Goal: Information Seeking & Learning: Check status

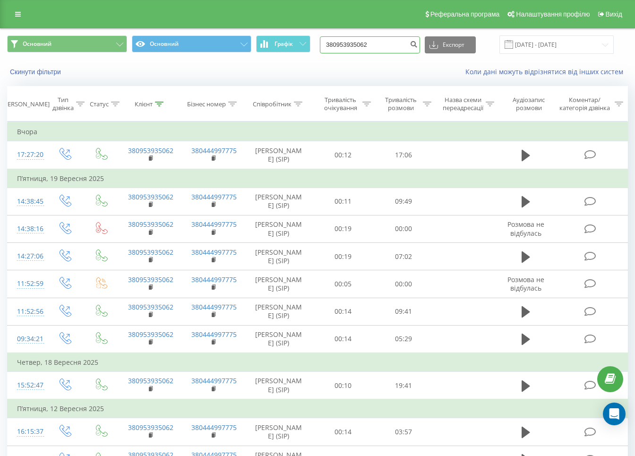
click at [347, 47] on input "380953935062" at bounding box center [370, 44] width 100 height 17
click at [348, 47] on input "380953935062" at bounding box center [370, 44] width 100 height 17
paste input "380992325509"
click at [395, 45] on input "380938099232550953935062" at bounding box center [370, 44] width 100 height 17
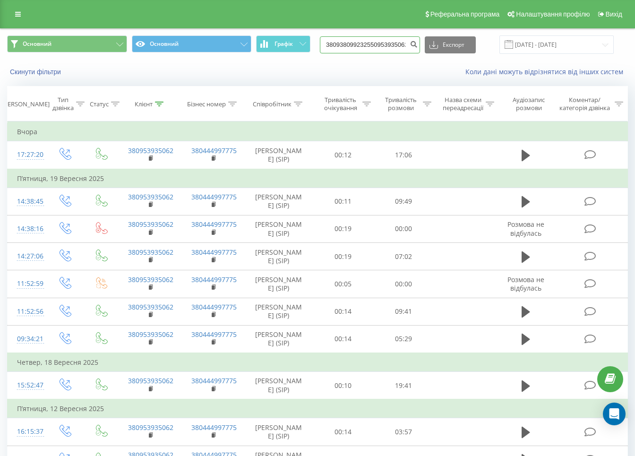
click at [395, 45] on input "380938099232550953935062" at bounding box center [370, 44] width 100 height 17
paste input "92325509"
type input "380992325509"
click at [417, 43] on icon "submit" at bounding box center [413, 43] width 8 height 6
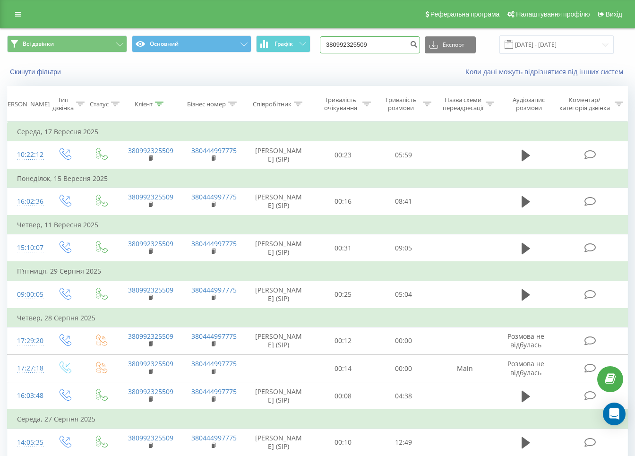
click at [386, 43] on input "380992325509" at bounding box center [370, 44] width 100 height 17
paste input "88147332"
type input "380988147332"
click at [419, 48] on button "submit" at bounding box center [413, 44] width 13 height 17
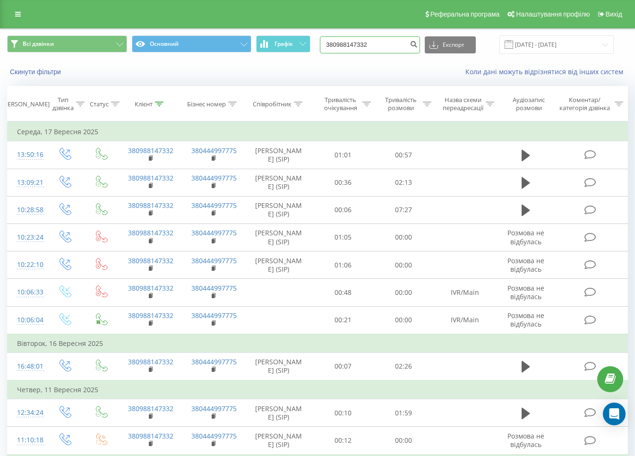
click at [389, 47] on input "380988147332" at bounding box center [370, 44] width 100 height 17
paste input "677522468"
type input "380677522468"
click at [417, 45] on icon "submit" at bounding box center [413, 43] width 8 height 6
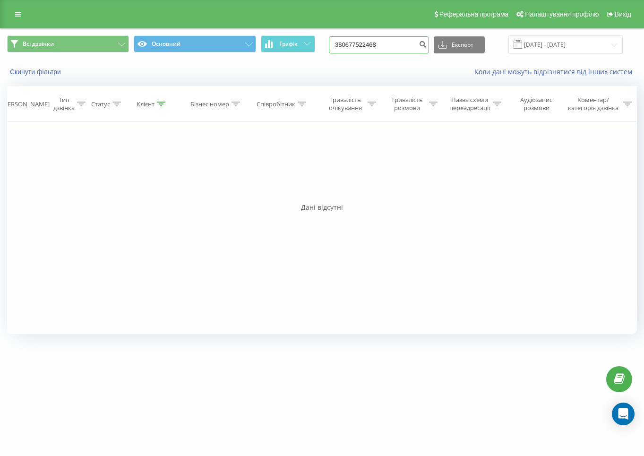
click at [380, 46] on input "380677522468" at bounding box center [379, 44] width 100 height 17
paste input "508513973"
type input "380508513973"
click at [426, 44] on icon "submit" at bounding box center [422, 43] width 8 height 6
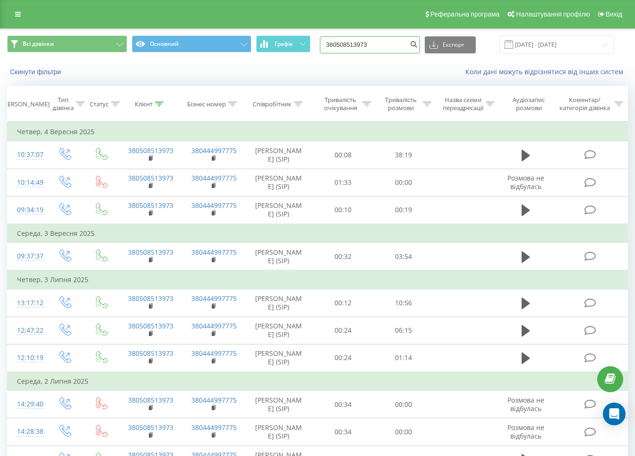
click at [384, 40] on input "380508513973" at bounding box center [370, 44] width 100 height 17
paste input "976235104"
type input "380976235104"
click at [417, 43] on icon "submit" at bounding box center [413, 43] width 8 height 6
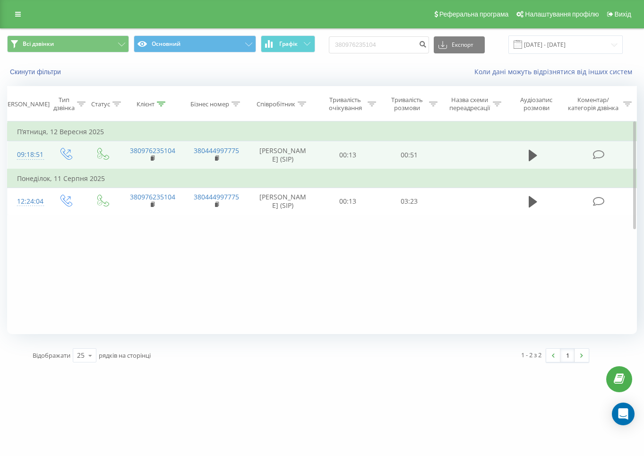
drag, startPoint x: 533, startPoint y: 155, endPoint x: 514, endPoint y: 156, distance: 18.5
click at [533, 155] on icon at bounding box center [532, 155] width 8 height 13
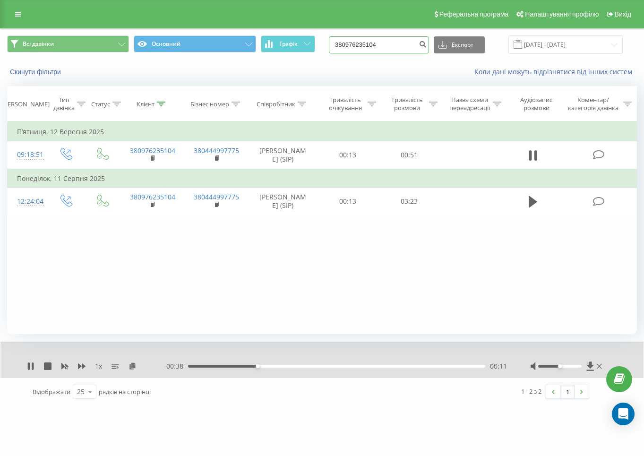
click at [397, 48] on input "380976235104" at bounding box center [379, 44] width 100 height 17
paste input "30609929"
type input "380930609929"
click at [426, 44] on icon "submit" at bounding box center [422, 43] width 8 height 6
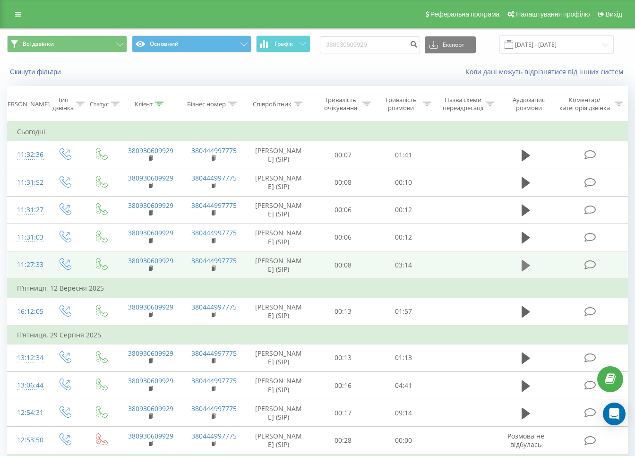
click at [525, 271] on icon at bounding box center [525, 264] width 8 height 11
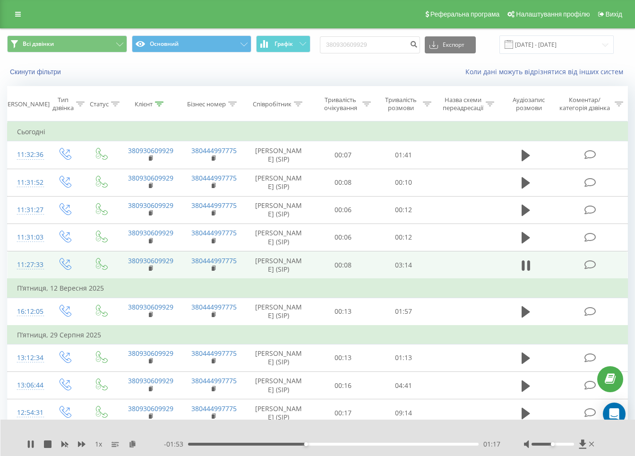
click at [336, 446] on div "- 01:53 01:17 01:17" at bounding box center [332, 443] width 336 height 9
click at [338, 442] on div "01:38" at bounding box center [333, 443] width 290 height 3
click at [374, 442] on div "02:02" at bounding box center [333, 443] width 290 height 3
click at [408, 442] on div "02:24" at bounding box center [333, 443] width 290 height 3
click at [432, 442] on div "02:26" at bounding box center [333, 443] width 290 height 3
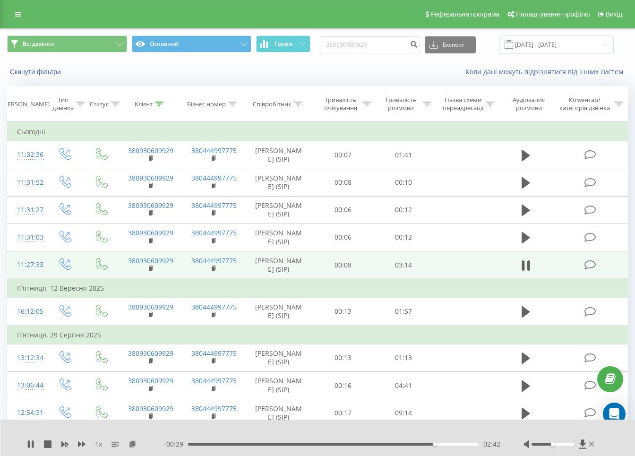
click at [457, 441] on div "- 00:29 02:42 02:42" at bounding box center [332, 443] width 336 height 9
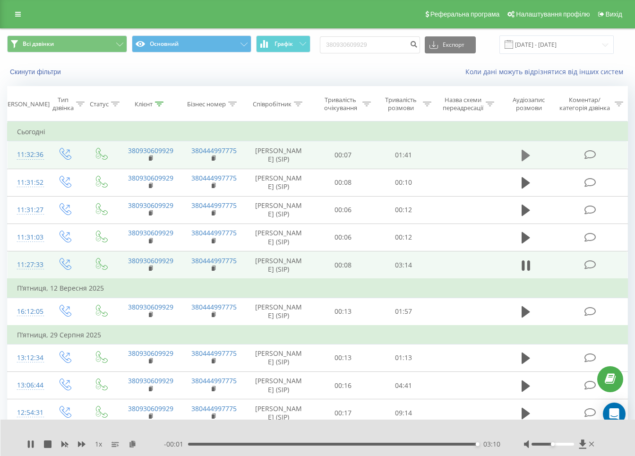
click at [522, 156] on icon at bounding box center [525, 155] width 8 height 11
click at [386, 43] on input "380930609929" at bounding box center [370, 44] width 100 height 17
paste input "79298536"
type input "380979298536"
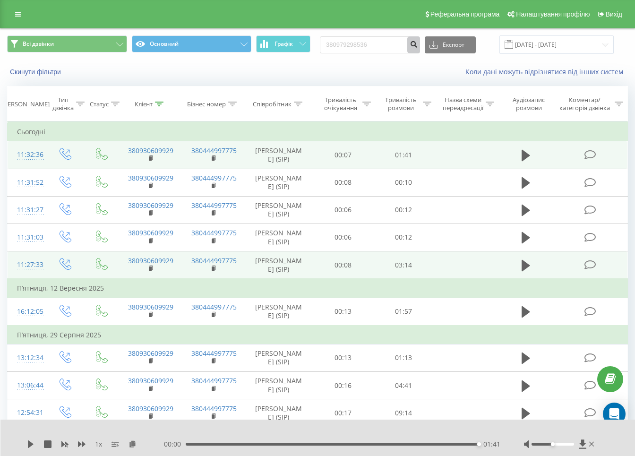
click at [417, 44] on icon "submit" at bounding box center [413, 43] width 8 height 6
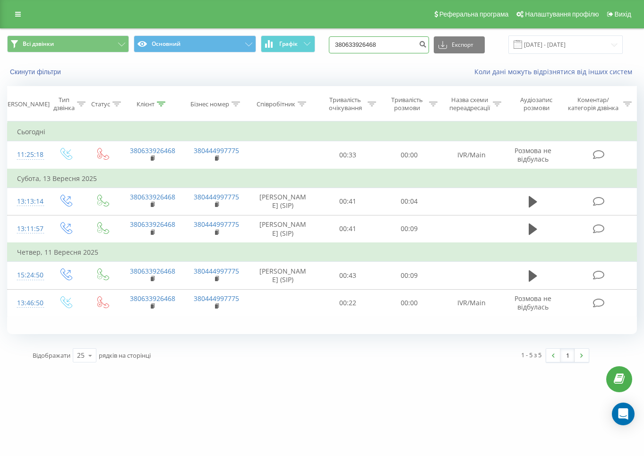
click at [397, 48] on input "380633926468" at bounding box center [379, 44] width 100 height 17
paste input "8356407"
type input "380638356407"
click at [426, 41] on icon "submit" at bounding box center [422, 43] width 8 height 6
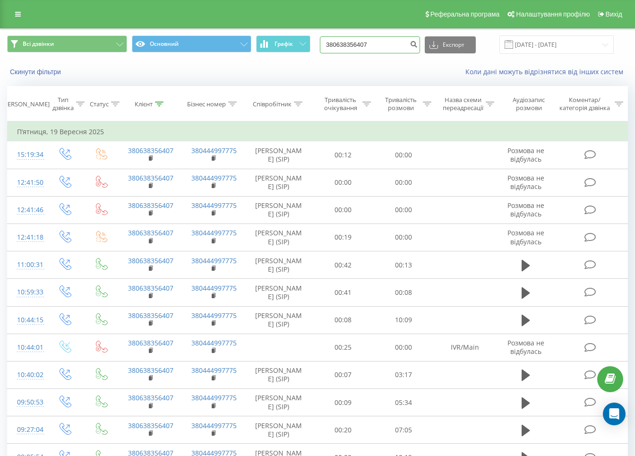
click at [399, 42] on input "380638356407" at bounding box center [370, 44] width 100 height 17
paste input "50548567"
type input "380505485677"
click at [417, 44] on icon "submit" at bounding box center [413, 43] width 8 height 6
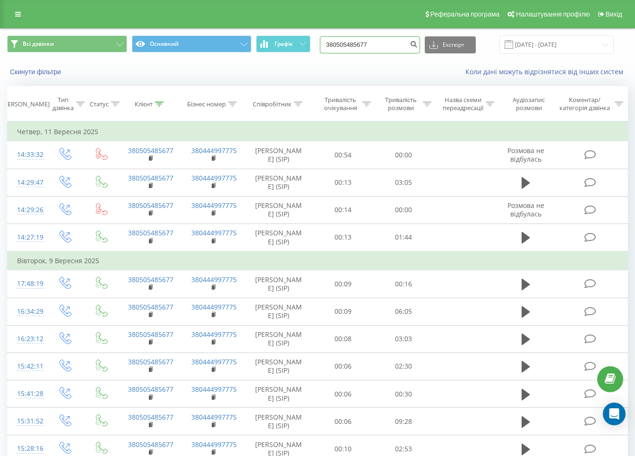
click at [386, 46] on input "380505485677" at bounding box center [370, 44] width 100 height 17
paste input "679341531"
type input "380679341531"
click at [418, 43] on button "submit" at bounding box center [413, 44] width 13 height 17
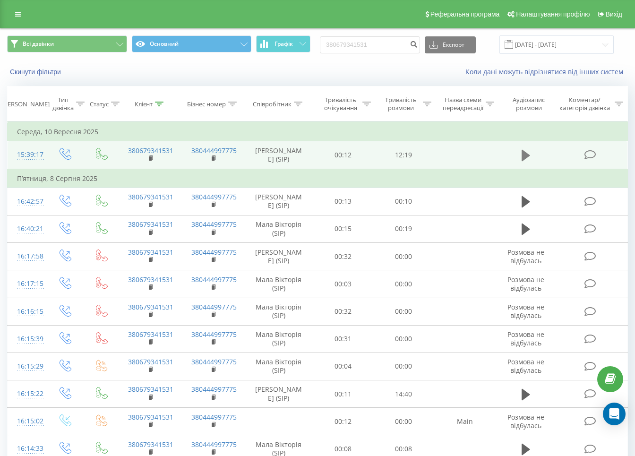
click at [521, 156] on icon at bounding box center [525, 155] width 8 height 11
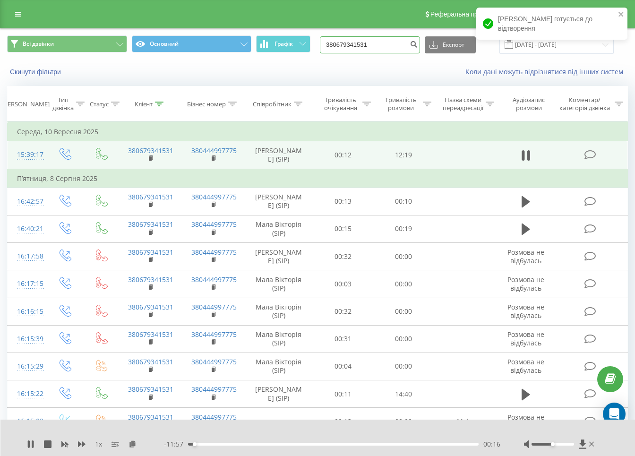
click at [382, 49] on input "380679341531" at bounding box center [370, 44] width 100 height 17
paste input "974751817"
type input "380974751817"
click at [417, 44] on icon "submit" at bounding box center [413, 43] width 8 height 6
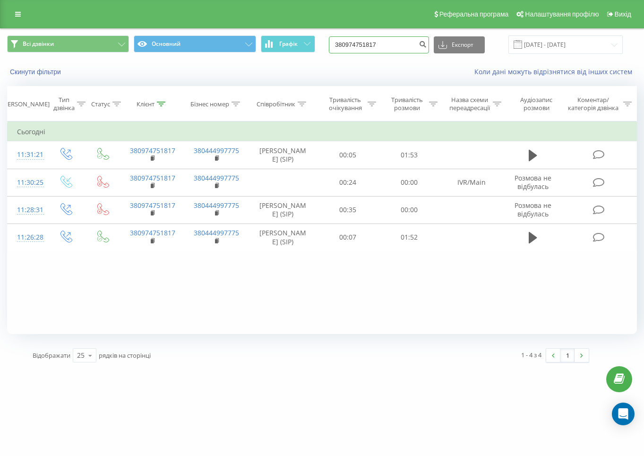
click at [405, 43] on input "380974751817" at bounding box center [379, 44] width 100 height 17
paste input "104641"
type input "380974104641"
click at [426, 45] on icon "submit" at bounding box center [422, 43] width 8 height 6
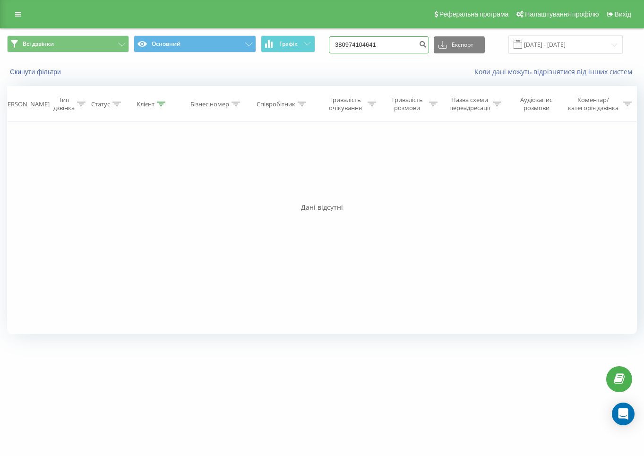
click at [411, 43] on input "380974104641" at bounding box center [379, 44] width 100 height 17
paste input "86154278"
type input "380986154278"
click at [429, 50] on button "submit" at bounding box center [422, 44] width 13 height 17
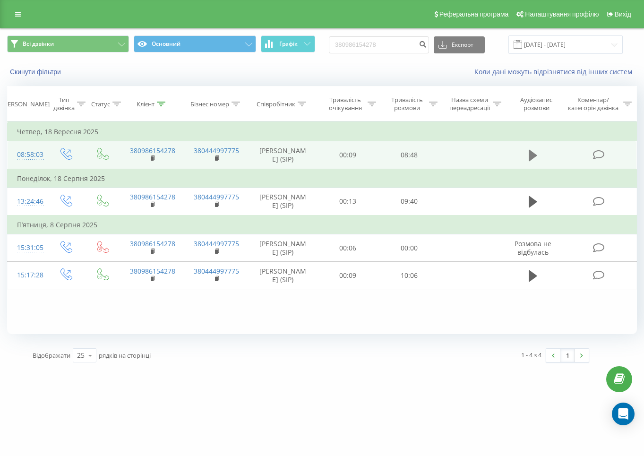
click at [530, 152] on icon at bounding box center [532, 155] width 8 height 11
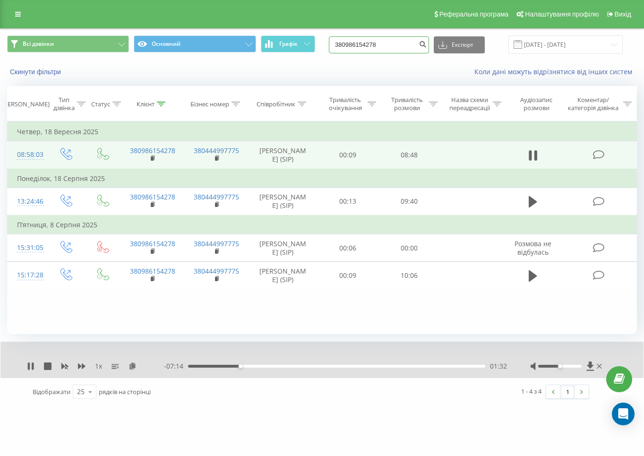
click at [398, 42] on input "380986154278" at bounding box center [379, 44] width 100 height 17
paste input "678934071"
type input "380678934071"
click at [427, 45] on button "submit" at bounding box center [422, 44] width 13 height 17
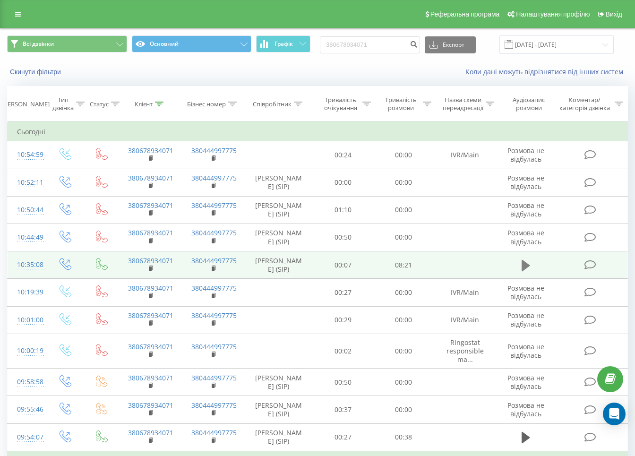
click at [527, 272] on icon at bounding box center [525, 265] width 8 height 13
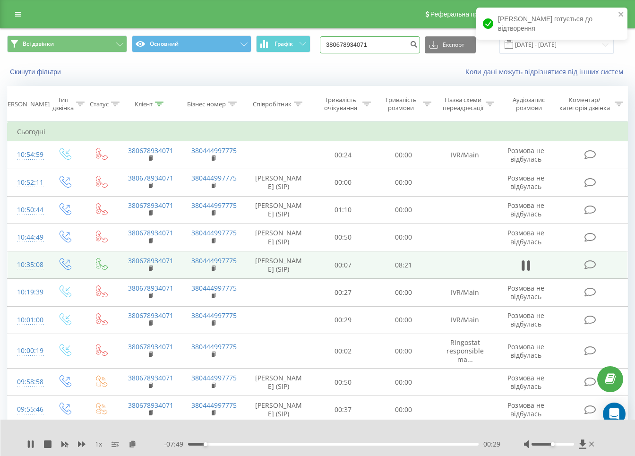
click at [396, 48] on input "380678934071" at bounding box center [370, 44] width 100 height 17
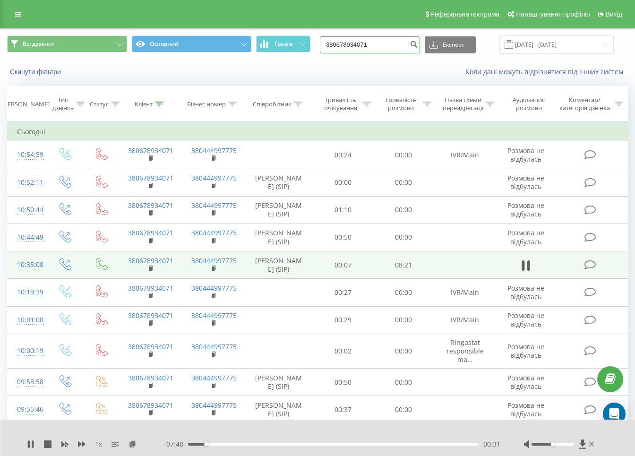
paste input "+380963826305"
click at [337, 42] on input "+380963826305" at bounding box center [370, 44] width 100 height 17
type input "380963826305"
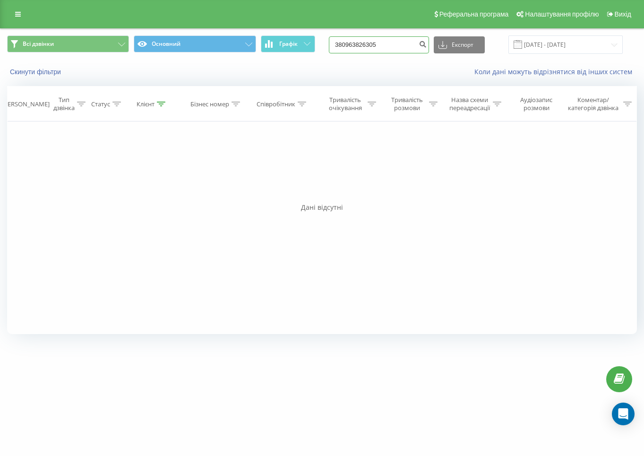
click at [385, 47] on input "380963826305" at bounding box center [379, 44] width 100 height 17
paste input "679341531"
type input "380679341531"
click at [426, 41] on icon "submit" at bounding box center [422, 43] width 8 height 6
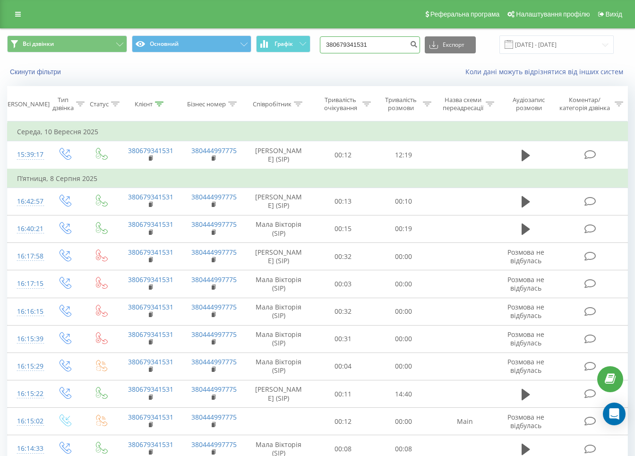
click at [382, 38] on input "380679341531" at bounding box center [370, 44] width 100 height 17
paste input "61008763"
type input "380661008763"
click at [417, 45] on icon "submit" at bounding box center [413, 43] width 8 height 6
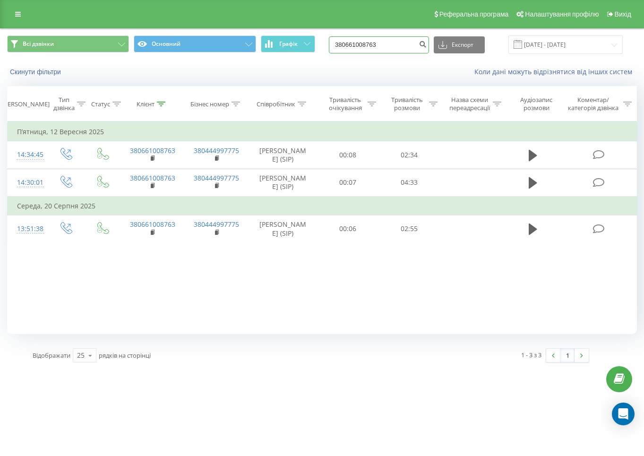
click at [393, 49] on input "380661008763" at bounding box center [379, 44] width 100 height 17
paste input "993557"
type input "380993557763"
click at [426, 42] on icon "submit" at bounding box center [422, 43] width 8 height 6
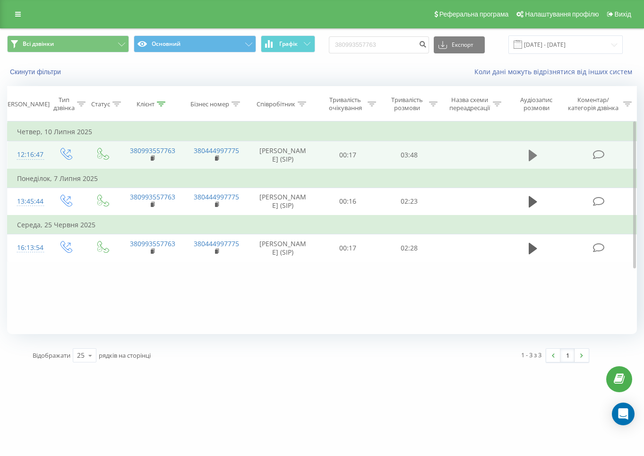
click at [533, 157] on icon at bounding box center [532, 155] width 8 height 11
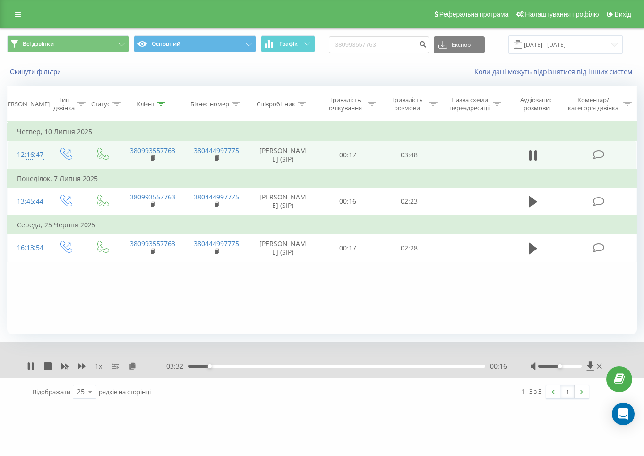
click at [221, 365] on div "00:16" at bounding box center [336, 366] width 297 height 3
click at [238, 367] on div "00:27" at bounding box center [336, 366] width 297 height 3
click at [263, 365] on div "00:40" at bounding box center [336, 366] width 297 height 3
click at [284, 365] on div "01:03" at bounding box center [336, 366] width 297 height 3
click at [298, 365] on div "01:25" at bounding box center [336, 366] width 297 height 3
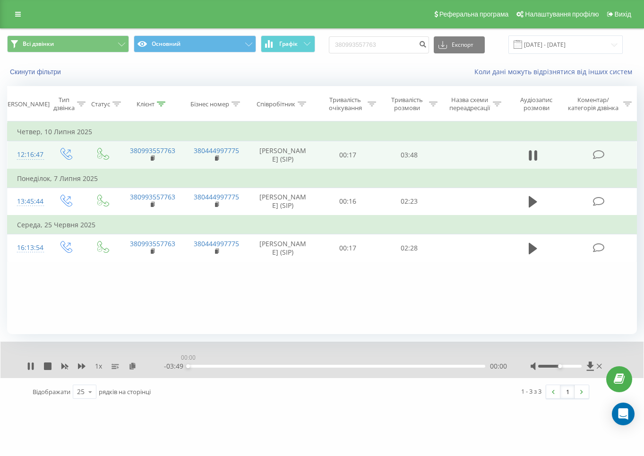
click at [325, 365] on div "00:00" at bounding box center [336, 366] width 297 height 3
click at [51, 364] on icon at bounding box center [48, 366] width 8 height 8
click at [399, 49] on input "380993557763" at bounding box center [379, 44] width 100 height 17
paste input "57992238"
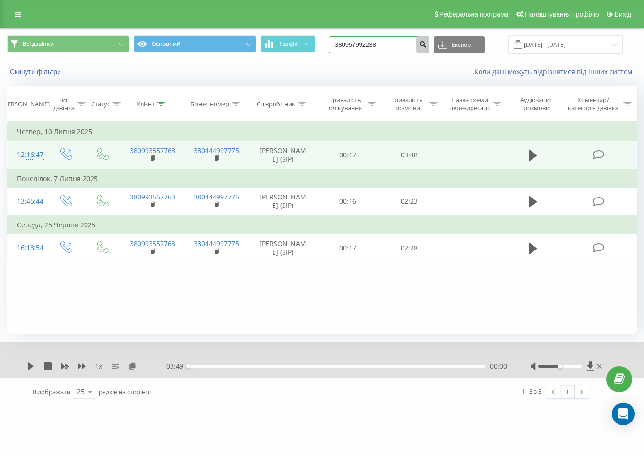
type input "380957992238"
click at [426, 45] on icon "submit" at bounding box center [422, 43] width 8 height 6
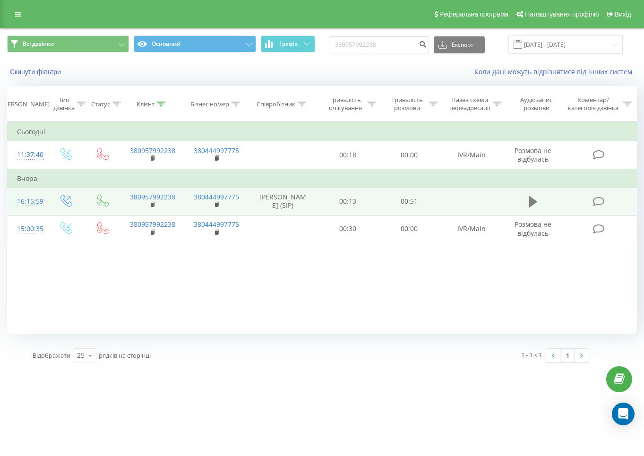
click at [527, 203] on button at bounding box center [533, 202] width 14 height 14
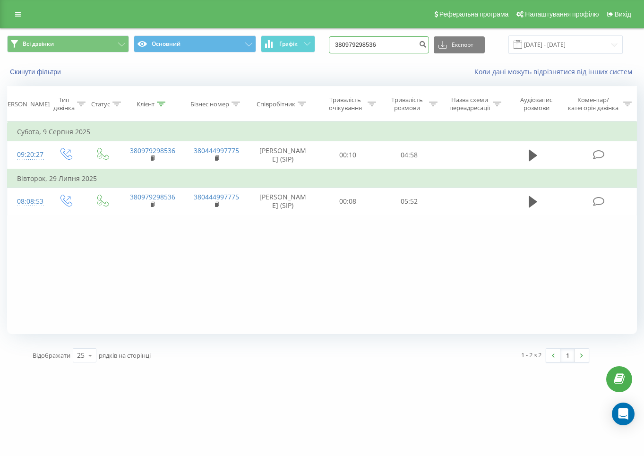
click at [399, 45] on input "380979298536" at bounding box center [379, 44] width 100 height 17
paste input "62879011"
type input "380962879011"
click at [426, 45] on icon "submit" at bounding box center [422, 43] width 8 height 6
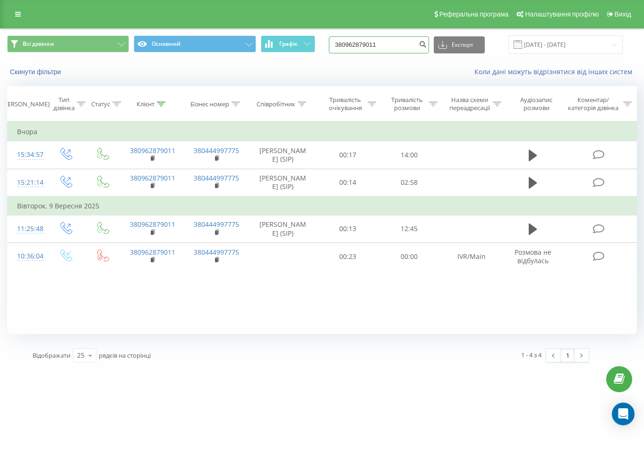
click at [408, 44] on input "380962879011" at bounding box center [379, 44] width 100 height 17
paste input "3826305"
type input "380963826305"
click at [426, 46] on icon "submit" at bounding box center [422, 43] width 8 height 6
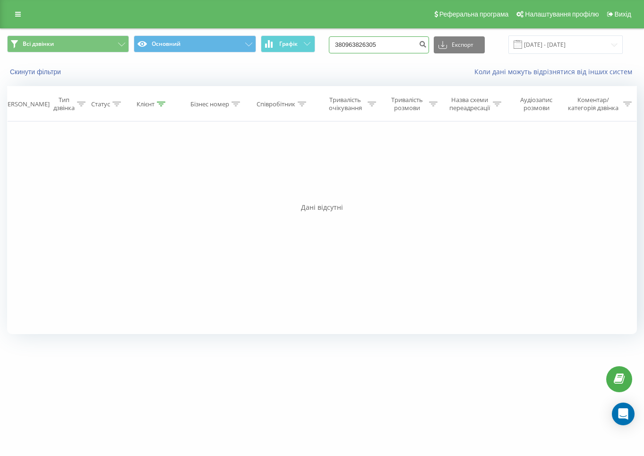
click at [394, 47] on input "380963826305" at bounding box center [379, 44] width 100 height 17
paste input "669560677"
type input "380669560677"
click at [427, 43] on button "submit" at bounding box center [422, 44] width 13 height 17
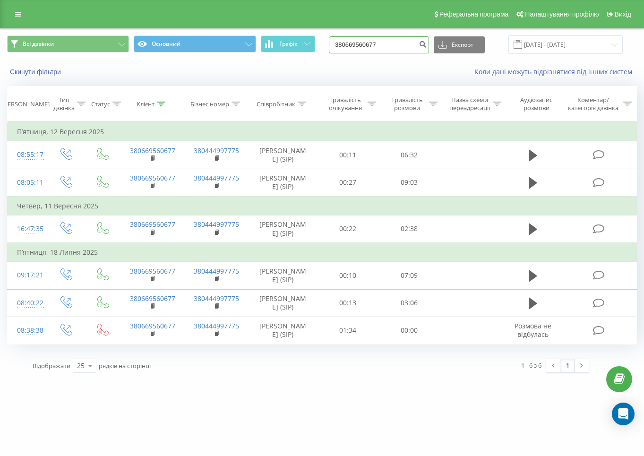
click at [403, 44] on input "380669560677" at bounding box center [379, 44] width 100 height 17
paste input "93686038"
type input "380936860387"
click at [426, 45] on icon "submit" at bounding box center [422, 43] width 8 height 6
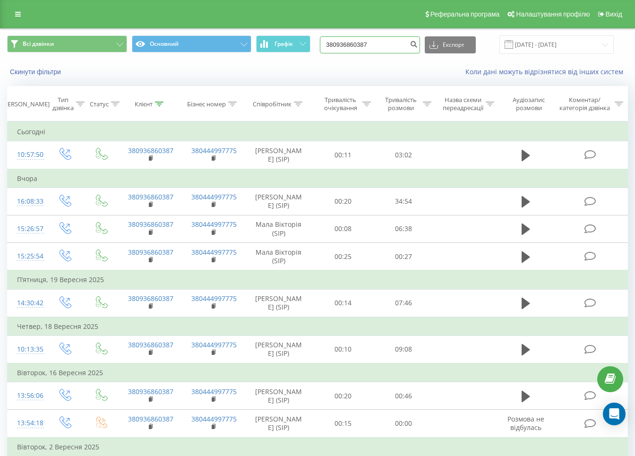
click at [398, 51] on input "380936860387" at bounding box center [370, 44] width 100 height 17
paste input "679341531"
type input "380679341531"
click at [417, 46] on icon "submit" at bounding box center [413, 43] width 8 height 6
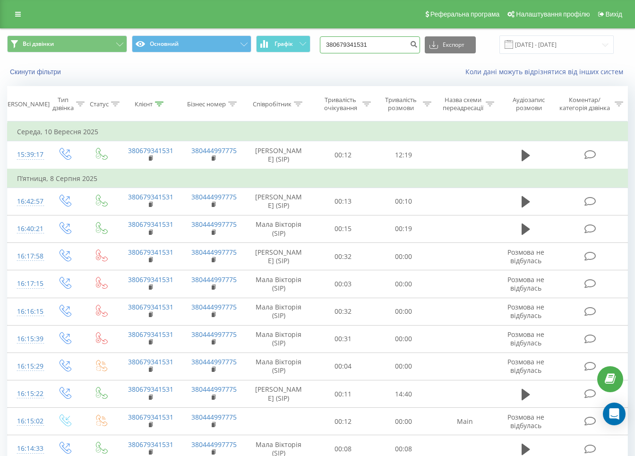
click at [386, 41] on input "380679341531" at bounding box center [370, 44] width 100 height 17
paste input "993557763"
type input "380993557763"
click at [417, 43] on icon "submit" at bounding box center [413, 43] width 8 height 6
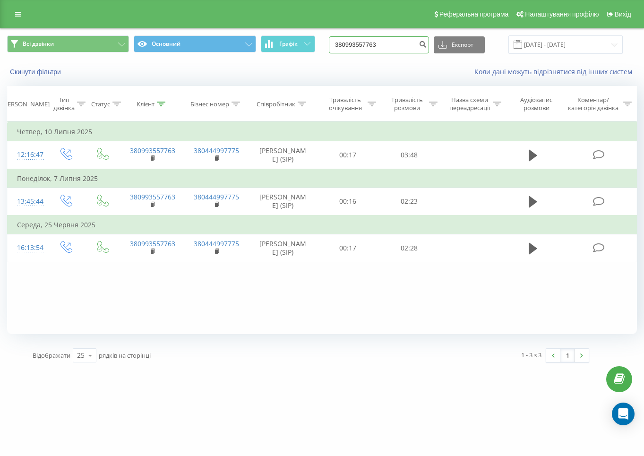
click at [381, 50] on input "380993557763" at bounding box center [379, 44] width 100 height 17
paste input "667324954"
type input "380667324954"
click at [426, 45] on button "submit" at bounding box center [422, 44] width 13 height 17
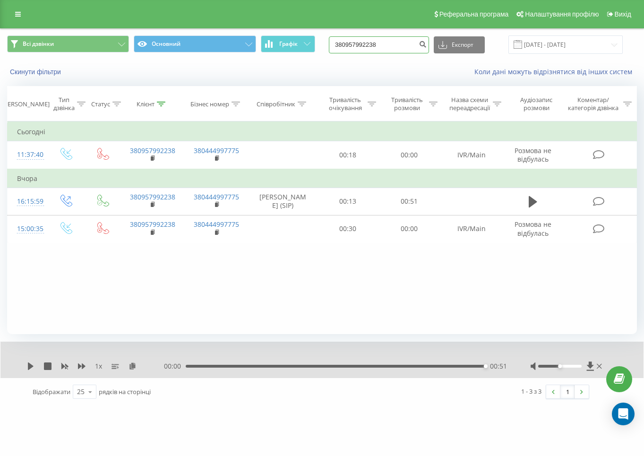
click at [406, 48] on input "380957992238" at bounding box center [379, 44] width 100 height 17
paste input "31025059"
type input "380931025059"
click at [426, 46] on button "submit" at bounding box center [422, 44] width 13 height 17
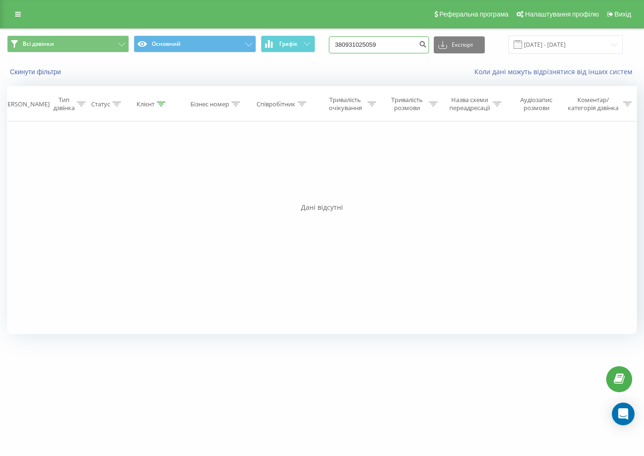
click at [399, 48] on input "380931025059" at bounding box center [379, 44] width 100 height 17
paste input "70297314"
type input "380970297314"
click at [426, 46] on icon "submit" at bounding box center [422, 43] width 8 height 6
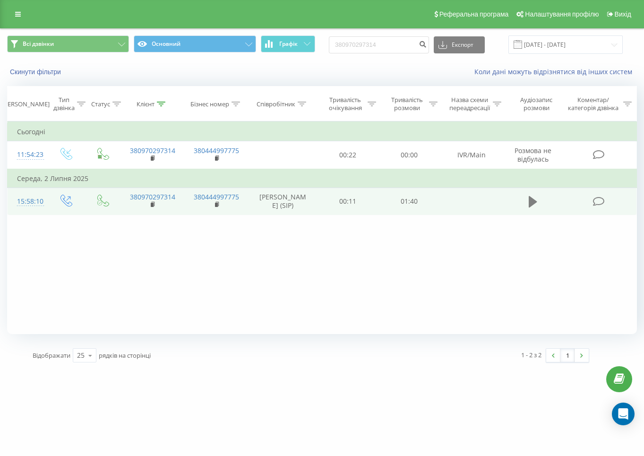
click at [534, 201] on icon at bounding box center [532, 201] width 8 height 13
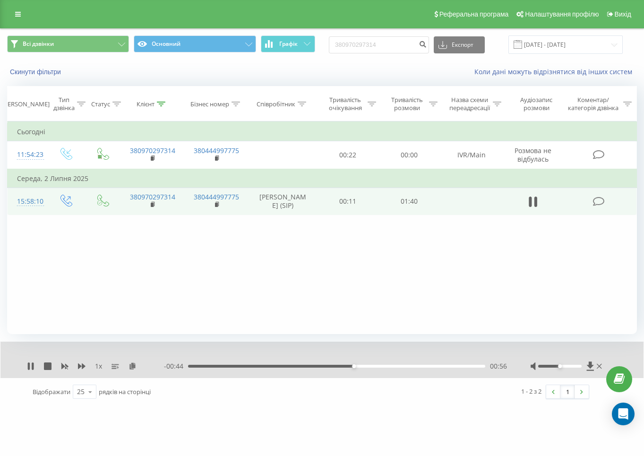
click at [43, 363] on div "1 x" at bounding box center [95, 365] width 137 height 9
click at [45, 365] on icon at bounding box center [48, 366] width 8 height 8
click at [393, 46] on input "380970297314" at bounding box center [379, 44] width 100 height 17
paste input "93557763"
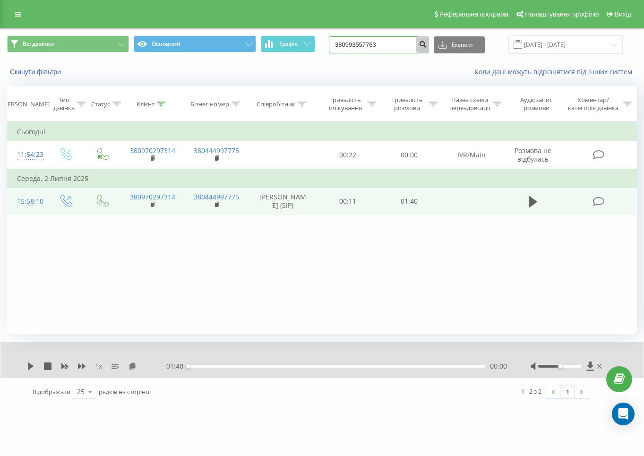
type input "380993557763"
click at [426, 46] on icon "submit" at bounding box center [422, 43] width 8 height 6
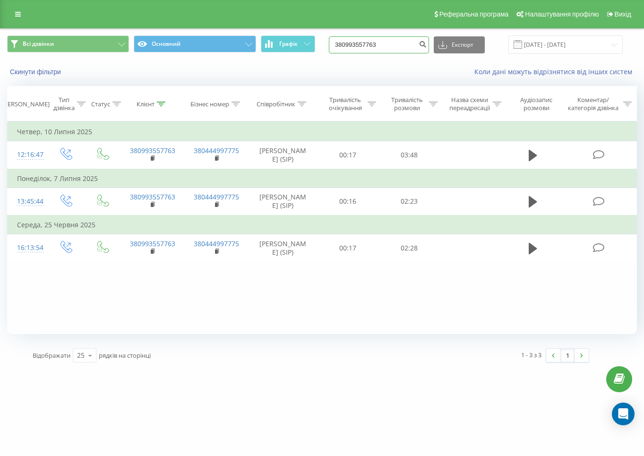
click at [398, 47] on input "380993557763" at bounding box center [379, 44] width 100 height 17
paste input "70297314"
type input "380970297314"
click at [426, 42] on icon "submit" at bounding box center [422, 43] width 8 height 6
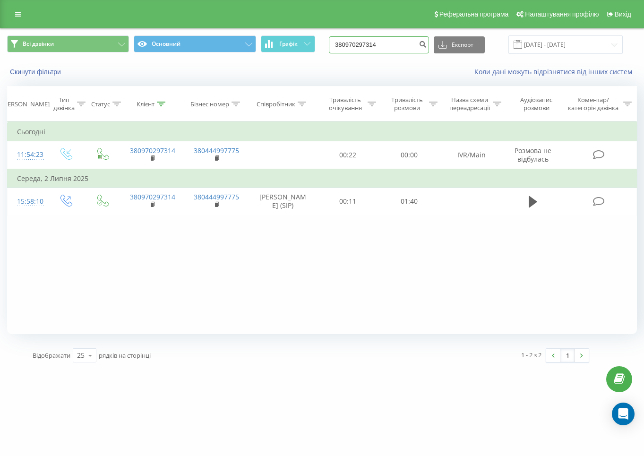
click at [414, 48] on input "380970297314" at bounding box center [379, 44] width 100 height 17
paste input "31025059"
type input "380931025059"
click at [426, 49] on button "submit" at bounding box center [422, 44] width 13 height 17
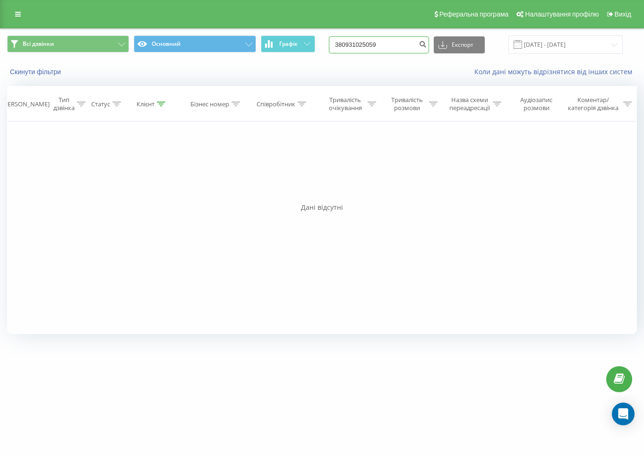
click at [386, 36] on input "380931025059" at bounding box center [379, 44] width 100 height 17
paste input "678634374"
type input "380678634374"
click at [428, 46] on button "submit" at bounding box center [422, 44] width 13 height 17
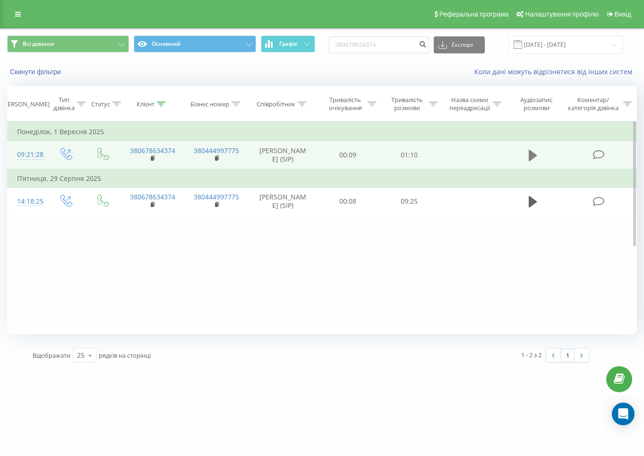
click at [531, 161] on icon at bounding box center [532, 155] width 8 height 11
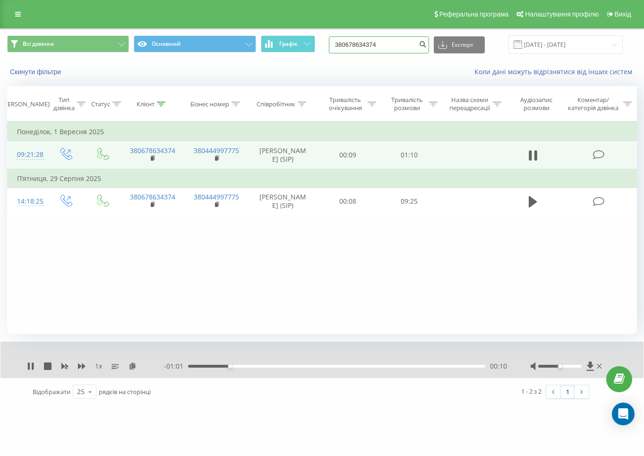
click at [399, 48] on input "380678634374" at bounding box center [379, 44] width 100 height 17
paste input "62666240"
type input "380662666240"
click at [426, 42] on icon "submit" at bounding box center [422, 43] width 8 height 6
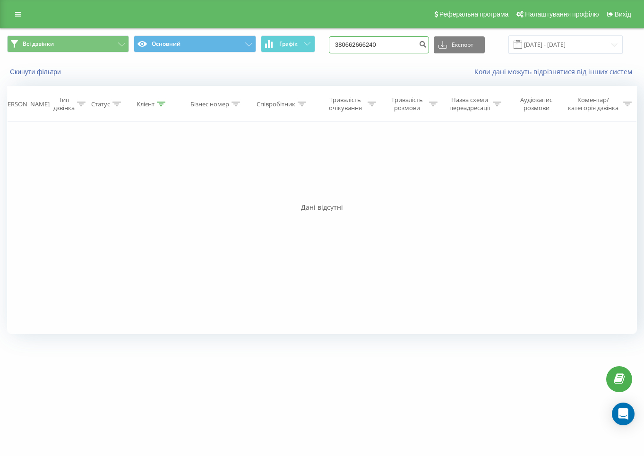
click at [390, 48] on input "380662666240" at bounding box center [379, 44] width 100 height 17
paste input "969383033"
type input "380969383033"
click at [426, 44] on icon "submit" at bounding box center [422, 43] width 8 height 6
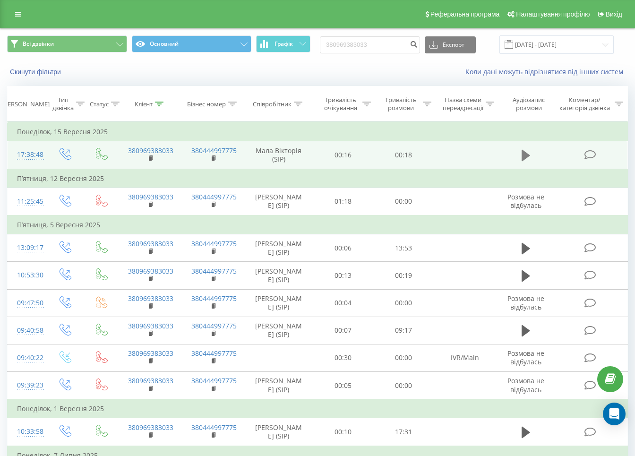
click at [522, 153] on icon at bounding box center [525, 155] width 8 height 11
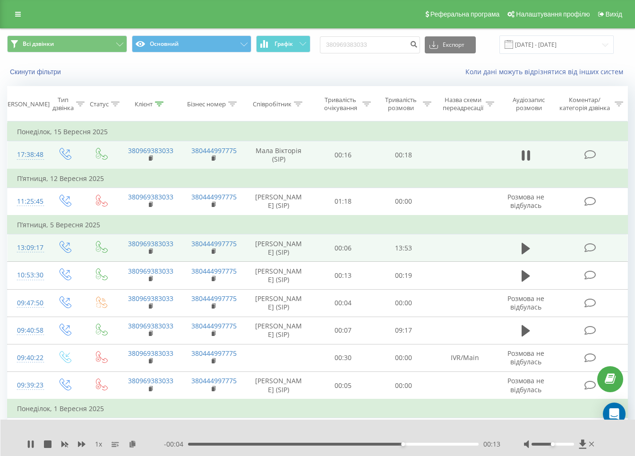
click at [518, 254] on td at bounding box center [525, 247] width 58 height 27
click at [521, 254] on icon at bounding box center [525, 247] width 8 height 11
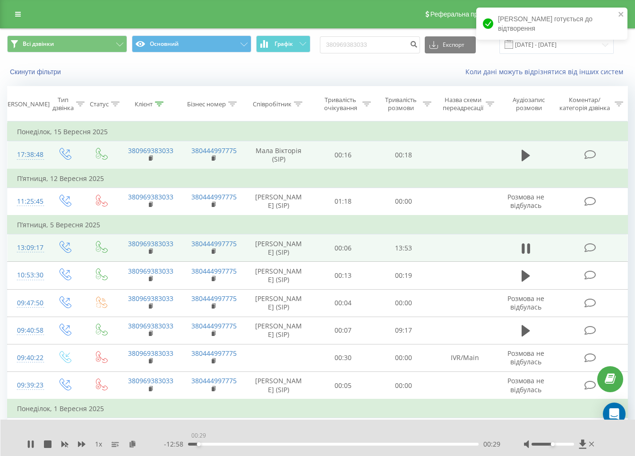
click at [198, 443] on div "00:29" at bounding box center [333, 443] width 290 height 3
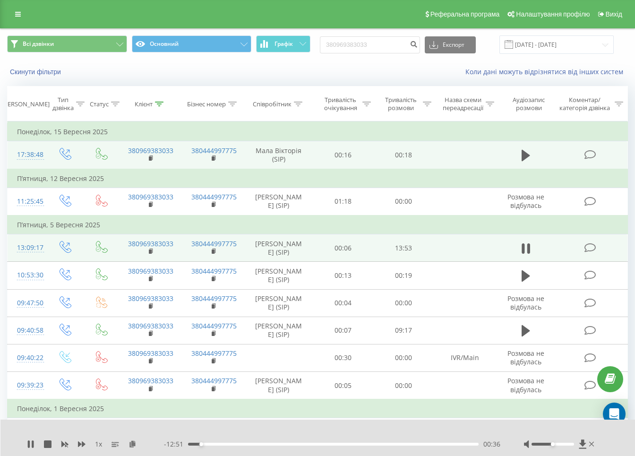
click at [206, 443] on div "00:36" at bounding box center [333, 443] width 290 height 3
click at [217, 443] on div "01:22" at bounding box center [333, 443] width 290 height 3
click at [243, 441] on div "- 12:05 01:23 01:23" at bounding box center [332, 443] width 336 height 9
click at [242, 443] on div "02:31" at bounding box center [333, 443] width 290 height 3
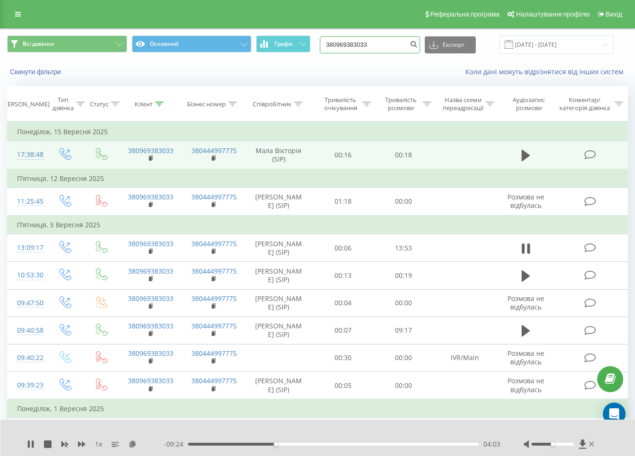
click at [386, 51] on input "380969383033" at bounding box center [370, 44] width 100 height 17
paste input "502865692"
type input "380502865692"
click at [417, 43] on icon "submit" at bounding box center [413, 43] width 8 height 6
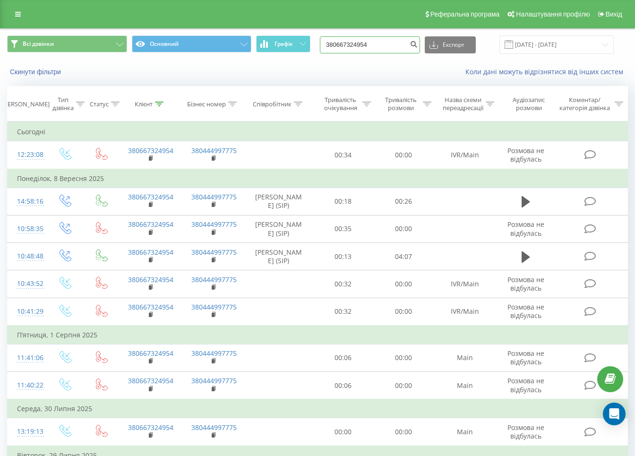
click at [370, 42] on input "380667324954" at bounding box center [370, 44] width 100 height 17
paste input "954881483"
type input "380954881483"
click at [417, 46] on icon "submit" at bounding box center [413, 43] width 8 height 6
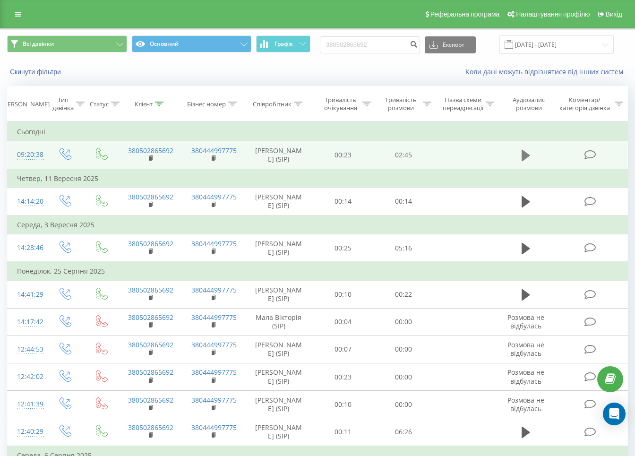
click at [527, 161] on icon at bounding box center [525, 155] width 8 height 11
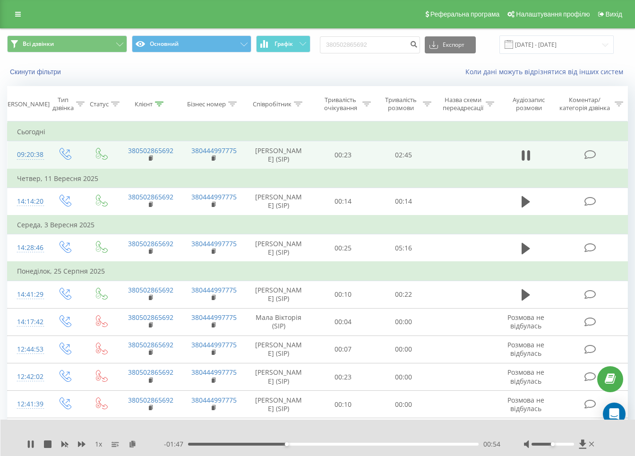
click at [303, 444] on div "00:54" at bounding box center [333, 443] width 290 height 3
click at [325, 447] on div "- 01:36 01:05 01:05" at bounding box center [332, 443] width 336 height 9
click at [326, 443] on div "01:07" at bounding box center [333, 443] width 290 height 3
click at [49, 439] on div "1 x" at bounding box center [95, 443] width 137 height 9
click at [48, 441] on icon at bounding box center [48, 444] width 8 height 8
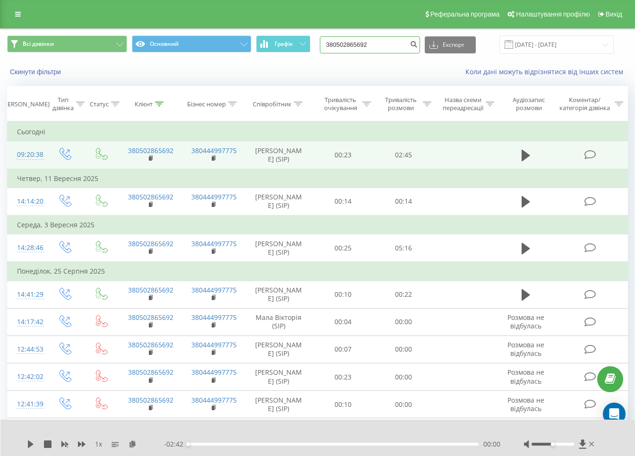
click at [390, 41] on input "380502865692" at bounding box center [370, 44] width 100 height 17
paste input "668730140"
type input "380668730140"
click at [417, 46] on icon "submit" at bounding box center [413, 43] width 8 height 6
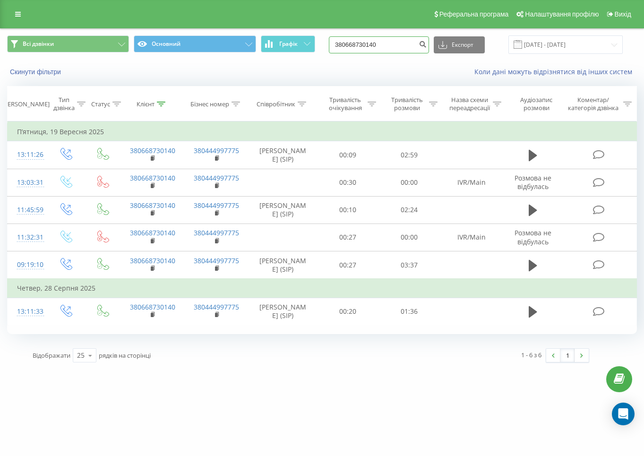
click at [399, 44] on input "380668730140" at bounding box center [379, 44] width 100 height 17
paste input "507541041"
type input "380507541041"
click at [426, 42] on icon "submit" at bounding box center [422, 43] width 8 height 6
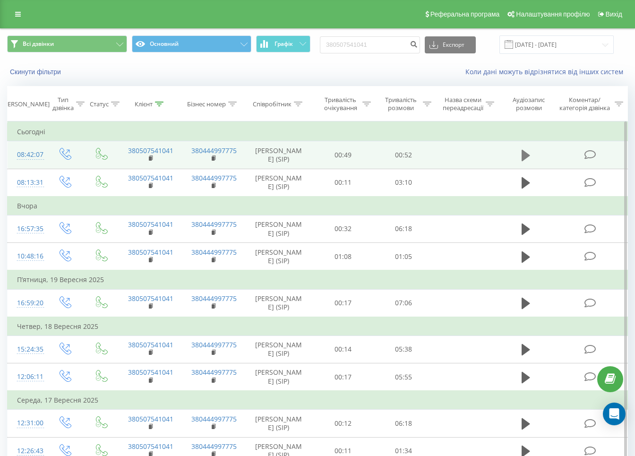
click at [531, 156] on button at bounding box center [525, 155] width 14 height 14
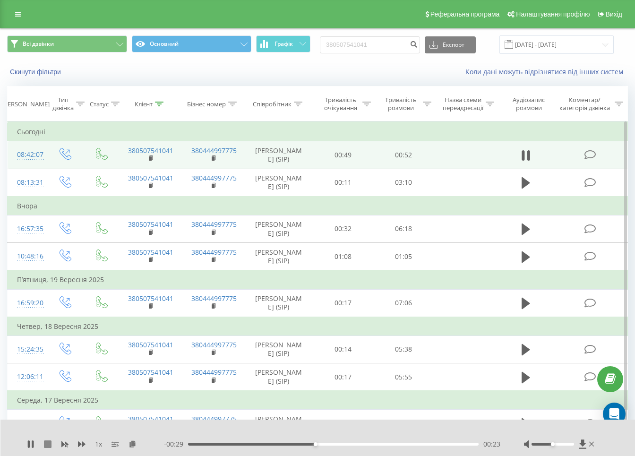
click at [44, 440] on icon at bounding box center [48, 444] width 8 height 8
click at [348, 53] on div "380507541041 Експорт .csv .xls .xlsx 23.06.2025 - 23.09.2025" at bounding box center [467, 44] width 294 height 18
click at [350, 52] on input "380507541041" at bounding box center [370, 44] width 100 height 17
click at [353, 49] on input "380507541041" at bounding box center [370, 44] width 100 height 17
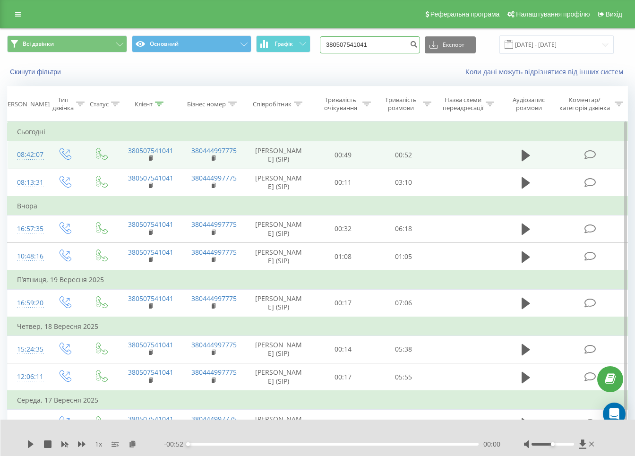
paste input "974612906"
type input "380974612906"
click at [417, 42] on icon "submit" at bounding box center [413, 43] width 8 height 6
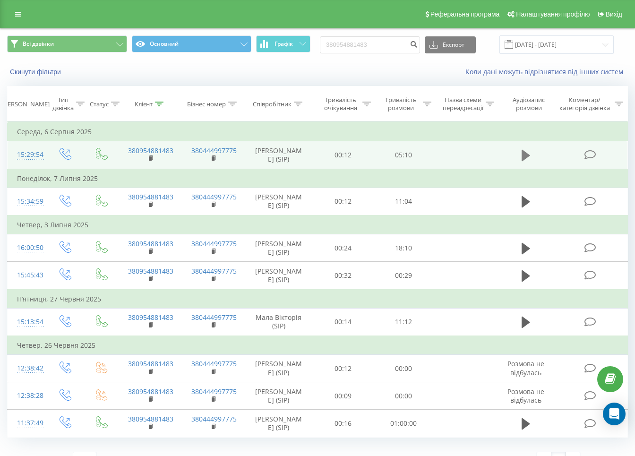
click at [526, 161] on icon at bounding box center [525, 155] width 8 height 11
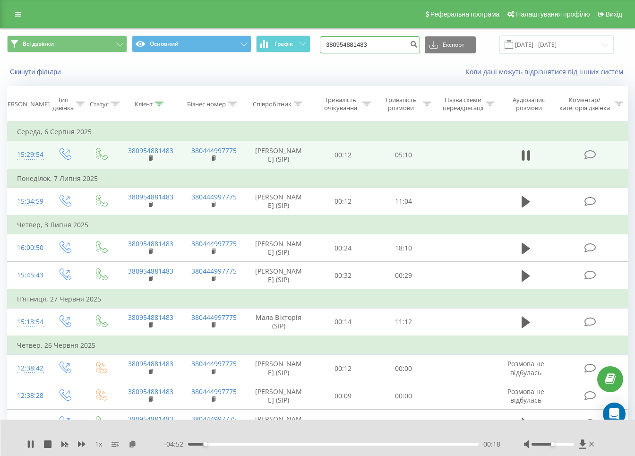
click at [374, 45] on input "380954881483" at bounding box center [370, 44] width 100 height 17
paste input "66591795"
type input "380665917953"
click at [417, 40] on icon "submit" at bounding box center [413, 43] width 8 height 6
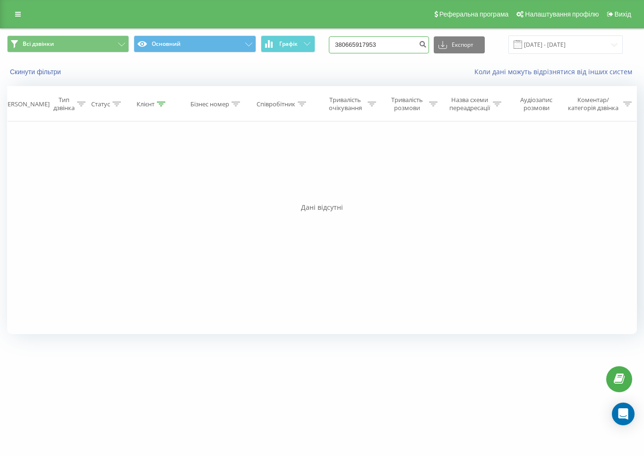
click at [393, 46] on input "380665917953" at bounding box center [379, 44] width 100 height 17
paste input "976839639"
type input "380976839639"
click at [426, 46] on icon "submit" at bounding box center [422, 43] width 8 height 6
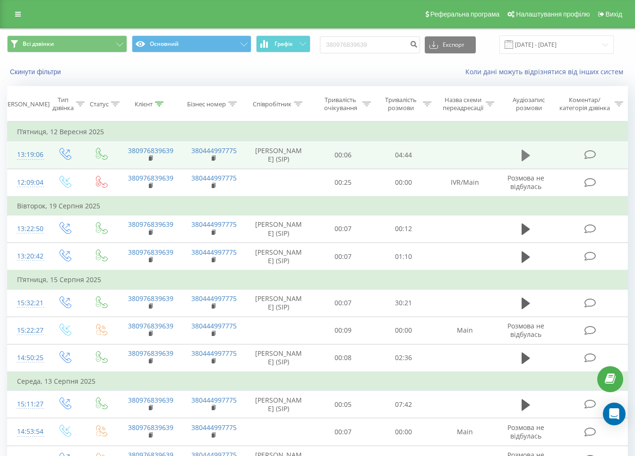
click at [523, 160] on icon at bounding box center [525, 155] width 8 height 11
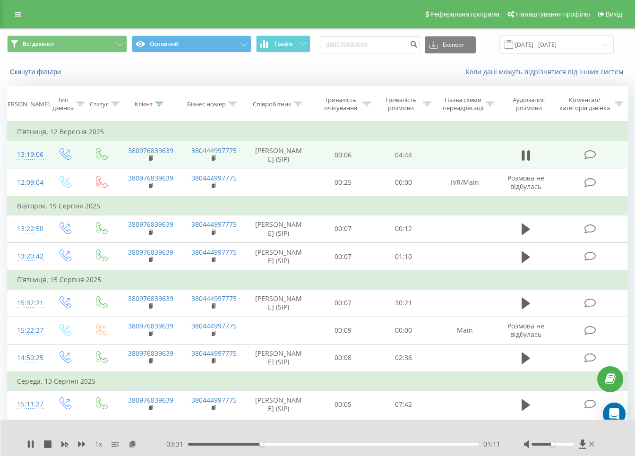
click at [273, 443] on div "01:11" at bounding box center [333, 443] width 290 height 3
click at [289, 442] on div "01:38" at bounding box center [333, 443] width 290 height 3
click at [311, 442] on div "01:39" at bounding box center [333, 443] width 290 height 3
click at [341, 443] on div "02:29" at bounding box center [333, 443] width 290 height 3
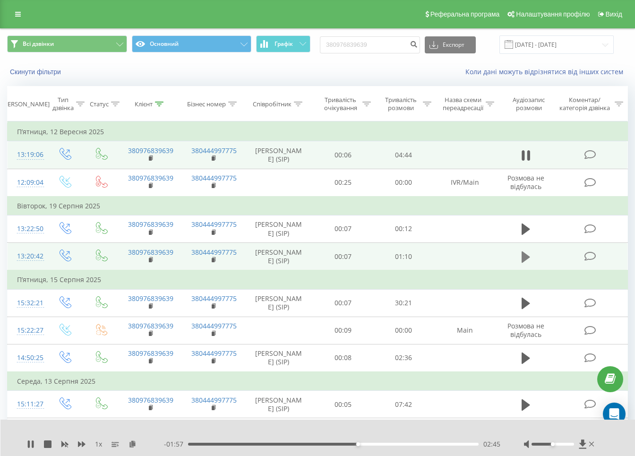
click at [521, 263] on icon at bounding box center [525, 256] width 8 height 13
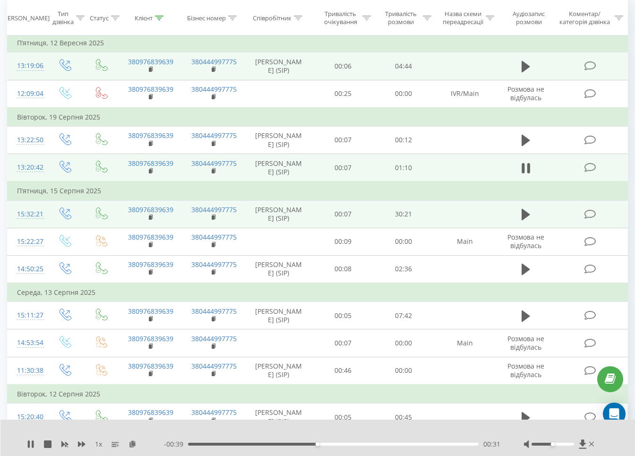
scroll to position [59, 0]
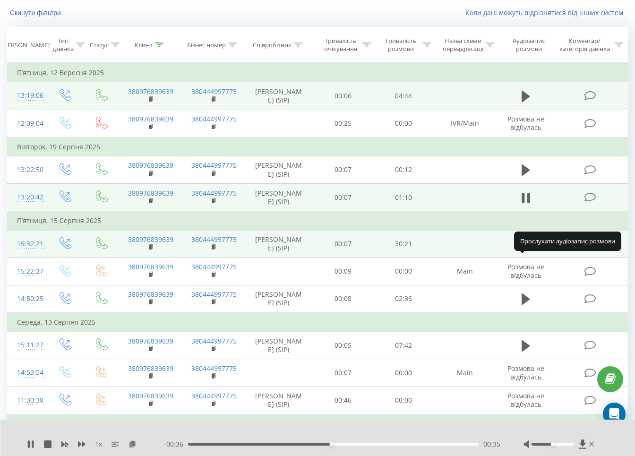
click at [521, 250] on icon at bounding box center [525, 243] width 8 height 11
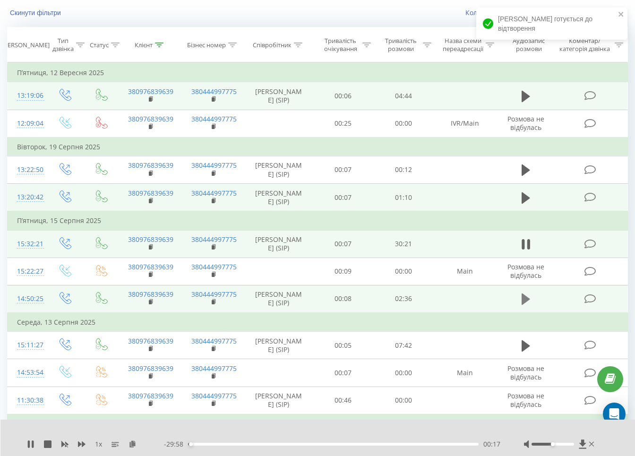
click at [526, 306] on icon at bounding box center [525, 298] width 8 height 13
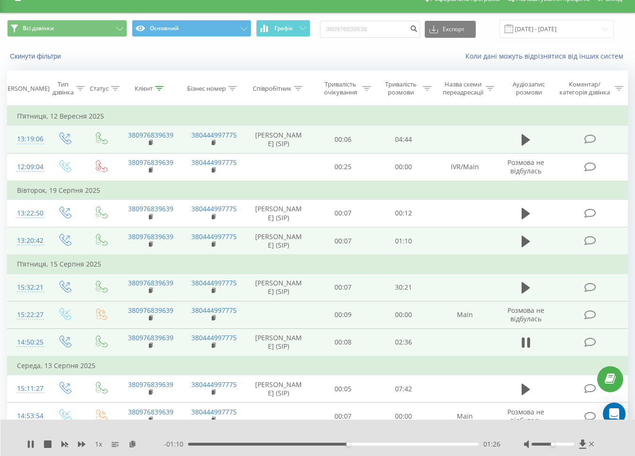
scroll to position [0, 0]
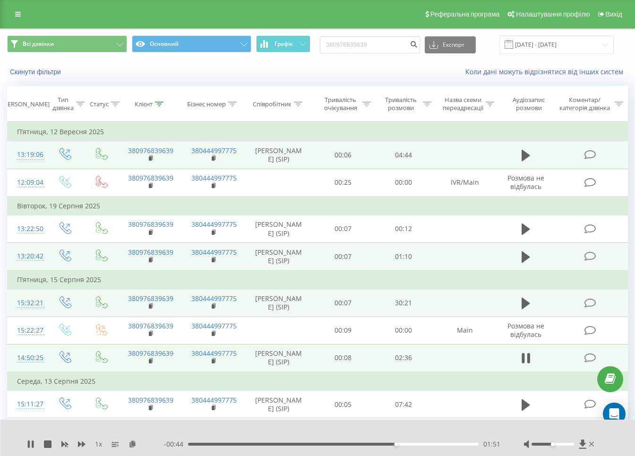
click at [43, 443] on div "1 x" at bounding box center [95, 443] width 137 height 9
click at [46, 446] on icon at bounding box center [48, 444] width 8 height 8
click at [381, 48] on input "380976839639" at bounding box center [370, 44] width 100 height 17
paste input "54881483"
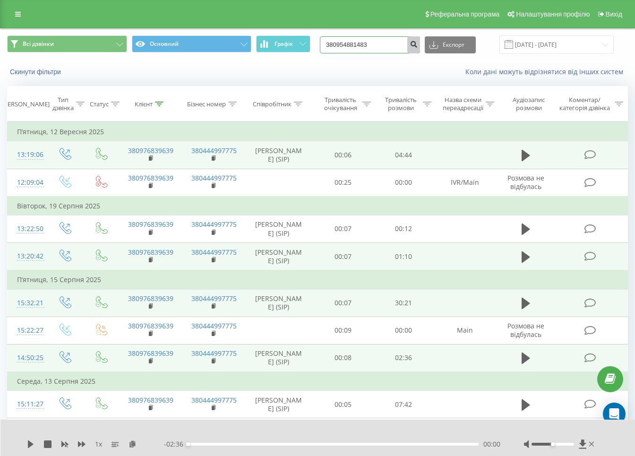
type input "380954881483"
click at [417, 44] on icon "submit" at bounding box center [413, 43] width 8 height 6
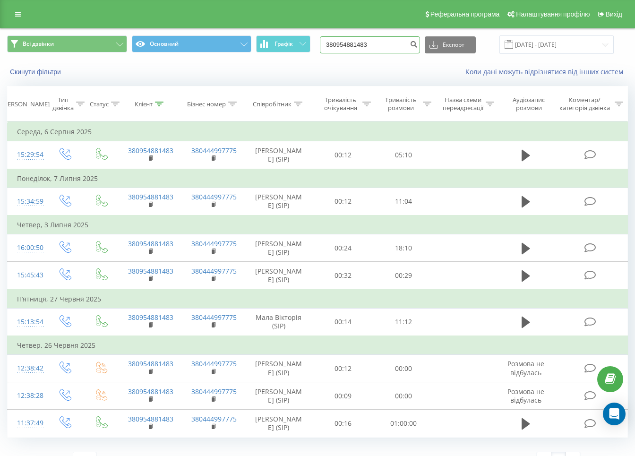
click at [367, 45] on input "380954881483" at bounding box center [370, 44] width 100 height 17
paste input "662761375"
type input "380662761375"
click at [417, 46] on button "submit" at bounding box center [413, 44] width 13 height 17
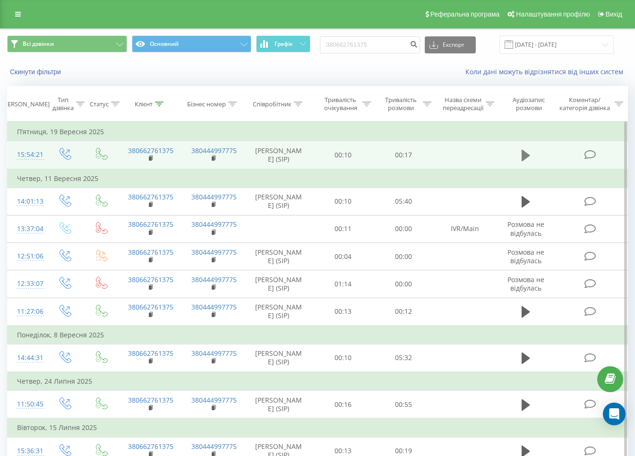
click at [527, 156] on icon at bounding box center [525, 155] width 8 height 13
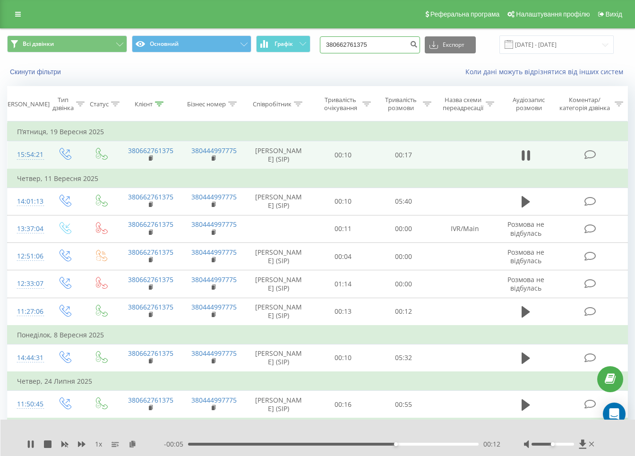
click at [381, 47] on input "380662761375" at bounding box center [370, 44] width 100 height 17
paste input "936329476"
type input "380936329476"
click at [417, 45] on icon "submit" at bounding box center [413, 43] width 8 height 6
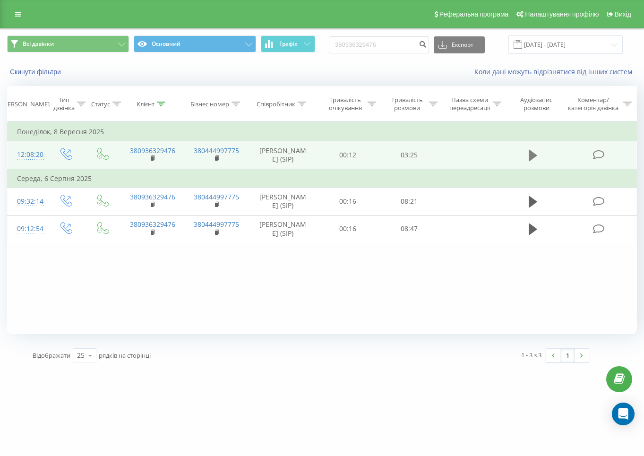
click at [527, 153] on button at bounding box center [533, 155] width 14 height 14
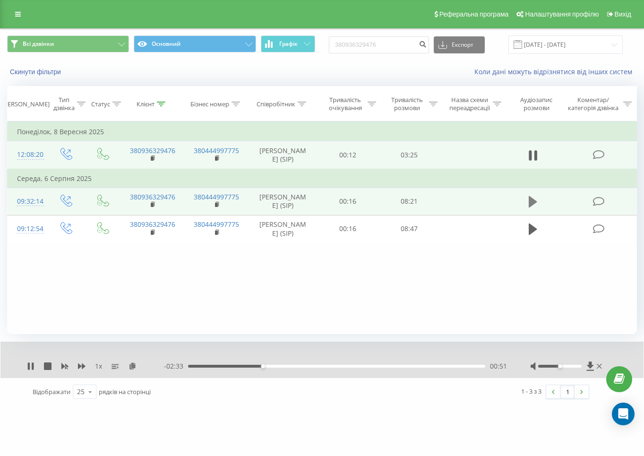
click at [530, 207] on icon at bounding box center [532, 201] width 8 height 11
click at [370, 49] on input "380936329476" at bounding box center [379, 44] width 100 height 17
paste input "735510138"
type input "380735510138"
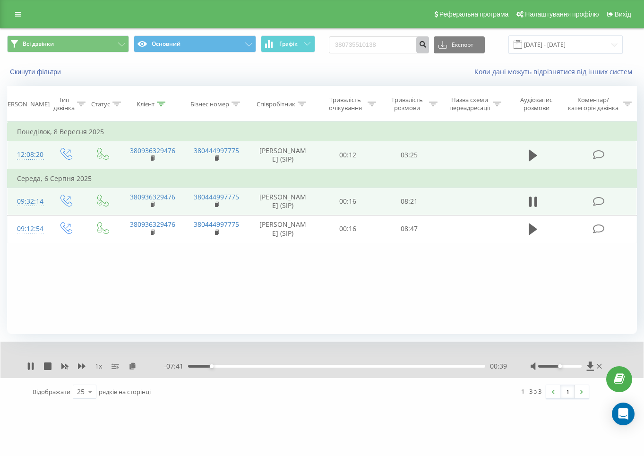
click at [426, 43] on icon "submit" at bounding box center [422, 43] width 8 height 6
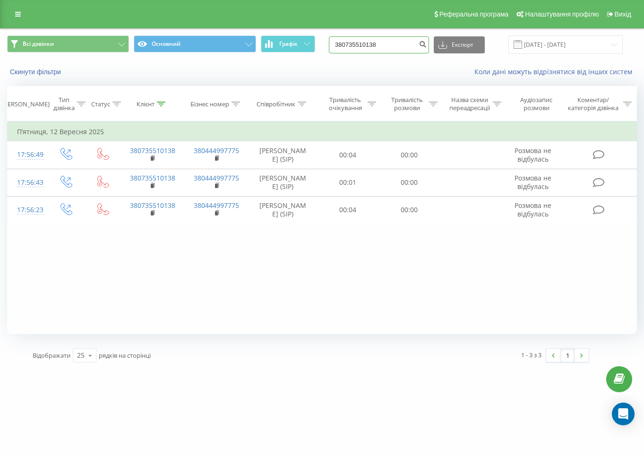
click at [374, 41] on input "380735510138" at bounding box center [379, 44] width 100 height 17
paste input "50710921"
type input "380507109218"
click at [427, 44] on button "submit" at bounding box center [422, 44] width 13 height 17
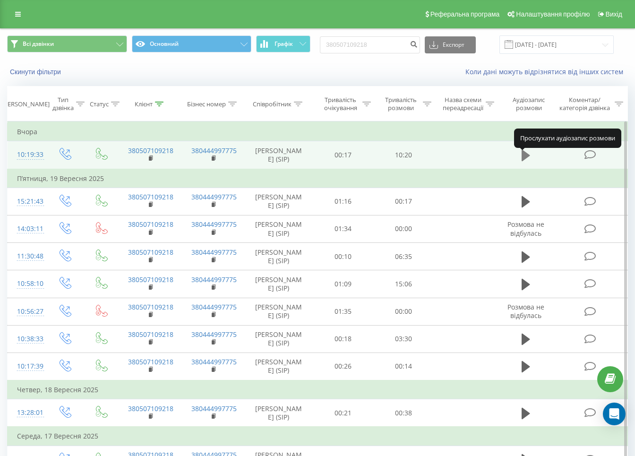
click at [524, 156] on icon at bounding box center [525, 155] width 8 height 11
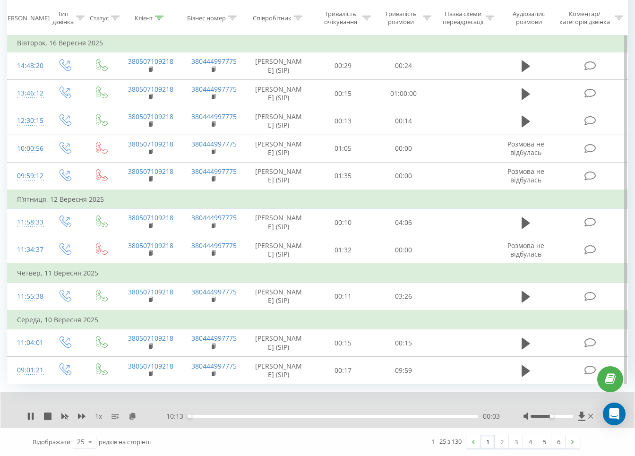
scroll to position [752, 0]
click at [202, 416] on div "00:30" at bounding box center [333, 416] width 290 height 3
click at [209, 416] on div "00:31" at bounding box center [333, 416] width 290 height 3
click at [223, 415] on div "00:46" at bounding box center [333, 416] width 290 height 3
click at [234, 417] on div "01:23" at bounding box center [333, 416] width 290 height 3
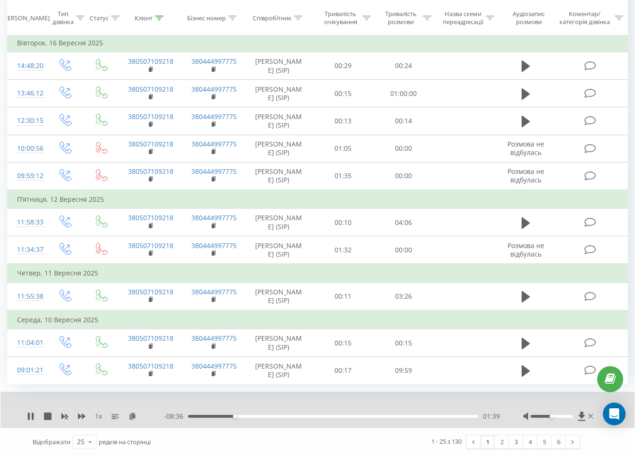
click at [247, 417] on div "01:39" at bounding box center [333, 416] width 290 height 3
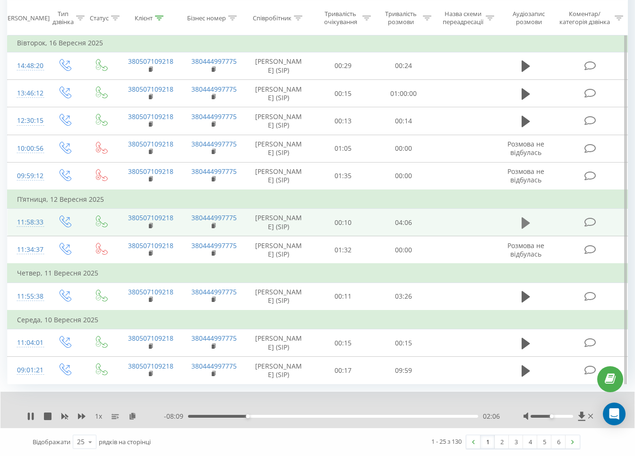
click at [525, 217] on icon at bounding box center [525, 222] width 8 height 11
click at [214, 416] on div "00:10" at bounding box center [333, 416] width 290 height 3
click at [226, 415] on div "00:32" at bounding box center [333, 416] width 290 height 3
click at [232, 416] on div "00:38" at bounding box center [333, 416] width 290 height 3
click at [241, 416] on div "00:45" at bounding box center [333, 416] width 290 height 3
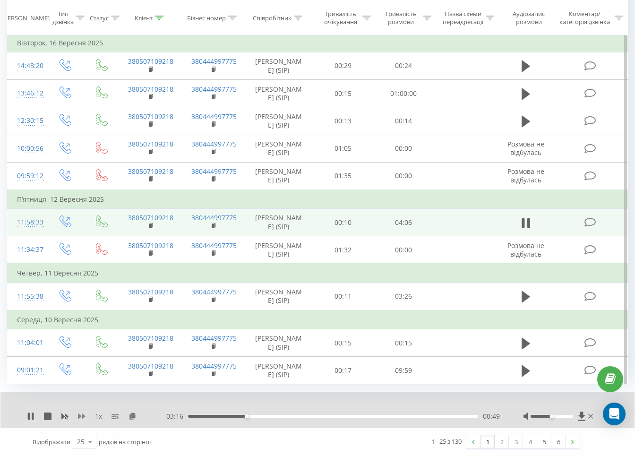
click at [81, 412] on icon at bounding box center [82, 416] width 8 height 8
click at [251, 416] on div "00:53" at bounding box center [251, 416] width 4 height 4
click at [254, 416] on div "00:54" at bounding box center [252, 416] width 4 height 4
click at [282, 416] on div "01:04" at bounding box center [333, 416] width 290 height 3
click at [303, 415] on div "01:29" at bounding box center [333, 416] width 290 height 3
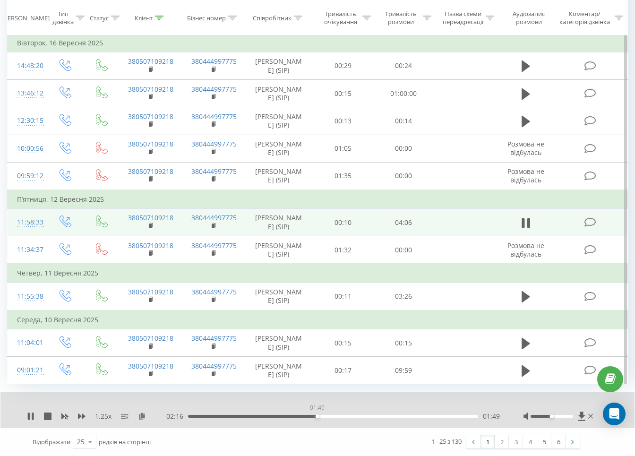
click at [317, 415] on div "01:49" at bounding box center [333, 416] width 290 height 3
click at [331, 416] on div "02:01" at bounding box center [333, 416] width 290 height 3
click at [368, 417] on div "02:33" at bounding box center [333, 416] width 290 height 3
click at [390, 416] on div "02:34" at bounding box center [333, 416] width 290 height 3
click at [418, 416] on div "02:55" at bounding box center [333, 416] width 290 height 3
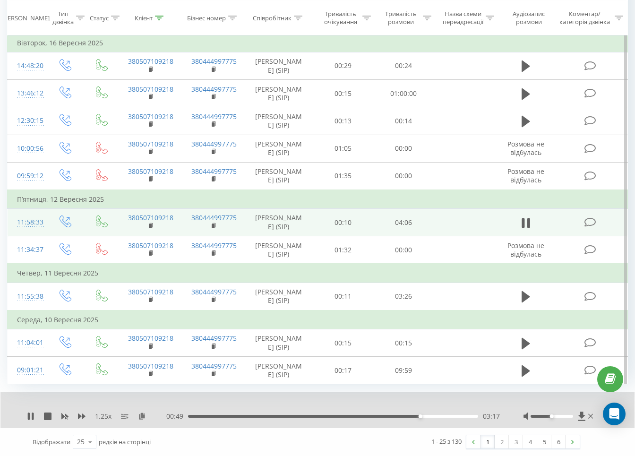
click at [450, 415] on div "03:17" at bounding box center [333, 416] width 290 height 3
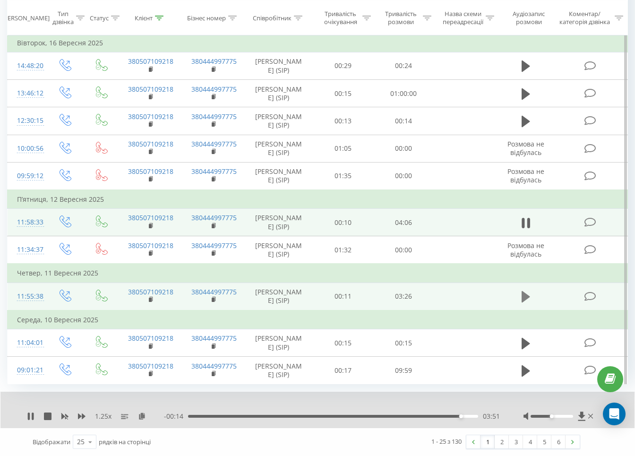
click at [526, 290] on icon at bounding box center [525, 296] width 8 height 13
click at [225, 415] on div "00:17" at bounding box center [333, 416] width 290 height 3
drag, startPoint x: 241, startPoint y: 417, endPoint x: 248, endPoint y: 415, distance: 7.5
click at [242, 417] on div "00:37" at bounding box center [333, 416] width 290 height 3
click at [258, 415] on div "00:49" at bounding box center [333, 416] width 290 height 3
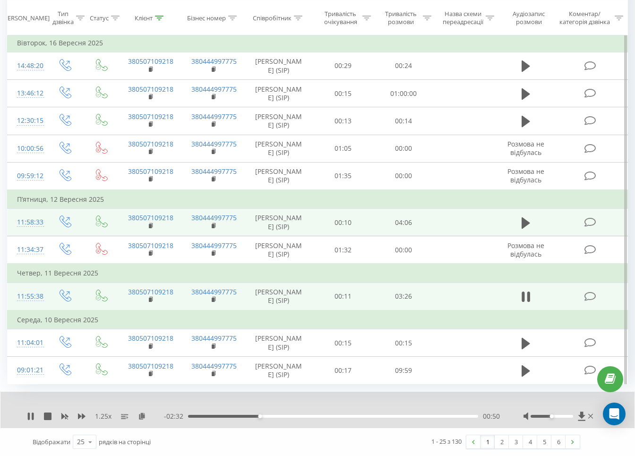
click at [276, 417] on div "- 02:32 00:50 00:50" at bounding box center [332, 415] width 336 height 9
click at [286, 415] on div "00:51" at bounding box center [333, 416] width 290 height 3
click at [334, 415] on div "01:14" at bounding box center [333, 416] width 290 height 3
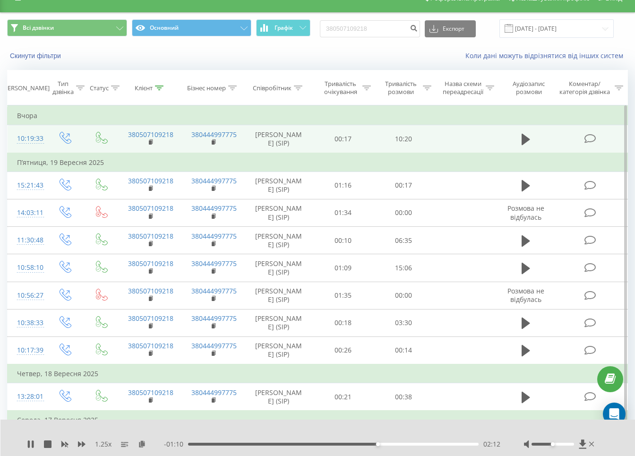
scroll to position [0, 0]
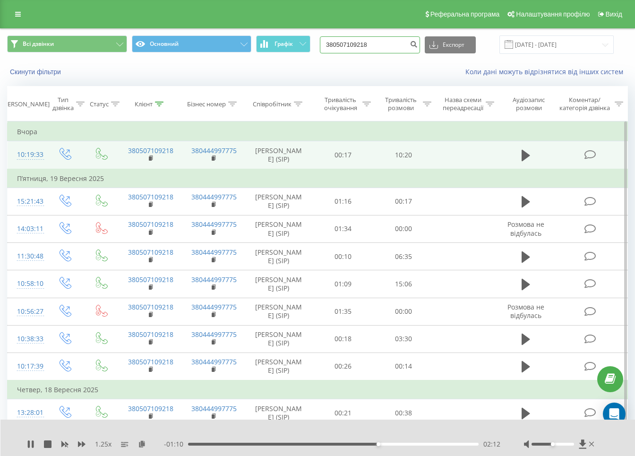
click at [375, 48] on input "380507109218" at bounding box center [370, 44] width 100 height 17
paste input "973856914"
type input "380973856914"
click at [417, 44] on icon "submit" at bounding box center [413, 43] width 8 height 6
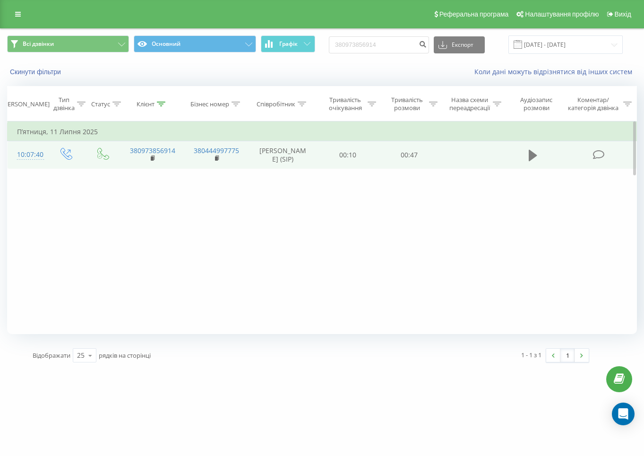
click at [537, 154] on button at bounding box center [533, 155] width 14 height 14
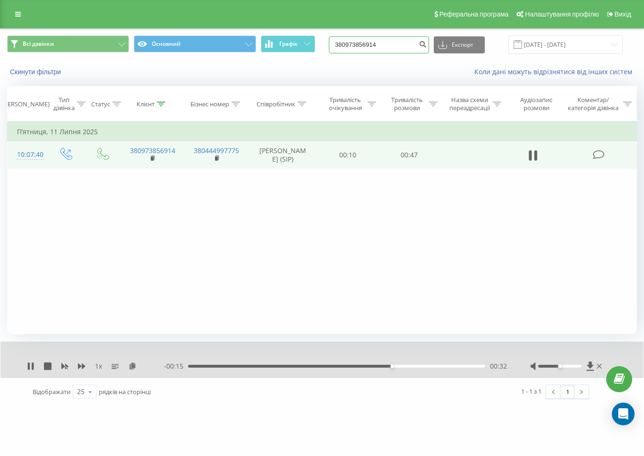
click at [397, 52] on input "380973856914" at bounding box center [379, 44] width 100 height 17
paste input "632027820"
type input "380632027820"
click at [428, 48] on button "submit" at bounding box center [422, 44] width 13 height 17
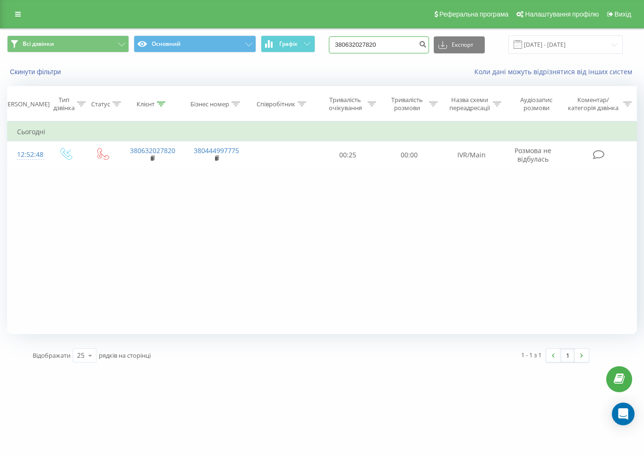
click at [365, 38] on input "380632027820" at bounding box center [379, 44] width 100 height 17
paste input "954250778"
type input "380954250778"
click at [429, 50] on button "submit" at bounding box center [422, 44] width 13 height 17
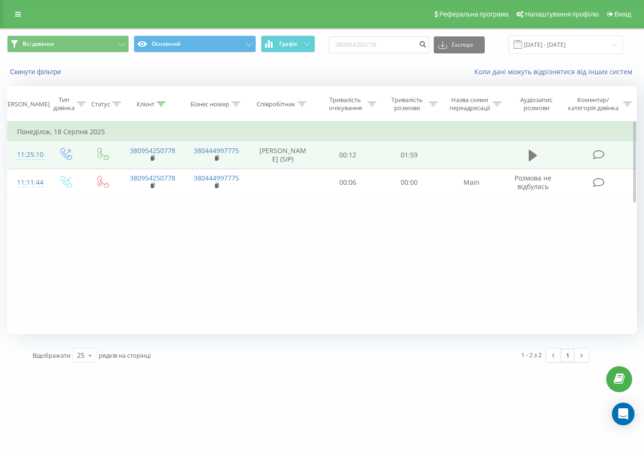
click at [529, 158] on icon at bounding box center [532, 155] width 8 height 11
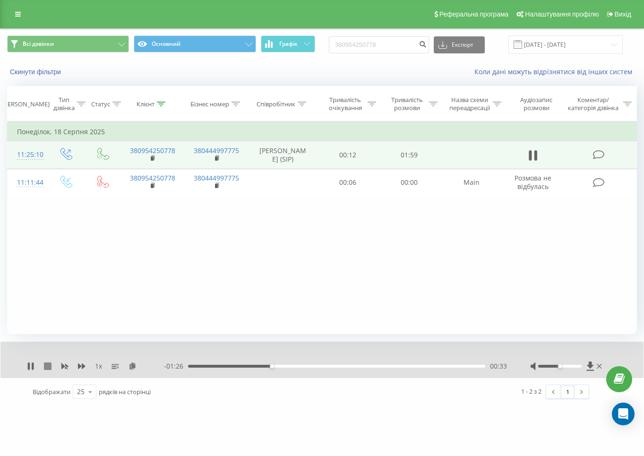
click at [47, 365] on icon at bounding box center [48, 366] width 8 height 8
click at [367, 45] on input "380954250778" at bounding box center [379, 44] width 100 height 17
paste input "93879107"
type input "380993879107"
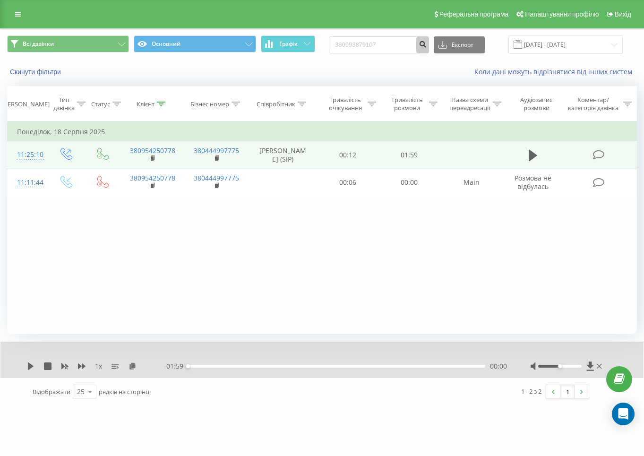
click at [427, 48] on button "submit" at bounding box center [422, 44] width 13 height 17
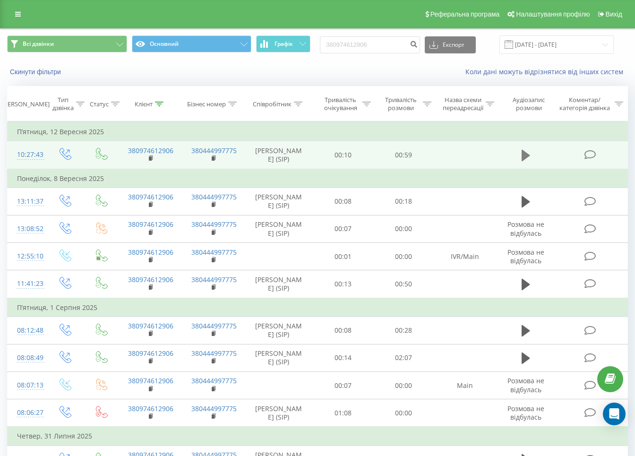
click at [519, 161] on button at bounding box center [525, 155] width 14 height 14
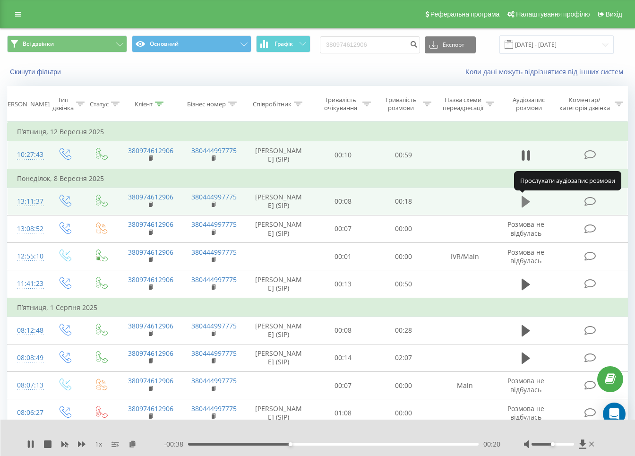
click at [526, 199] on icon at bounding box center [525, 201] width 8 height 13
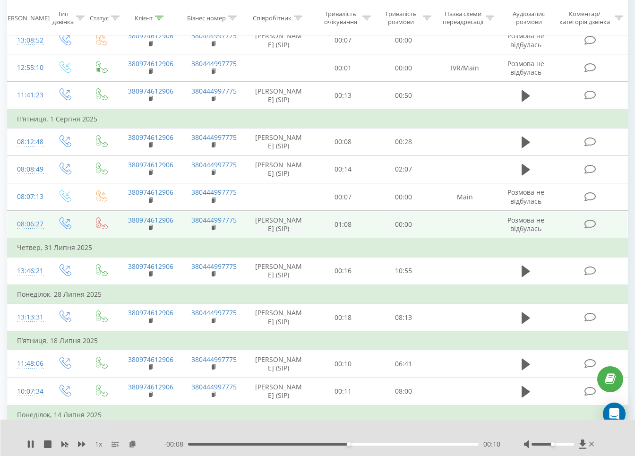
scroll to position [231, 0]
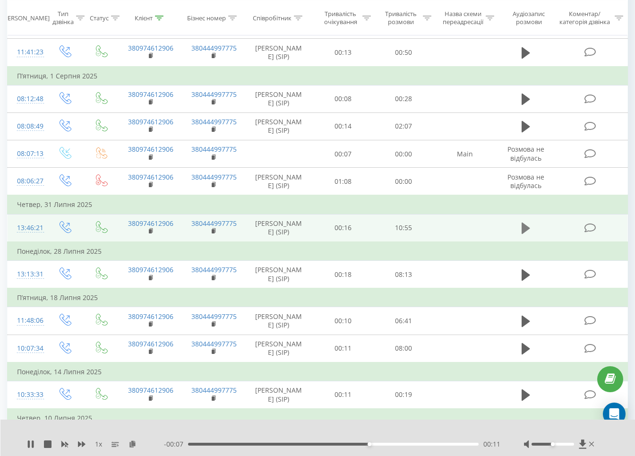
click at [525, 234] on icon at bounding box center [525, 227] width 8 height 11
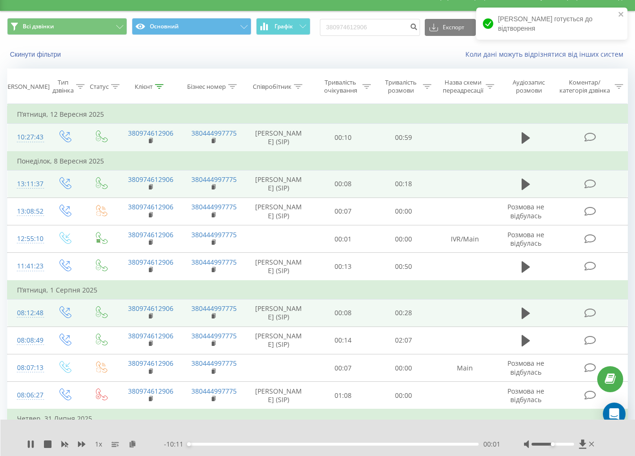
scroll to position [0, 0]
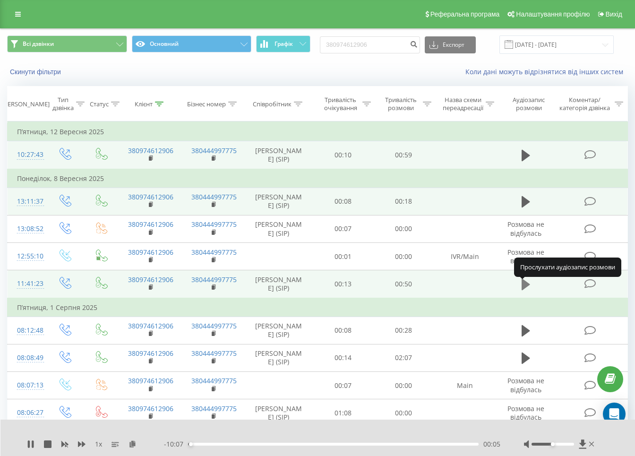
click at [524, 286] on icon at bounding box center [525, 284] width 8 height 11
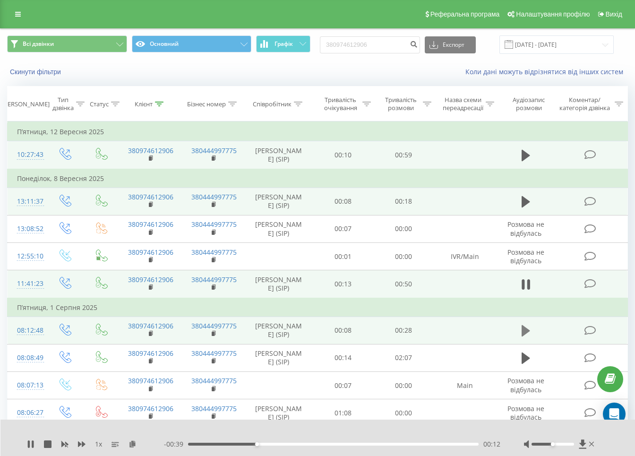
click at [518, 338] on button at bounding box center [525, 330] width 14 height 14
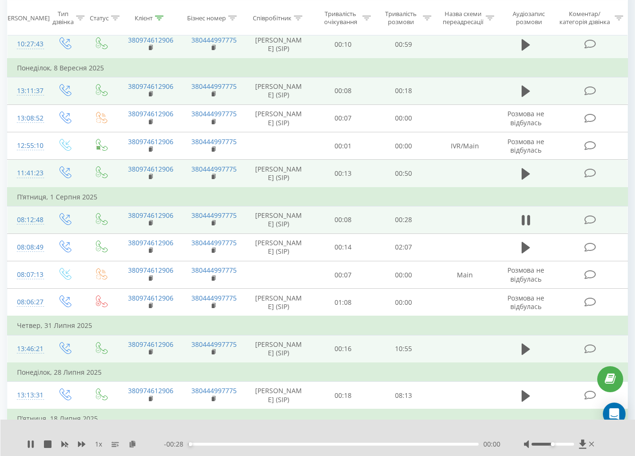
scroll to position [118, 0]
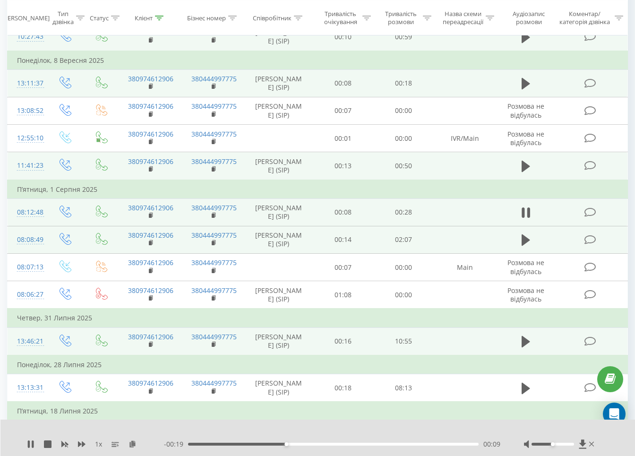
click at [510, 253] on td at bounding box center [525, 239] width 58 height 27
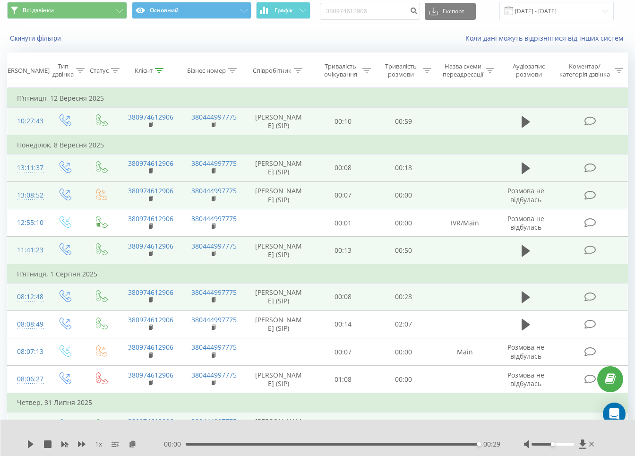
scroll to position [0, 0]
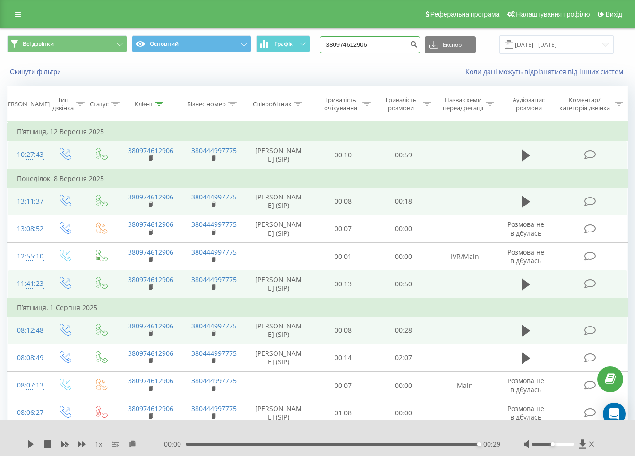
click at [406, 50] on input "380974612906" at bounding box center [370, 44] width 100 height 17
paste input "677016810"
type input "380677016810"
click at [416, 43] on button "submit" at bounding box center [413, 44] width 13 height 17
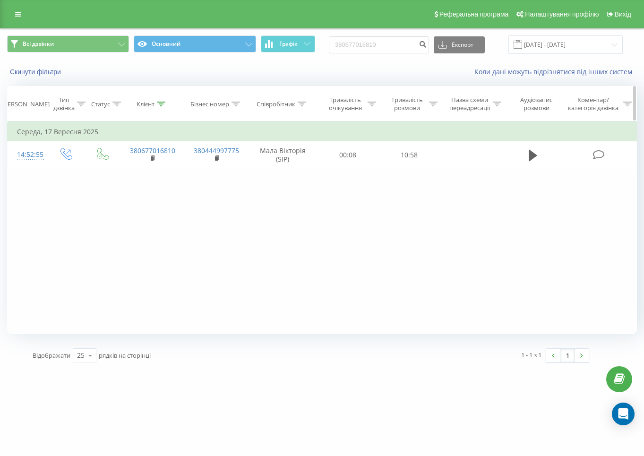
drag, startPoint x: 528, startPoint y: 153, endPoint x: 440, endPoint y: 104, distance: 101.0
click at [528, 153] on icon at bounding box center [532, 155] width 8 height 13
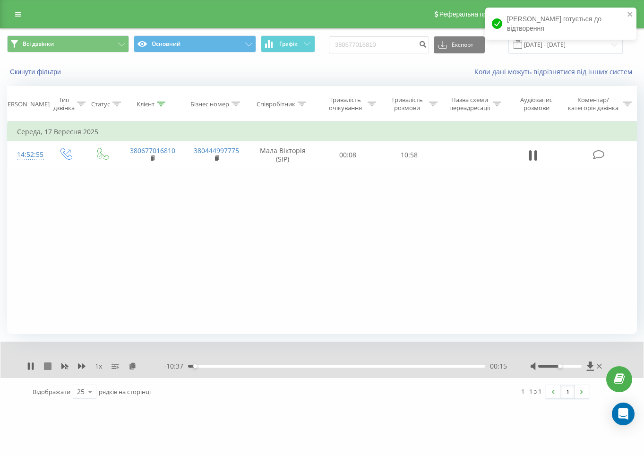
click at [47, 365] on icon at bounding box center [48, 366] width 8 height 8
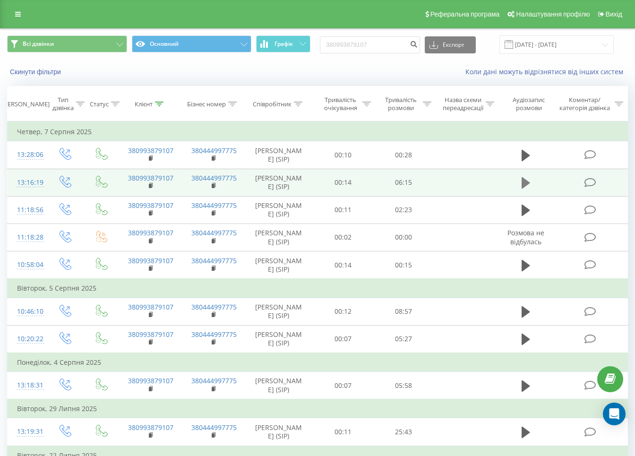
click at [524, 188] on icon at bounding box center [525, 182] width 8 height 11
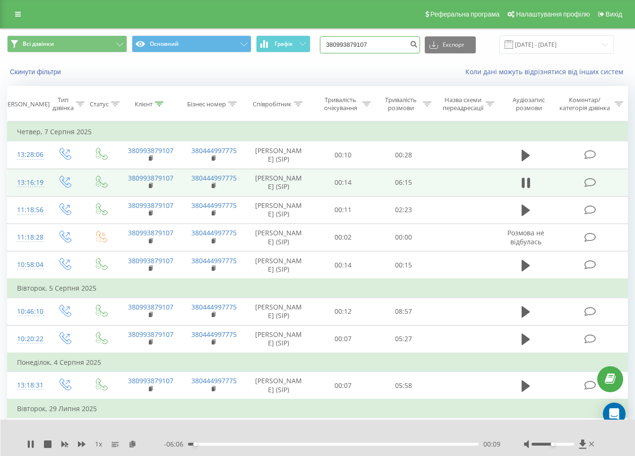
click at [394, 48] on input "380993879107" at bounding box center [370, 44] width 100 height 17
paste input "71100111"
type input "380971100111"
click at [417, 45] on icon "submit" at bounding box center [413, 43] width 8 height 6
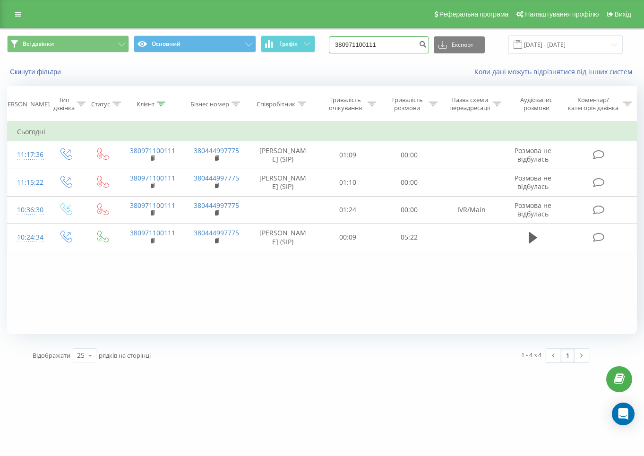
click at [387, 47] on input "380971100111" at bounding box center [379, 44] width 100 height 17
paste input "4689510"
type input "380974689510"
click at [427, 44] on button "submit" at bounding box center [422, 44] width 13 height 17
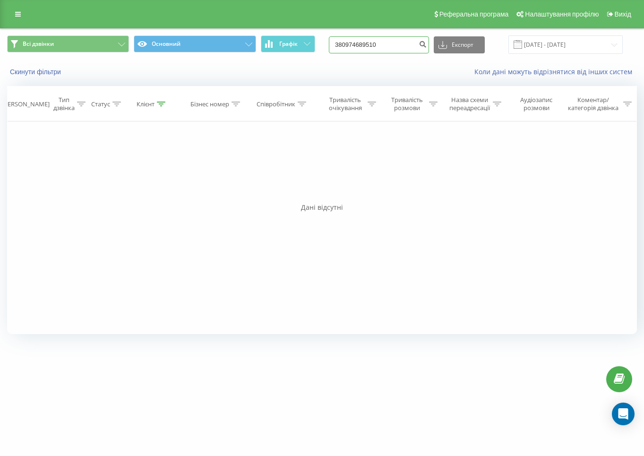
click at [356, 43] on input "380974689510" at bounding box center [379, 44] width 100 height 17
paste input "509711311"
type input "380509711311"
click at [426, 45] on icon "submit" at bounding box center [422, 43] width 8 height 6
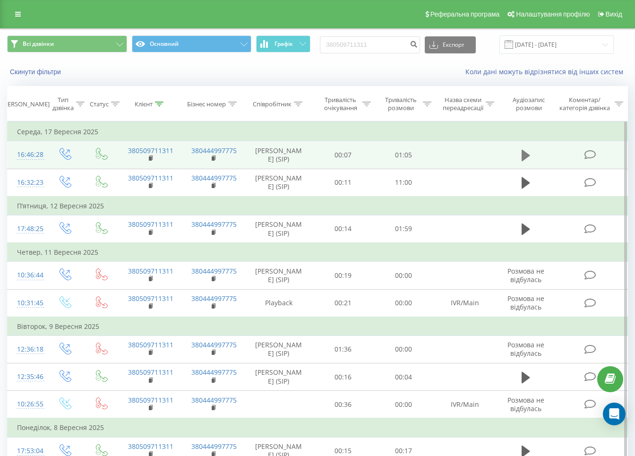
click at [530, 156] on button at bounding box center [525, 155] width 14 height 14
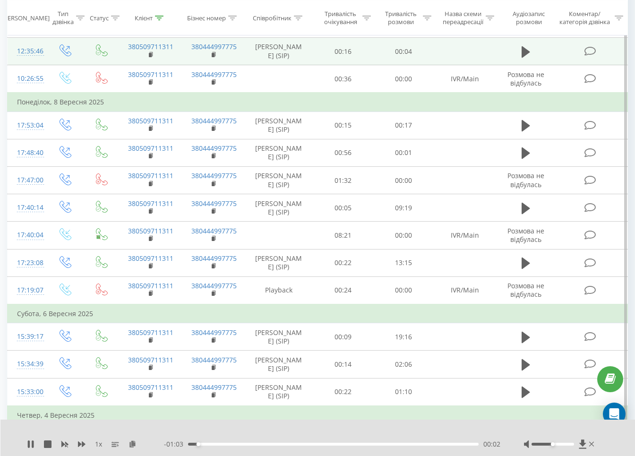
scroll to position [354, 0]
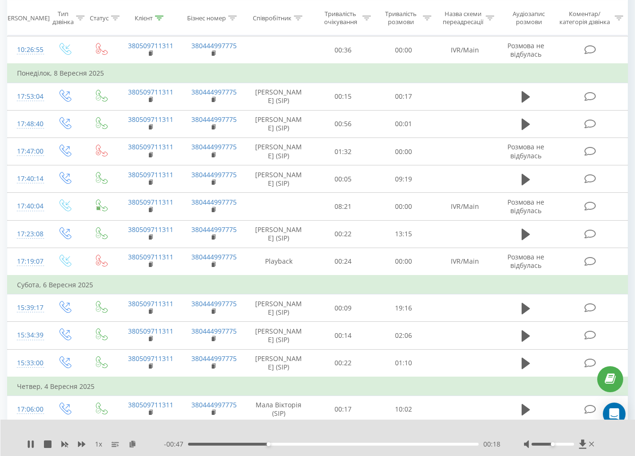
click at [283, 443] on div "00:18" at bounding box center [333, 443] width 290 height 3
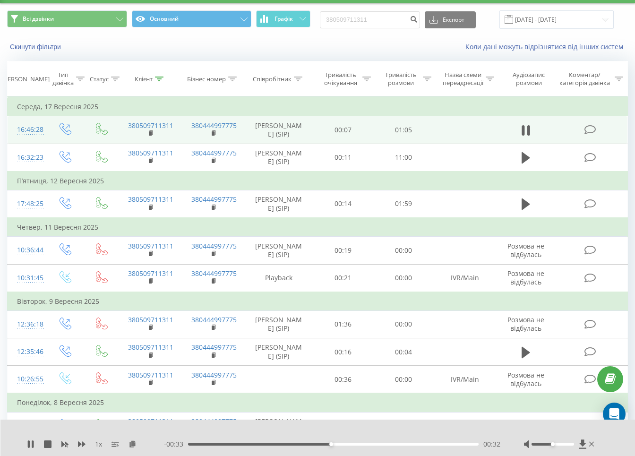
scroll to position [0, 0]
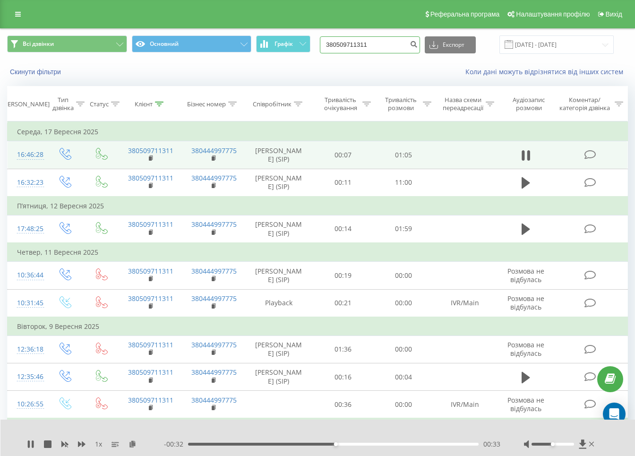
click at [362, 44] on input "380509711311" at bounding box center [370, 44] width 100 height 17
paste input "661680210"
type input "380661680210"
click at [417, 43] on icon "submit" at bounding box center [413, 43] width 8 height 6
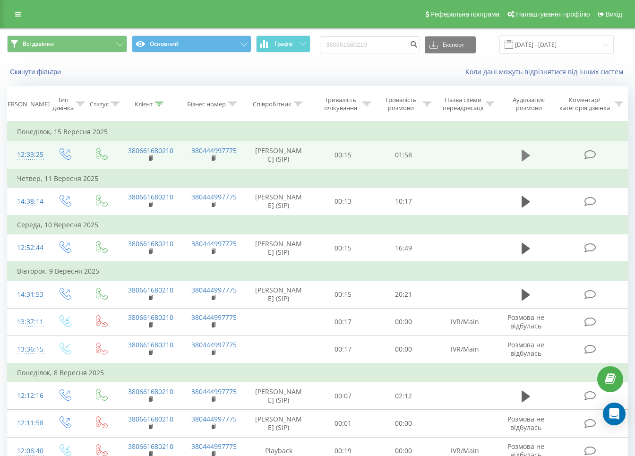
click at [524, 161] on icon at bounding box center [525, 155] width 8 height 11
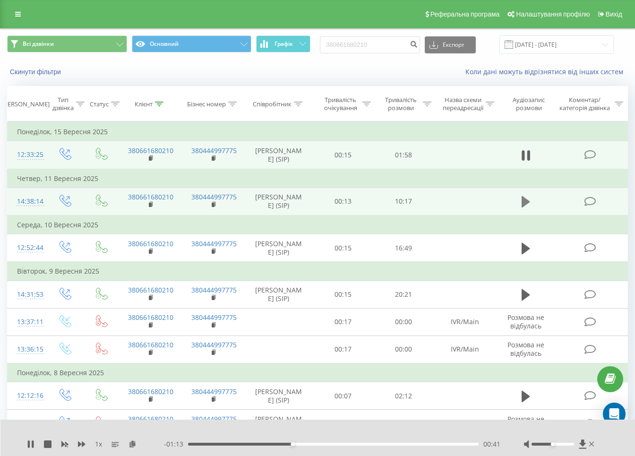
click at [524, 207] on icon at bounding box center [525, 201] width 8 height 11
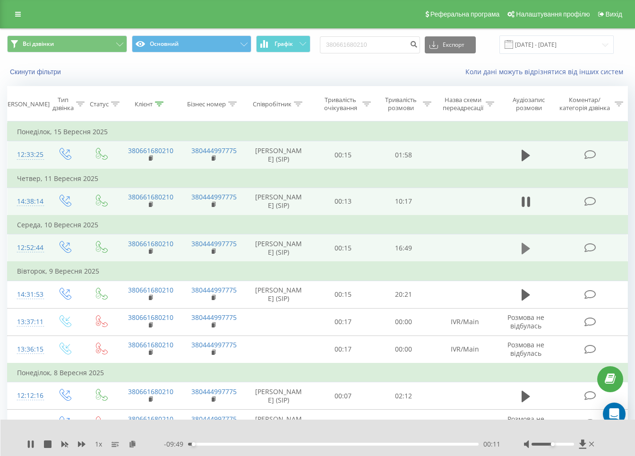
click at [522, 254] on icon at bounding box center [525, 247] width 8 height 11
click at [203, 441] on div "- 16:29 00:12 00:12" at bounding box center [332, 443] width 336 height 9
click at [202, 444] on div "00:50" at bounding box center [333, 443] width 290 height 3
click at [52, 443] on div "1 x" at bounding box center [95, 443] width 137 height 9
click at [44, 444] on icon at bounding box center [48, 444] width 8 height 8
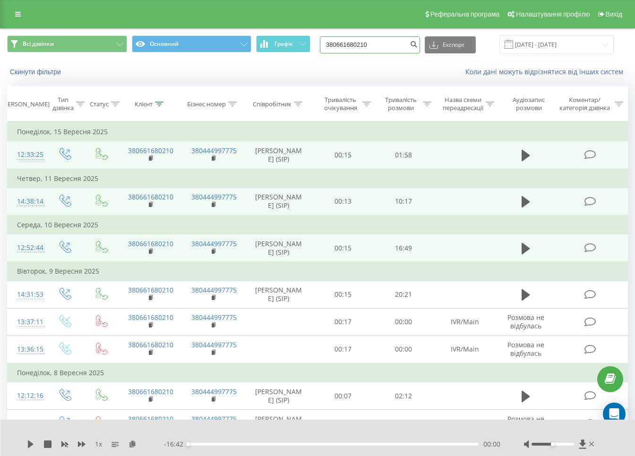
click at [351, 40] on input "380661680210" at bounding box center [370, 44] width 100 height 17
paste input "974612906"
type input "380974612906"
click at [417, 45] on icon "submit" at bounding box center [413, 43] width 8 height 6
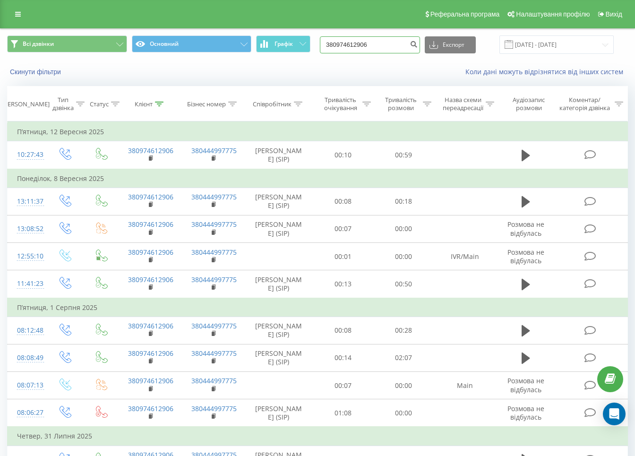
click at [384, 49] on input "380974612906" at bounding box center [370, 44] width 100 height 17
paste input "675868860"
type input "380675868860"
click at [417, 44] on icon "submit" at bounding box center [413, 43] width 8 height 6
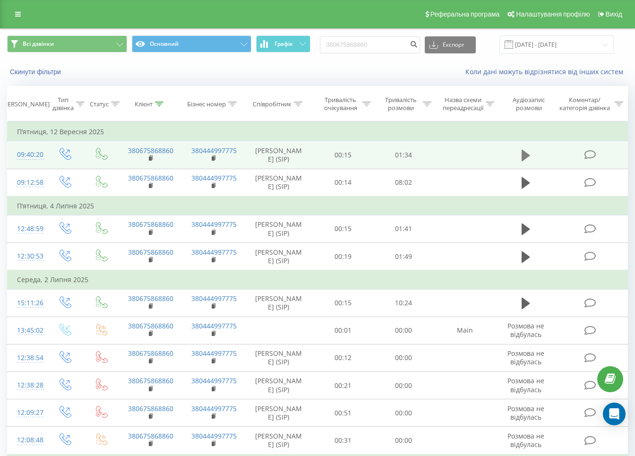
click at [522, 154] on icon at bounding box center [525, 155] width 8 height 11
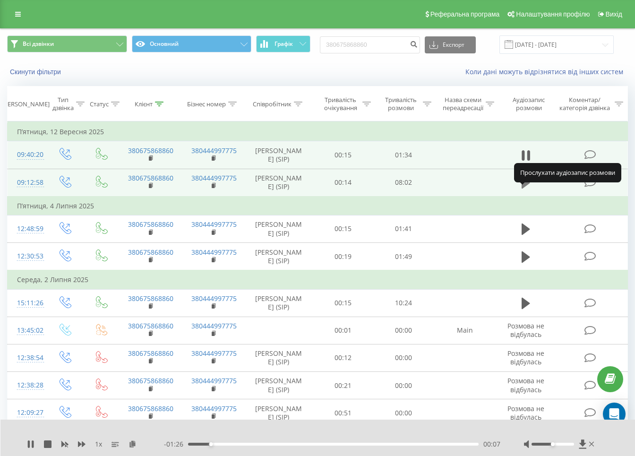
click at [522, 188] on icon at bounding box center [525, 182] width 8 height 11
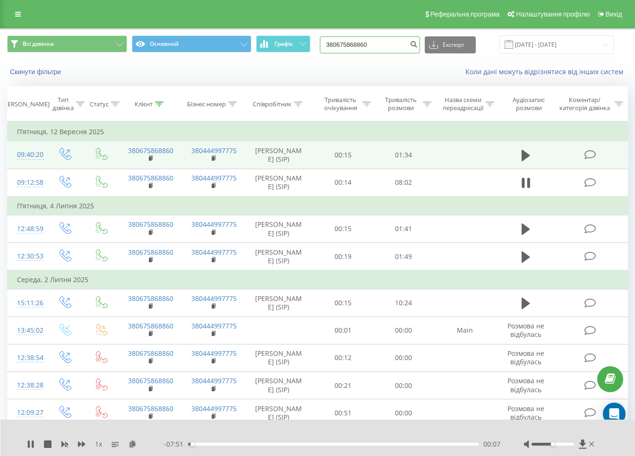
click at [406, 39] on input "380675868860" at bounding box center [370, 44] width 100 height 17
paste input "956181046"
type input "380956181046"
click at [418, 47] on button "submit" at bounding box center [413, 44] width 13 height 17
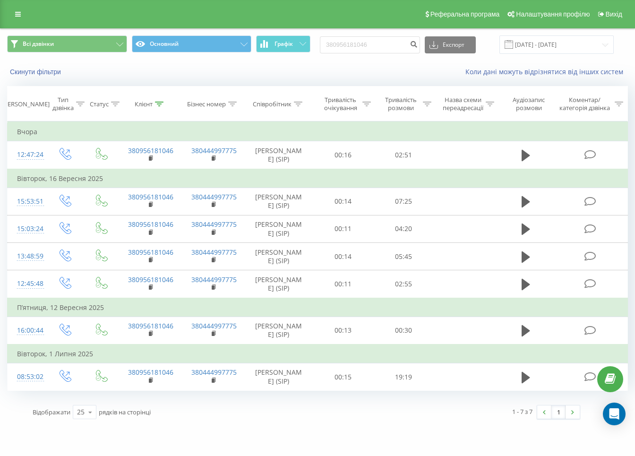
scroll to position [1, 0]
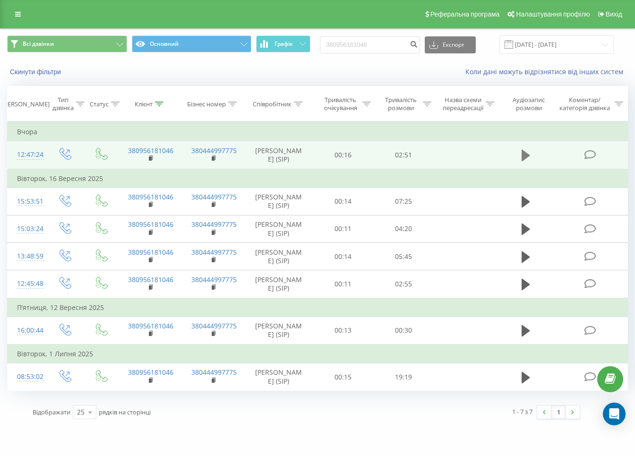
click at [531, 162] on button at bounding box center [525, 155] width 14 height 14
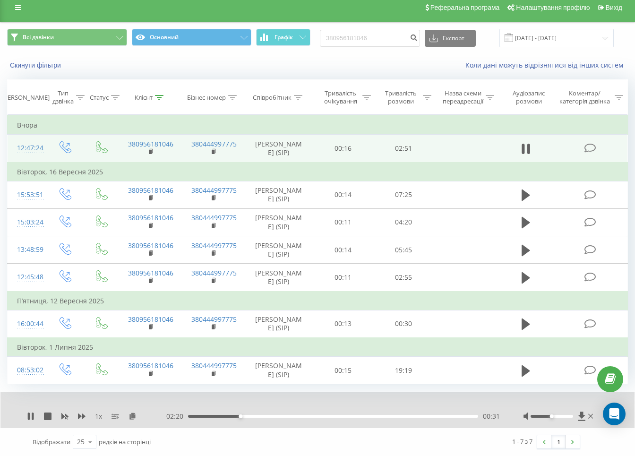
scroll to position [37, 0]
click at [48, 417] on icon at bounding box center [48, 416] width 8 height 8
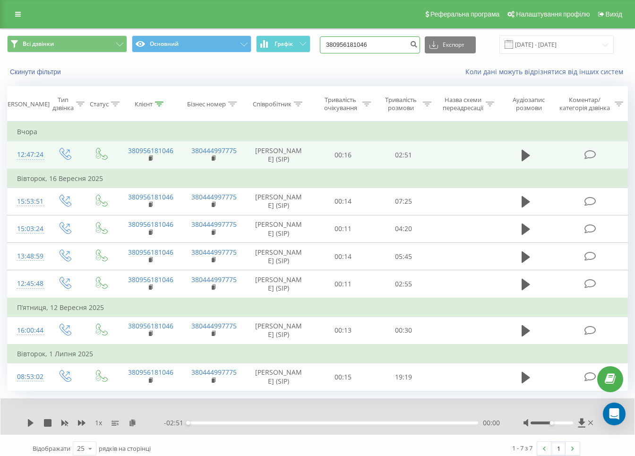
click at [397, 40] on input "380956181046" at bounding box center [370, 44] width 100 height 17
paste input "677016810"
type input "380677016810"
click at [420, 46] on button "submit" at bounding box center [413, 44] width 13 height 17
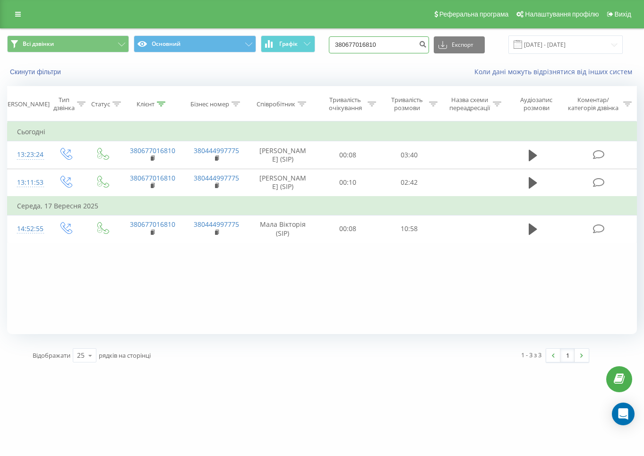
click at [407, 40] on input "380677016810" at bounding box center [379, 44] width 100 height 17
paste input "616802"
type input "380661680210"
click at [426, 46] on icon "submit" at bounding box center [422, 43] width 8 height 6
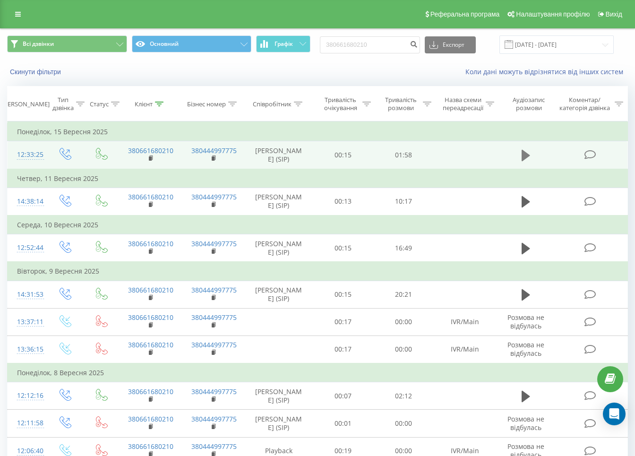
click at [524, 161] on icon at bounding box center [525, 155] width 8 height 11
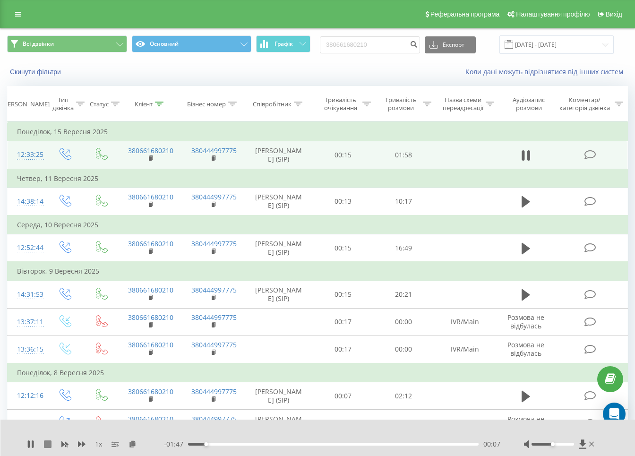
click at [51, 441] on icon at bounding box center [48, 444] width 8 height 8
click at [344, 40] on input "380661680210" at bounding box center [370, 44] width 100 height 17
paste input "990250129"
type input "380990250129"
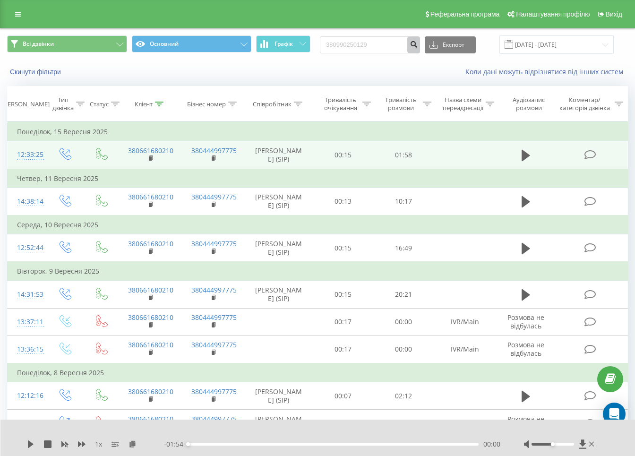
click at [417, 45] on icon "submit" at bounding box center [413, 43] width 8 height 6
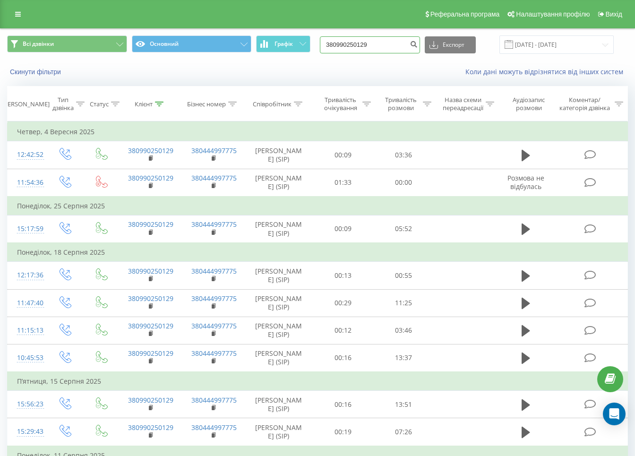
click at [384, 44] on input "380990250129" at bounding box center [370, 44] width 100 height 17
paste input "50520299"
type input "380505202999"
click at [417, 46] on icon "submit" at bounding box center [413, 43] width 8 height 6
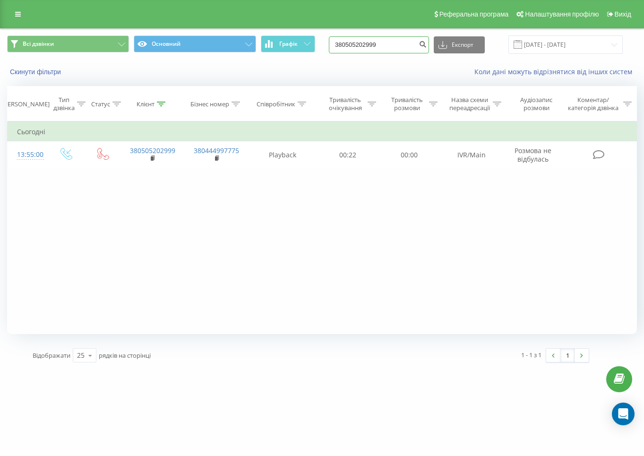
click at [389, 45] on input "380505202999" at bounding box center [379, 44] width 100 height 17
paste input "635754762"
type input "380635754762"
click at [426, 43] on icon "submit" at bounding box center [422, 43] width 8 height 6
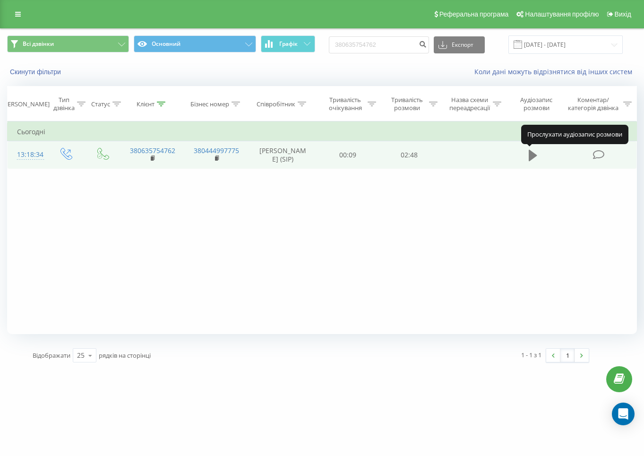
click at [529, 153] on icon at bounding box center [532, 155] width 8 height 11
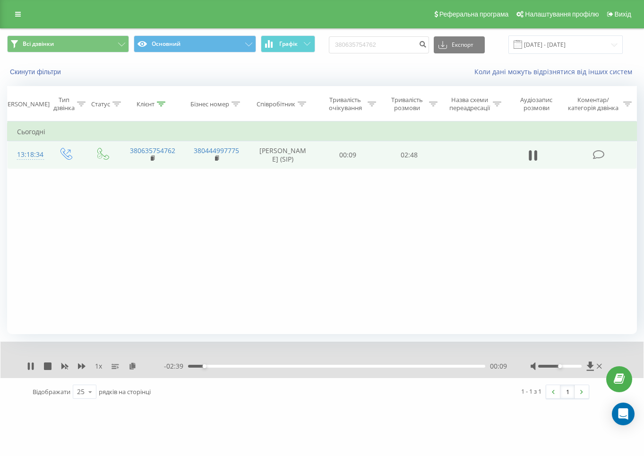
click at [215, 365] on div "00:09" at bounding box center [336, 366] width 297 height 3
click at [232, 366] on div "00:16" at bounding box center [336, 366] width 297 height 3
click at [246, 366] on div "00:33" at bounding box center [336, 366] width 297 height 3
click at [261, 366] on div "00:41" at bounding box center [336, 366] width 297 height 3
click at [291, 365] on div "00:43" at bounding box center [336, 366] width 297 height 3
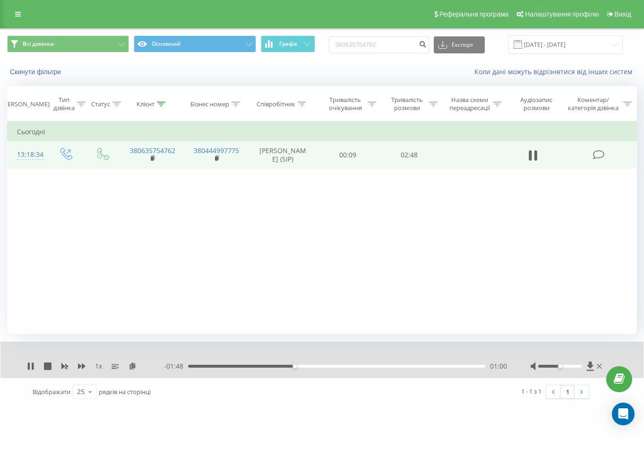
click at [305, 365] on div "01:00" at bounding box center [336, 366] width 297 height 3
click at [403, 47] on input "380635754762" at bounding box center [379, 44] width 100 height 17
paste input "95607793"
type input "380956077932"
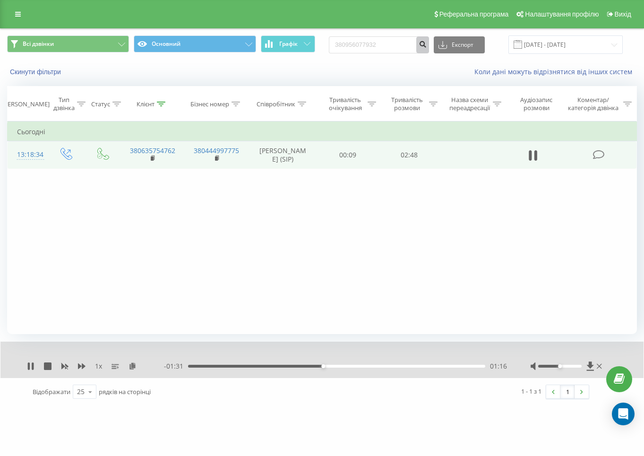
click at [426, 41] on icon "submit" at bounding box center [422, 43] width 8 height 6
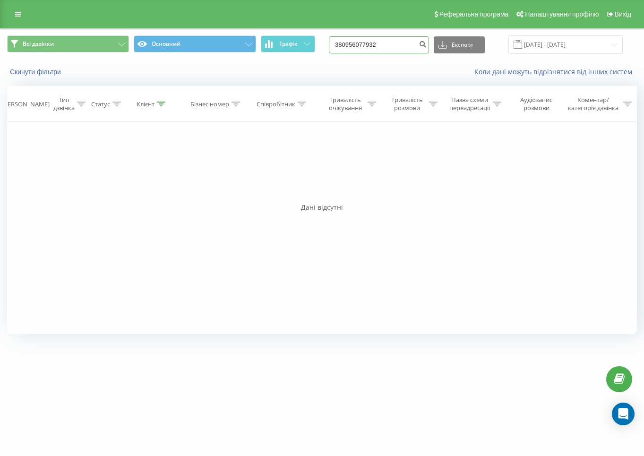
click at [398, 51] on input "380956077932" at bounding box center [379, 44] width 100 height 17
paste input "36144309"
type input "380936144309"
click at [426, 44] on icon "submit" at bounding box center [422, 43] width 8 height 6
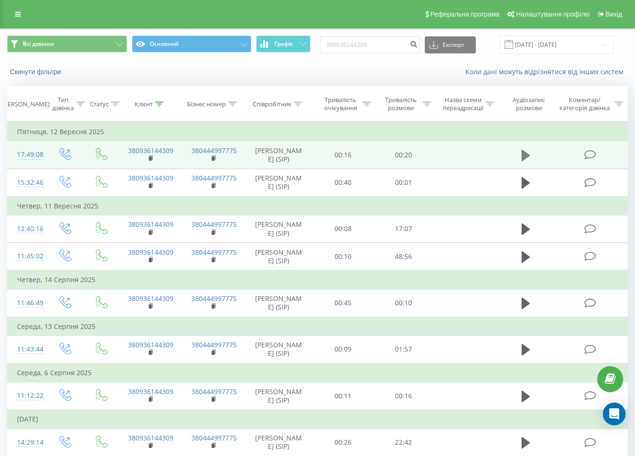
click at [527, 158] on icon at bounding box center [525, 155] width 8 height 11
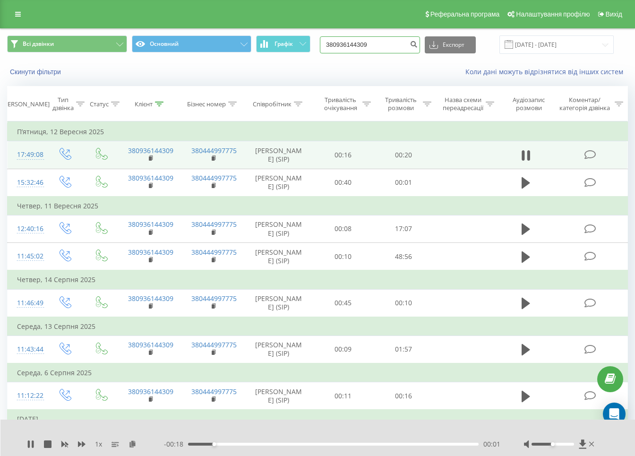
click at [382, 43] on input "380936144309" at bounding box center [370, 44] width 100 height 17
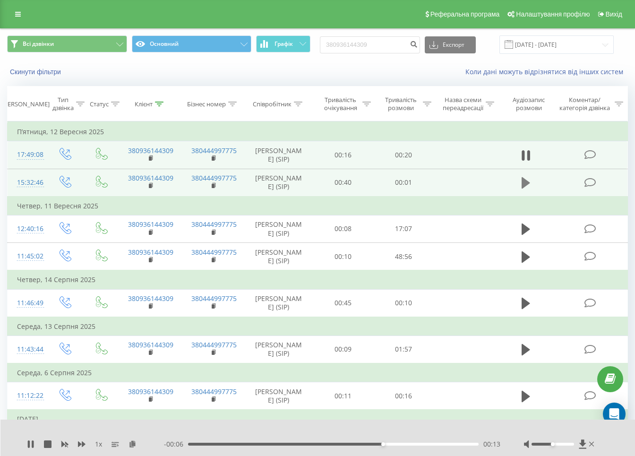
click at [523, 188] on icon at bounding box center [525, 182] width 8 height 11
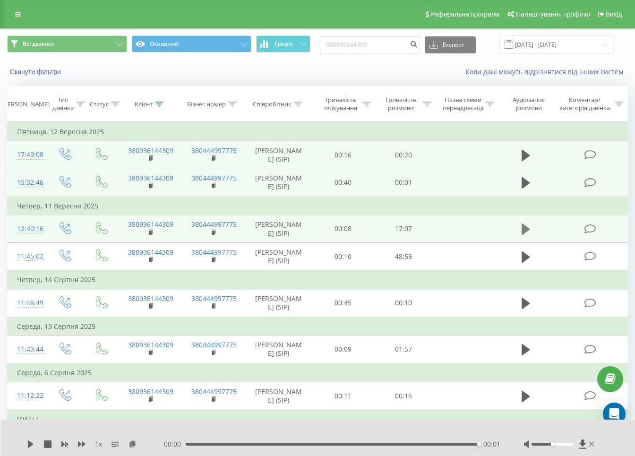
click at [530, 236] on button at bounding box center [525, 229] width 14 height 14
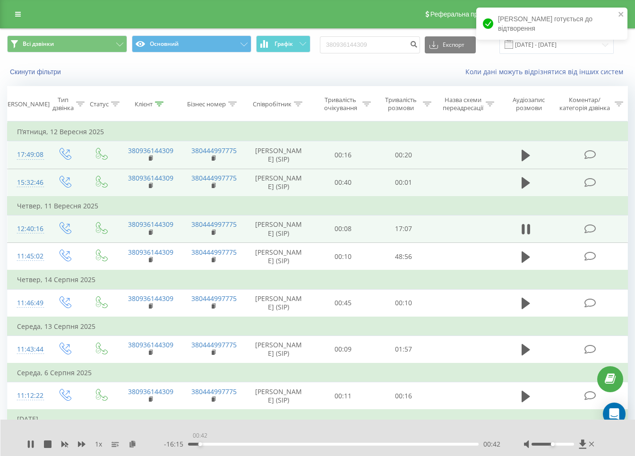
click at [200, 443] on div "00:42" at bounding box center [333, 443] width 290 height 3
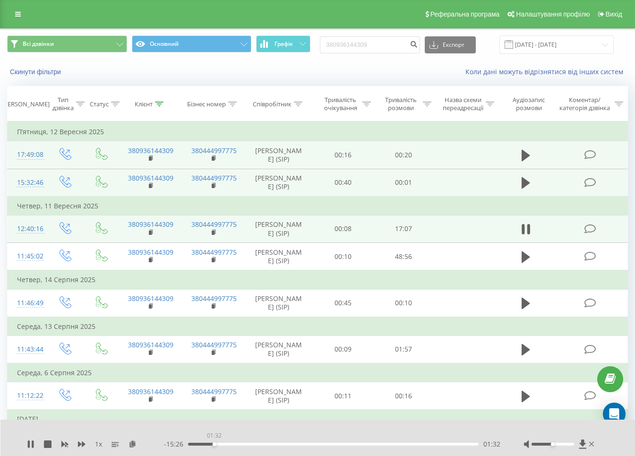
click at [214, 443] on div "01:32" at bounding box center [333, 443] width 290 height 3
click at [241, 445] on div "- 15:25 01:32 01:32" at bounding box center [332, 443] width 336 height 9
click at [255, 441] on div "- 15:24 01:33 01:33" at bounding box center [332, 443] width 336 height 9
click at [225, 443] on div "01:36" at bounding box center [333, 443] width 290 height 3
click at [244, 443] on div "03:16" at bounding box center [333, 443] width 290 height 3
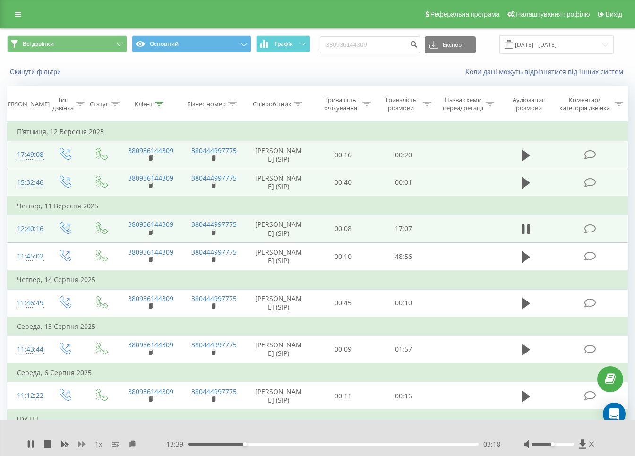
click at [81, 443] on icon at bounding box center [82, 444] width 8 height 6
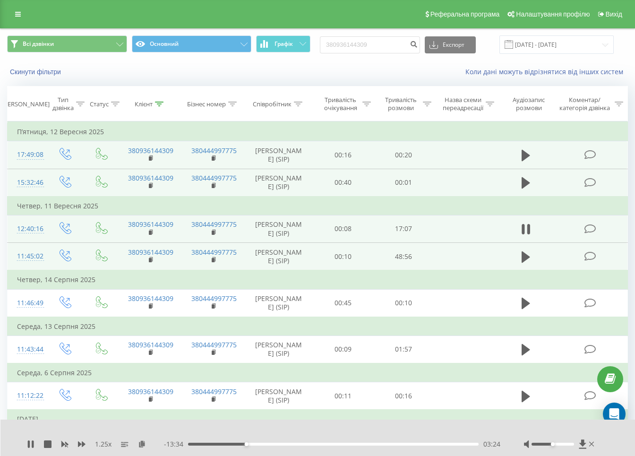
scroll to position [59, 0]
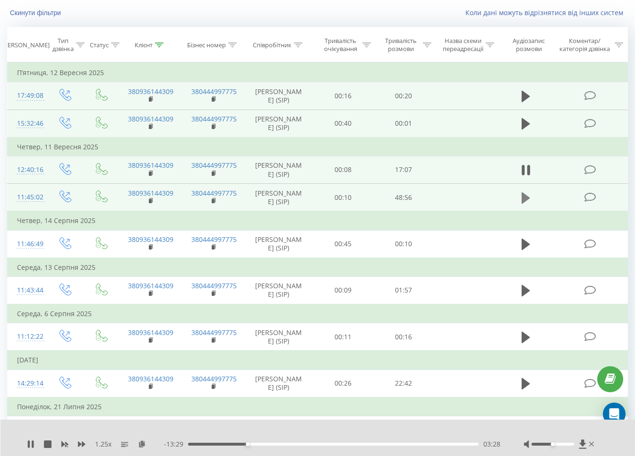
click at [522, 203] on icon at bounding box center [525, 197] width 8 height 11
click at [186, 444] on div at bounding box center [331, 443] width 303 height 3
click at [187, 442] on div at bounding box center [331, 443] width 303 height 3
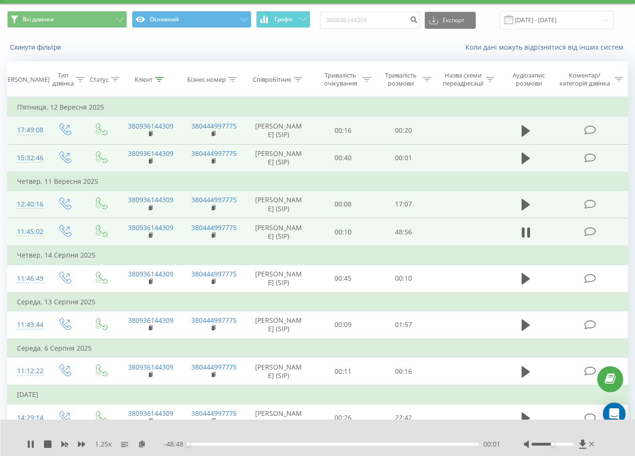
scroll to position [0, 0]
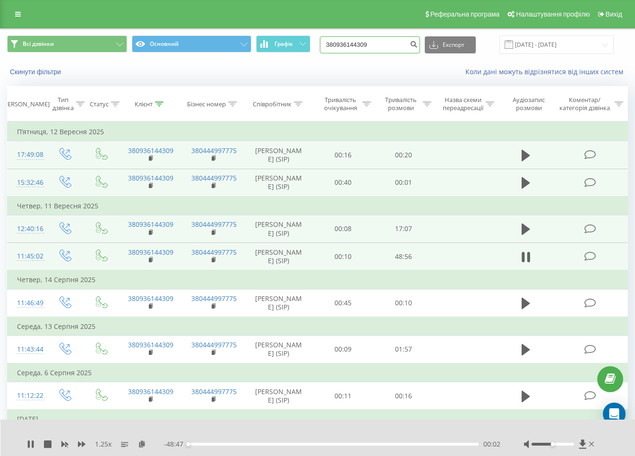
click at [390, 43] on input "380936144309" at bounding box center [370, 44] width 100 height 17
paste input "76420855"
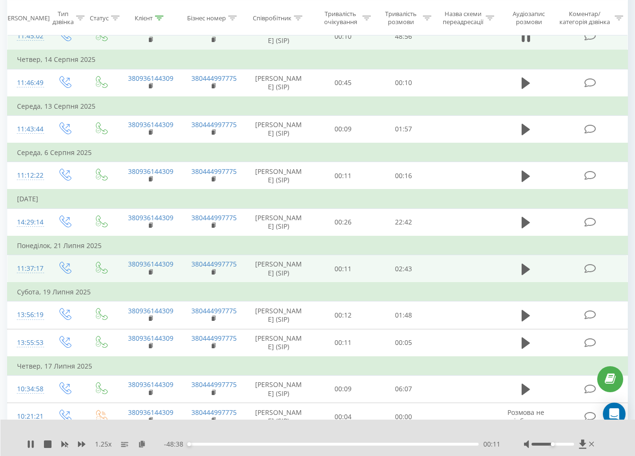
scroll to position [295, 0]
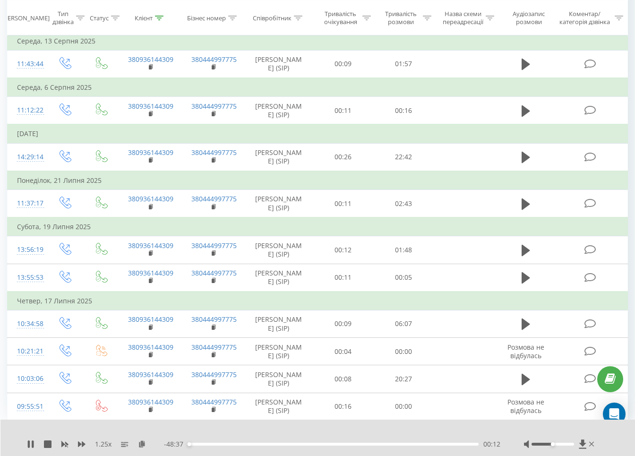
type input "380976420855"
click at [199, 444] on div "00:12" at bounding box center [333, 443] width 290 height 3
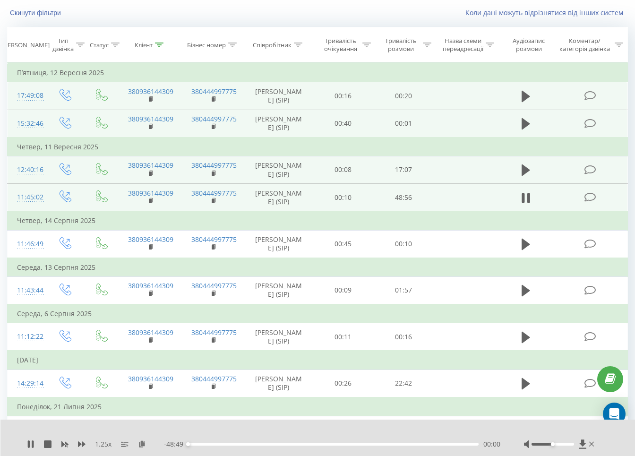
scroll to position [0, 0]
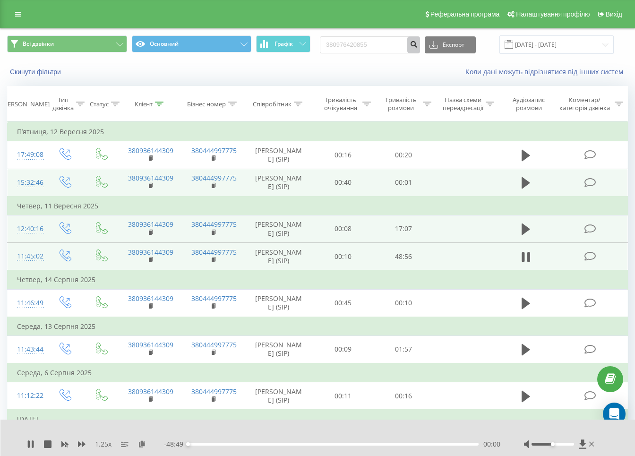
click at [417, 45] on icon "submit" at bounding box center [413, 43] width 8 height 6
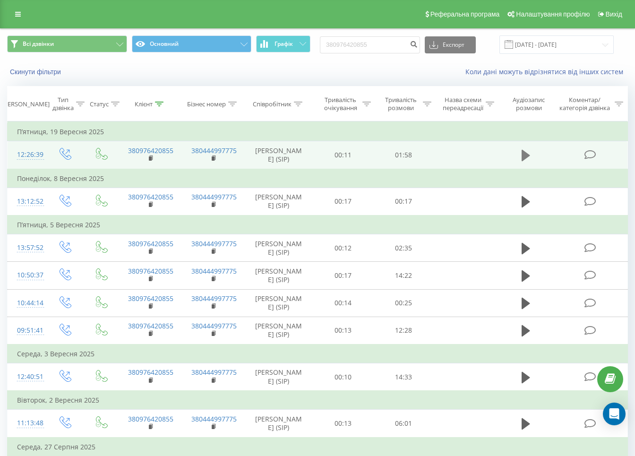
click at [526, 157] on icon at bounding box center [525, 155] width 8 height 11
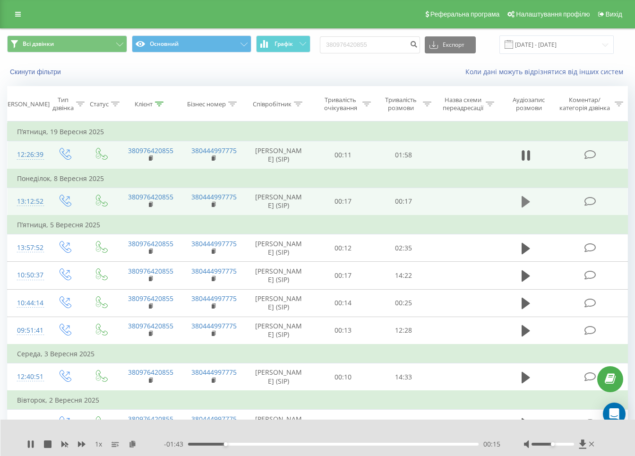
click at [523, 204] on icon at bounding box center [525, 201] width 8 height 11
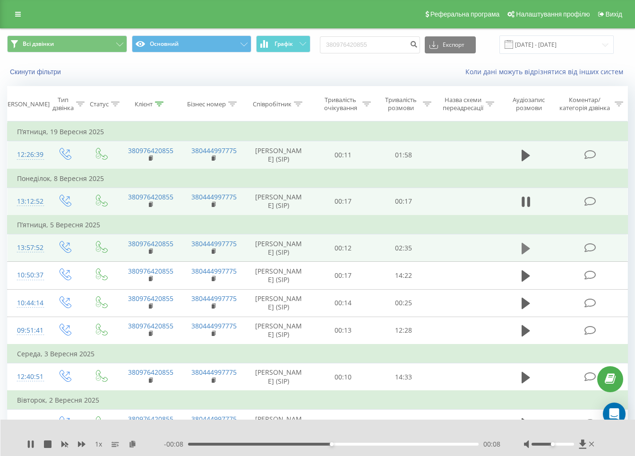
click at [525, 253] on icon at bounding box center [525, 247] width 8 height 11
click at [255, 442] on div "00:30" at bounding box center [333, 443] width 290 height 3
click at [276, 444] on div "00:39" at bounding box center [333, 443] width 290 height 3
click at [305, 444] on div "00:46" at bounding box center [333, 443] width 290 height 3
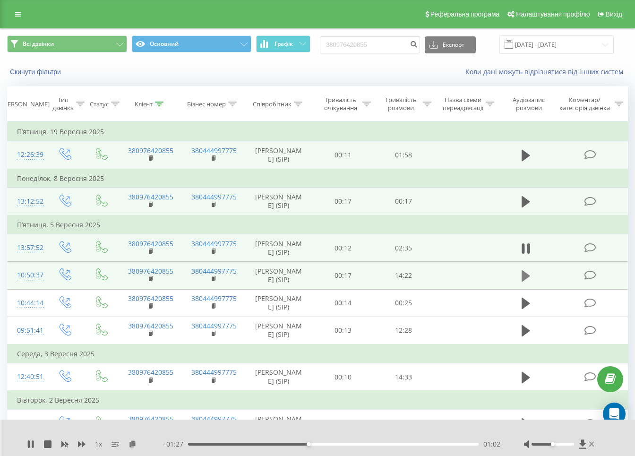
click at [524, 281] on icon at bounding box center [525, 275] width 8 height 11
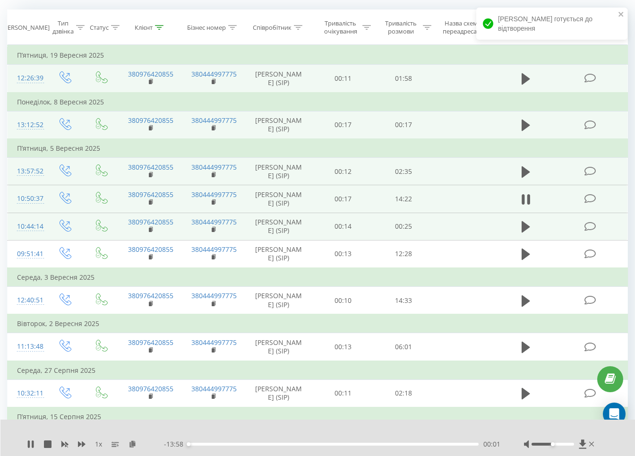
scroll to position [118, 0]
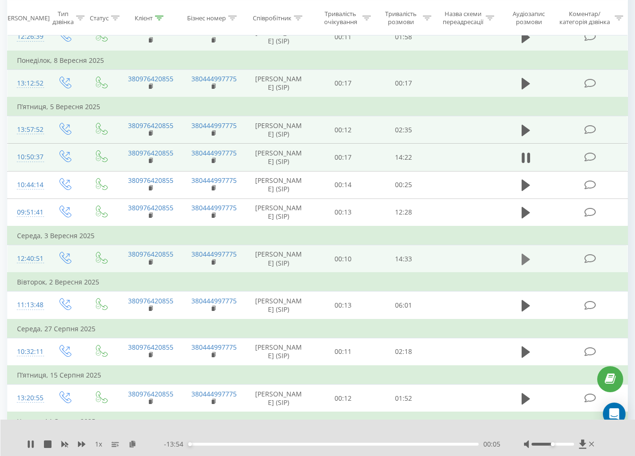
click at [526, 266] on icon at bounding box center [525, 259] width 8 height 13
click at [23, 427] on div "1 x - 14:03 00:22 00:22" at bounding box center [317, 437] width 635 height 36
click at [47, 446] on icon at bounding box center [48, 444] width 8 height 8
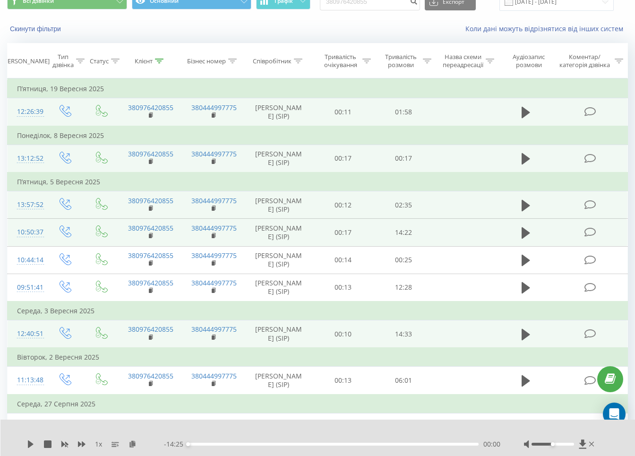
scroll to position [0, 0]
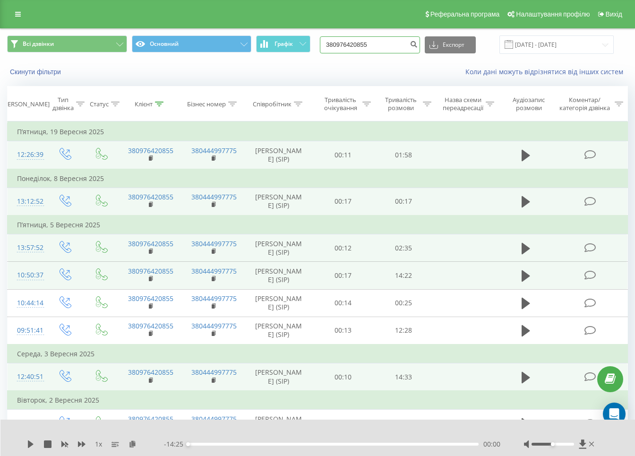
click at [388, 52] on input "380976420855" at bounding box center [370, 44] width 100 height 17
paste input "677080653"
type input "380677080653"
click at [417, 46] on icon "submit" at bounding box center [413, 43] width 8 height 6
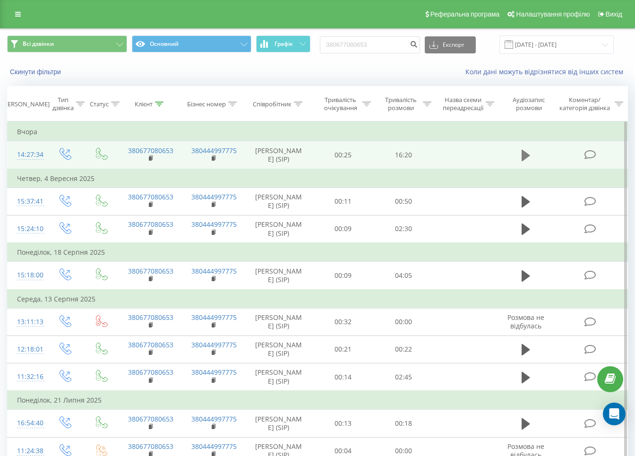
click at [528, 161] on icon at bounding box center [525, 155] width 8 height 13
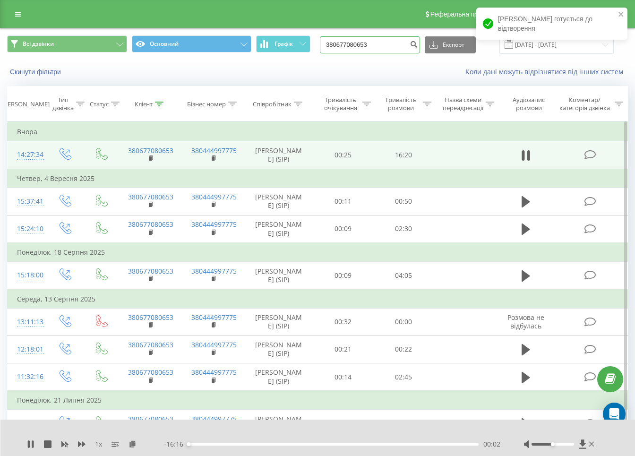
click at [382, 48] on input "380677080653" at bounding box center [370, 44] width 100 height 17
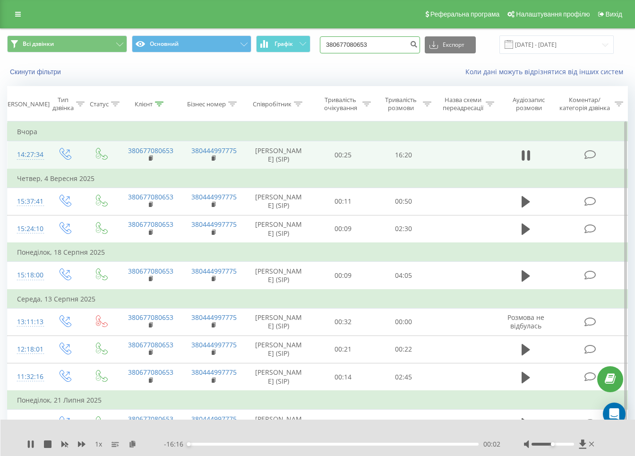
click at [382, 48] on input "380677080653" at bounding box center [370, 44] width 100 height 17
paste input "978236635"
type input "380978236635"
click at [417, 40] on icon "submit" at bounding box center [413, 43] width 8 height 6
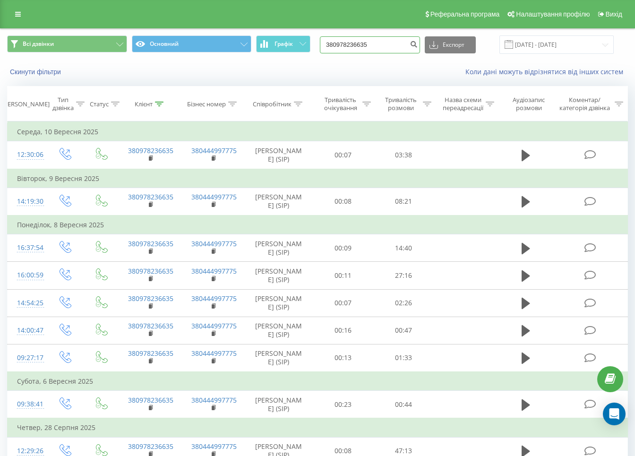
click at [360, 41] on input "380978236635" at bounding box center [370, 44] width 100 height 17
paste input "636091844"
type input "380636091844"
click at [417, 43] on icon "submit" at bounding box center [413, 43] width 8 height 6
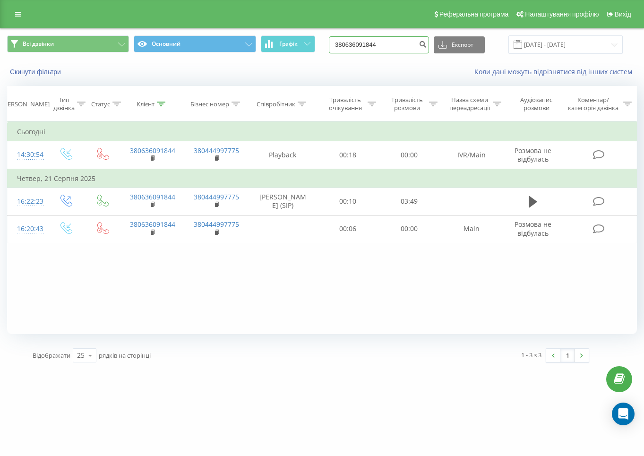
click at [401, 43] on input "380636091844" at bounding box center [379, 44] width 100 height 17
paste input "987994818"
type input "380987994818"
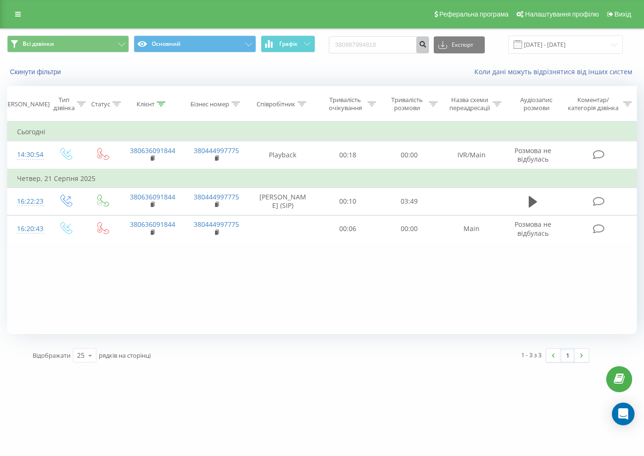
click at [426, 44] on icon "submit" at bounding box center [422, 43] width 8 height 6
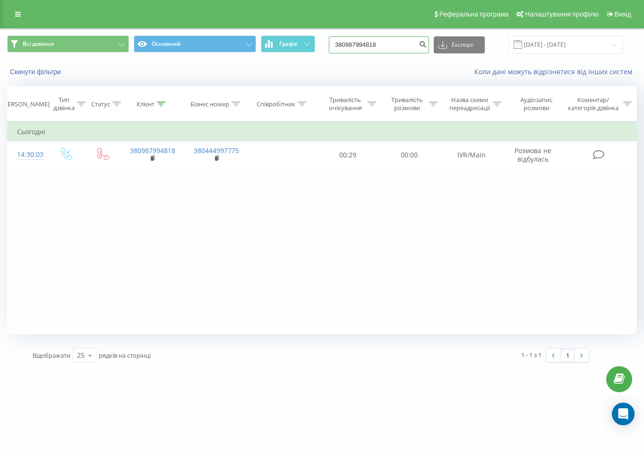
click at [402, 40] on input "380987994818" at bounding box center [379, 44] width 100 height 17
paste input "636091844"
type input "380636091844"
click at [426, 45] on icon "submit" at bounding box center [422, 43] width 8 height 6
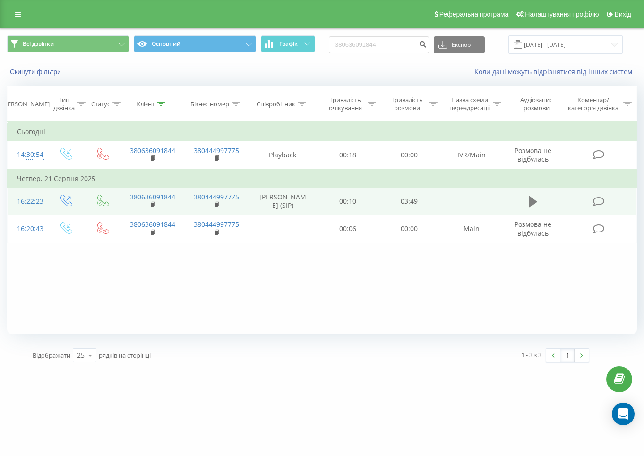
click at [535, 206] on icon at bounding box center [532, 201] width 8 height 11
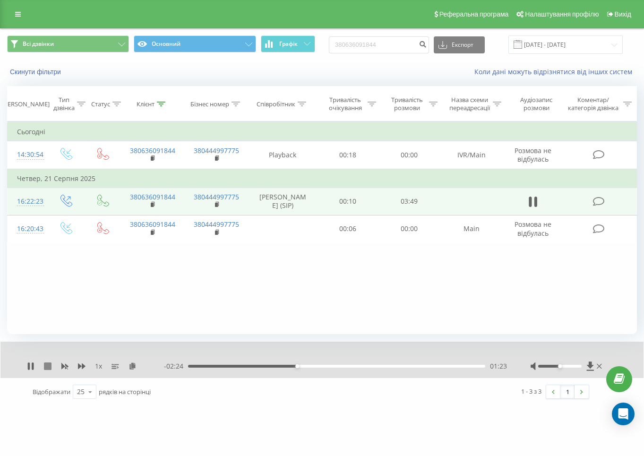
click at [47, 368] on icon at bounding box center [48, 366] width 8 height 8
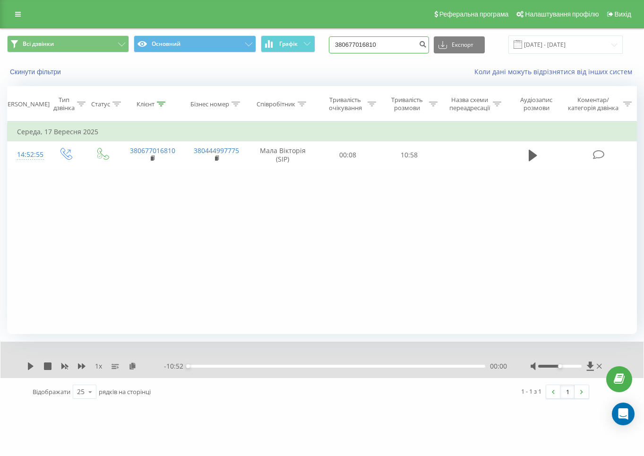
click at [374, 49] on input "380677016810" at bounding box center [379, 44] width 100 height 17
paste input "6023420"
type input "380660234200"
click at [426, 46] on icon "submit" at bounding box center [422, 43] width 8 height 6
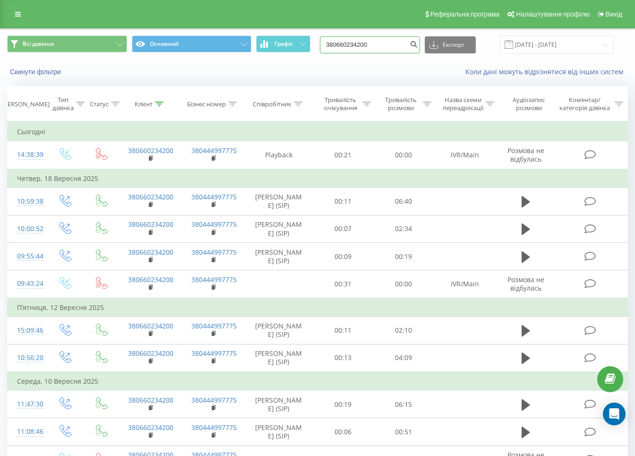
click at [355, 47] on input "380660234200" at bounding box center [370, 44] width 100 height 17
click at [417, 43] on icon "submit" at bounding box center [413, 43] width 8 height 6
click at [405, 45] on input "380660234200" at bounding box center [370, 44] width 100 height 17
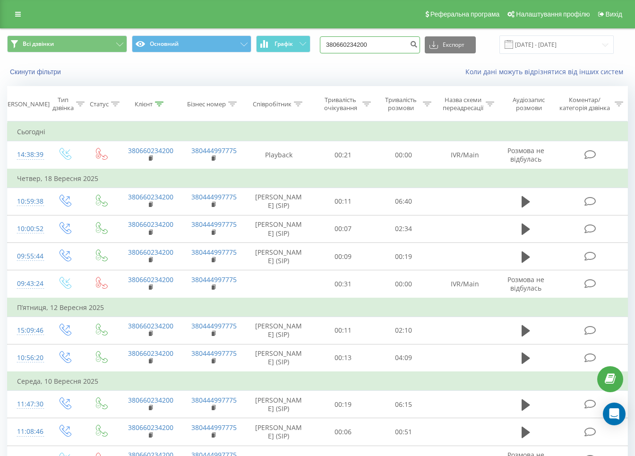
paste input "957955297"
type input "380957955297"
click at [417, 44] on icon "submit" at bounding box center [413, 43] width 8 height 6
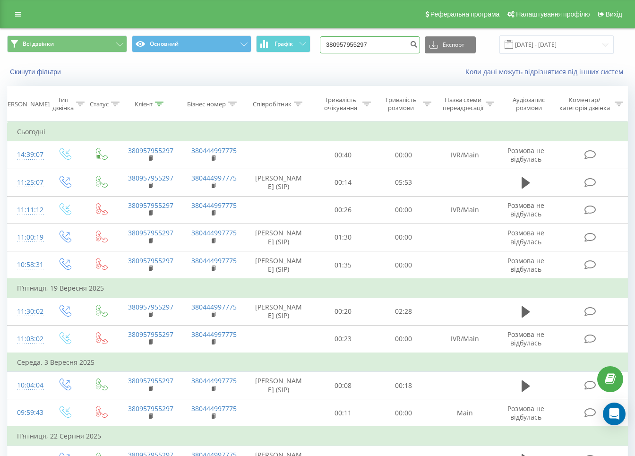
click at [390, 49] on input "380957955297" at bounding box center [370, 44] width 100 height 17
paste input "71100111"
type input "380971100111"
click at [417, 46] on icon "submit" at bounding box center [413, 43] width 8 height 6
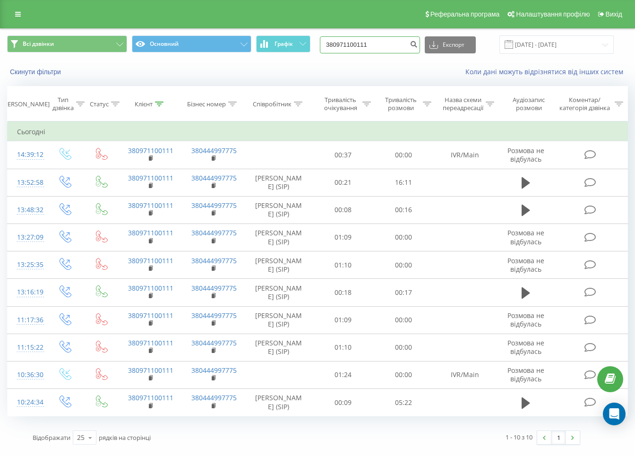
click at [397, 45] on input "380971100111" at bounding box center [370, 44] width 100 height 17
paste input "661246422"
type input "380661246422"
click at [417, 46] on icon "submit" at bounding box center [413, 43] width 8 height 6
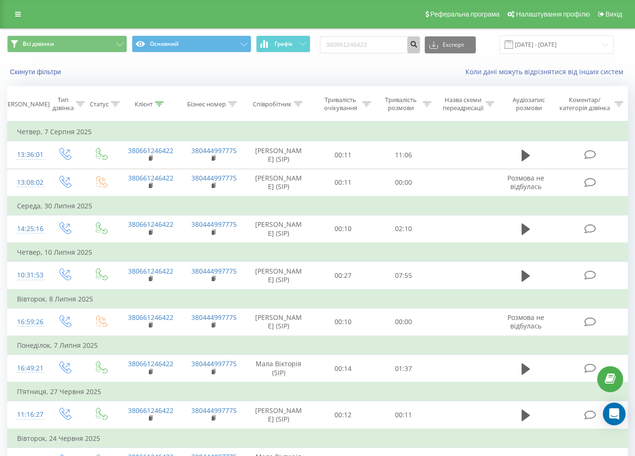
click at [420, 42] on button "submit" at bounding box center [413, 44] width 13 height 17
click at [383, 48] on input "380661246422" at bounding box center [370, 44] width 100 height 17
paste input "995060438"
type input "380995060438"
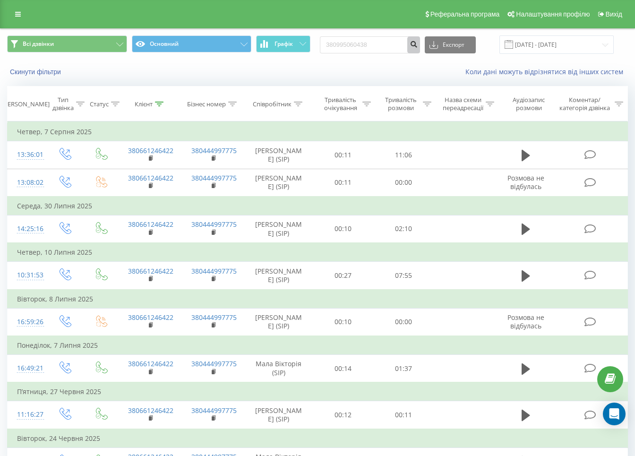
click at [417, 41] on icon "submit" at bounding box center [413, 43] width 8 height 6
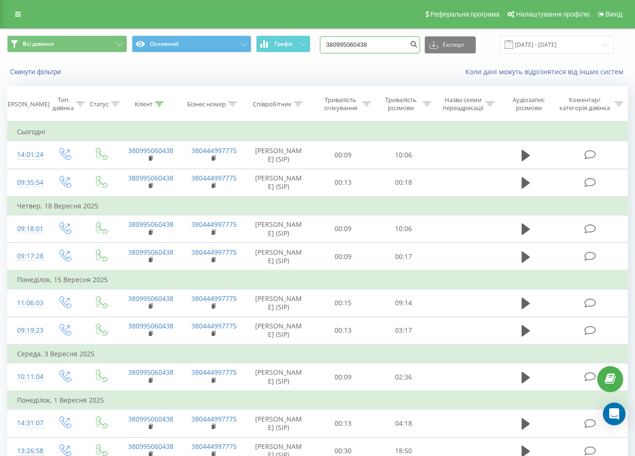
click at [385, 42] on input "380995060438" at bounding box center [370, 44] width 100 height 17
paste input "57955297"
type input "380957955297"
click at [417, 42] on icon "submit" at bounding box center [413, 43] width 8 height 6
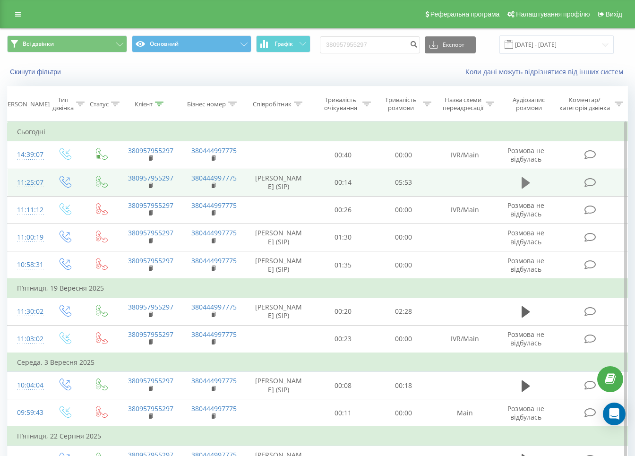
click at [526, 183] on icon at bounding box center [525, 182] width 8 height 11
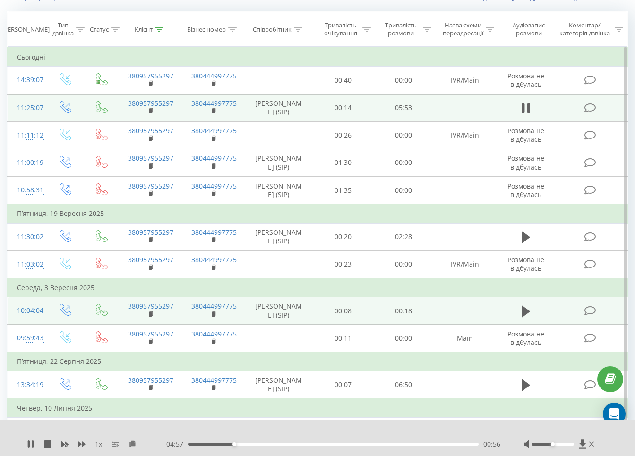
scroll to position [64, 0]
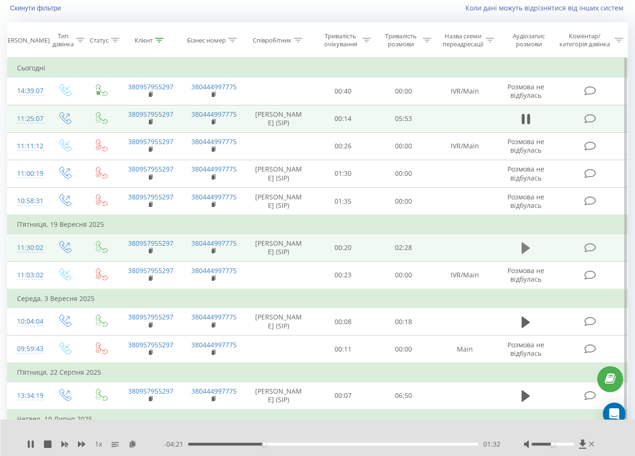
click at [526, 252] on icon at bounding box center [525, 247] width 8 height 11
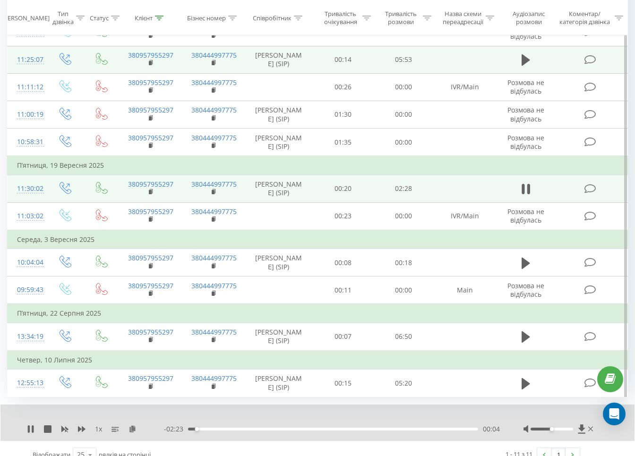
scroll to position [182, 0]
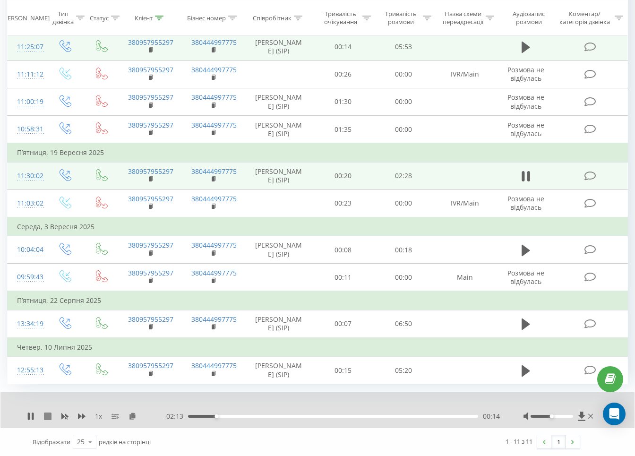
click at [47, 413] on icon at bounding box center [48, 416] width 8 height 8
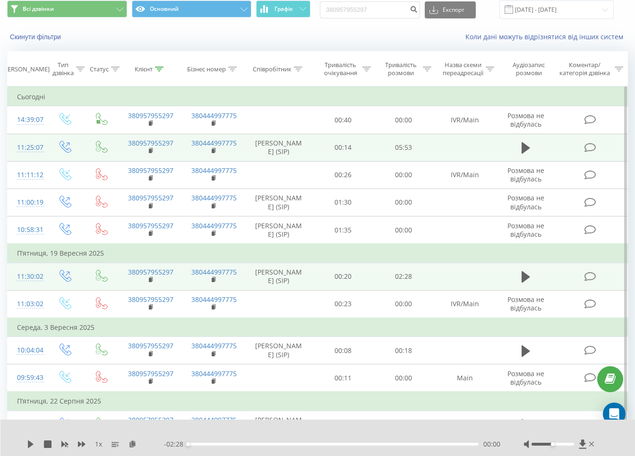
scroll to position [5, 0]
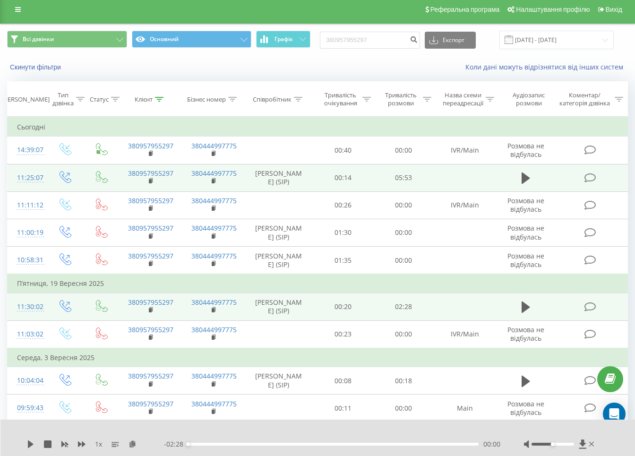
click at [398, 49] on div "380957955297 Експорт .csv .xls .xlsx 23.06.2025 - 23.09.2025" at bounding box center [467, 40] width 294 height 18
click at [401, 41] on input "380957955297" at bounding box center [370, 40] width 100 height 17
paste input "637146051"
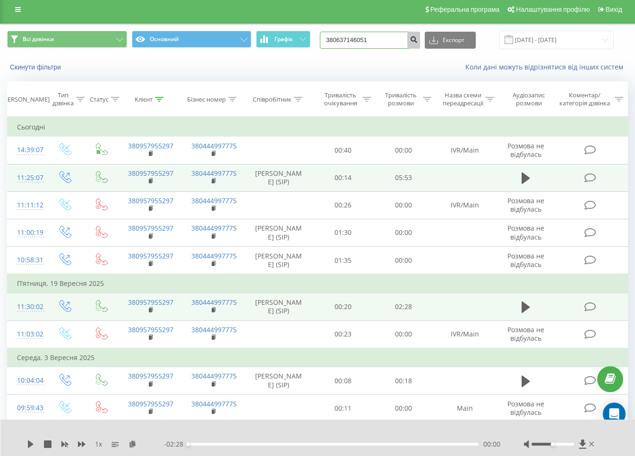
type input "380637146051"
click at [417, 37] on icon "submit" at bounding box center [413, 38] width 8 height 6
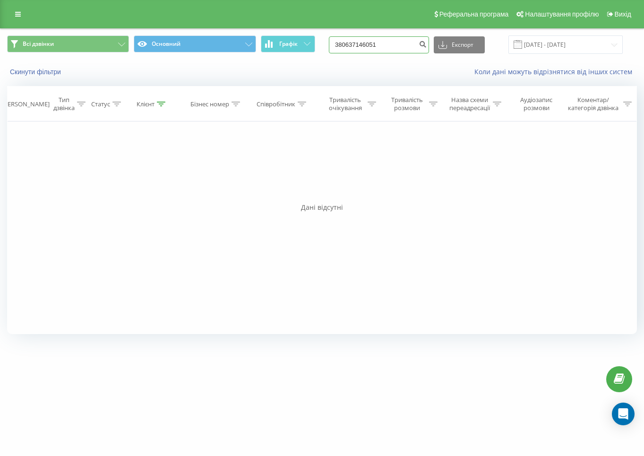
click at [399, 43] on input "380637146051" at bounding box center [379, 44] width 100 height 17
paste input "8356407"
type input "380638356407"
click at [428, 46] on button "submit" at bounding box center [422, 44] width 13 height 17
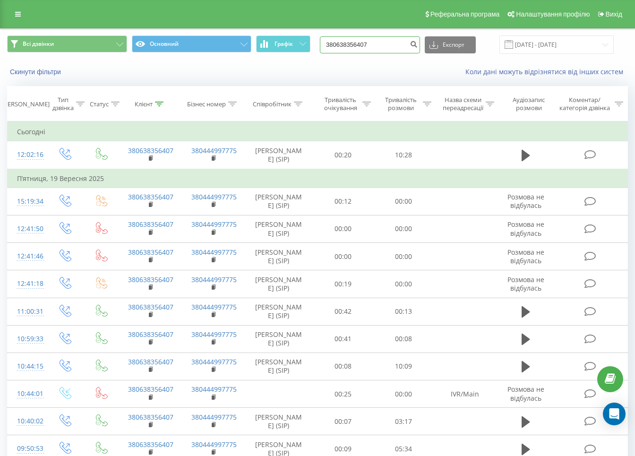
click at [381, 41] on input "380638356407" at bounding box center [370, 44] width 100 height 17
paste input "955452686"
click at [416, 42] on input "380955452686" at bounding box center [370, 44] width 100 height 17
type input "380955452686"
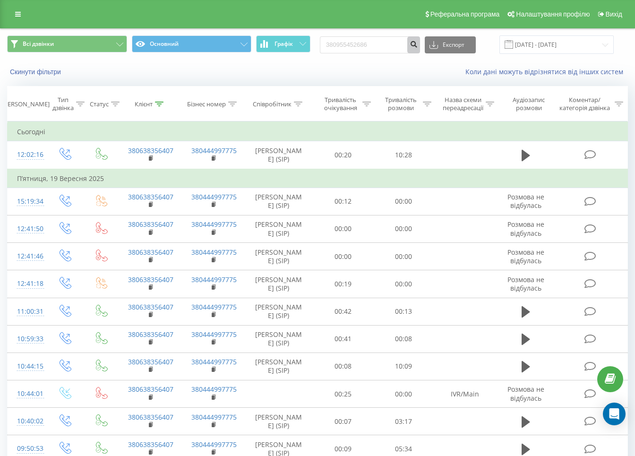
click at [418, 43] on button "submit" at bounding box center [413, 44] width 13 height 17
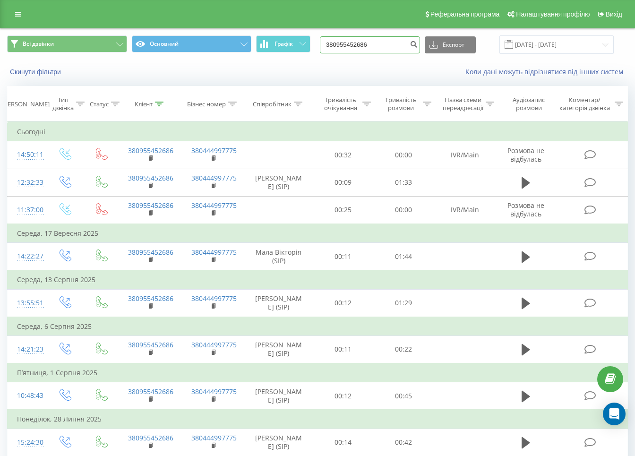
click at [371, 50] on input "380955452686" at bounding box center [370, 44] width 100 height 17
paste input "72676960"
type input "380972676960"
click at [420, 38] on button "submit" at bounding box center [413, 44] width 13 height 17
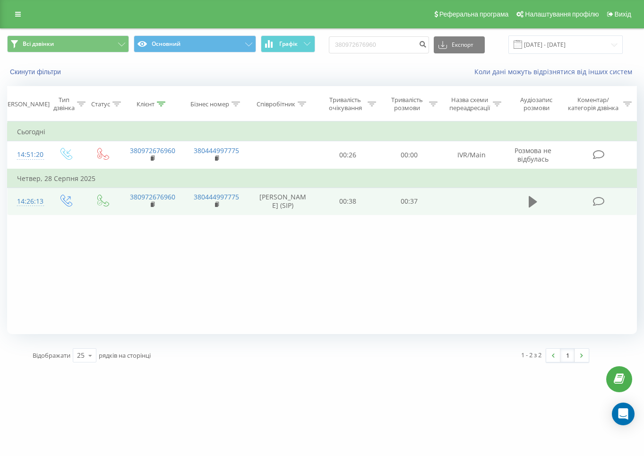
click at [526, 207] on button at bounding box center [533, 202] width 14 height 14
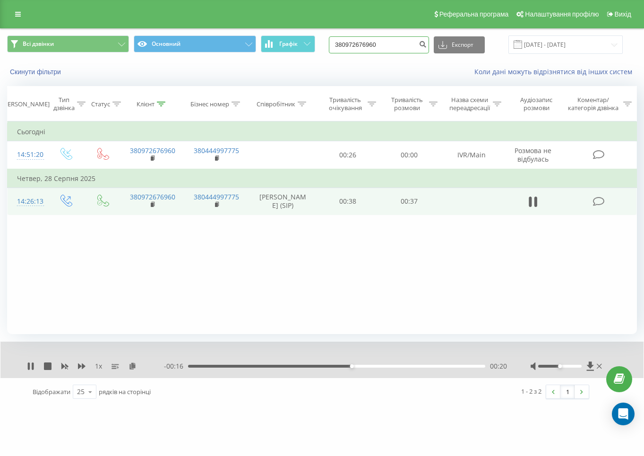
click at [396, 43] on input "380972676960" at bounding box center [379, 44] width 100 height 17
paste input "505970304"
type input "380505970304"
click at [429, 48] on button "submit" at bounding box center [422, 44] width 13 height 17
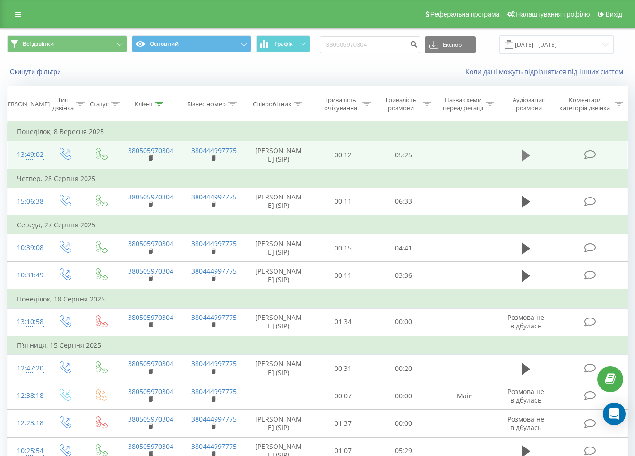
click at [519, 156] on button at bounding box center [525, 155] width 14 height 14
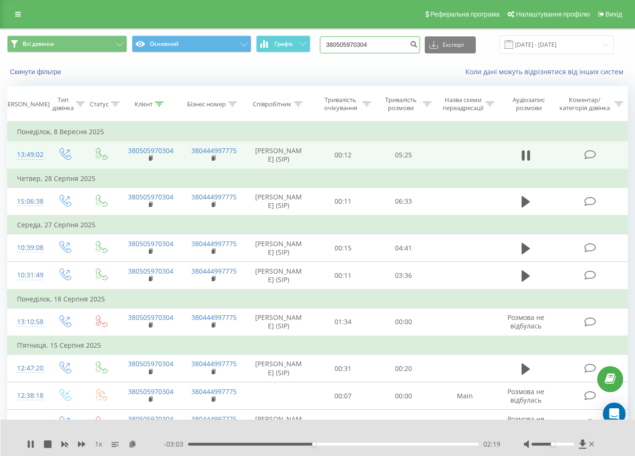
click at [404, 49] on input "380505970304" at bounding box center [370, 44] width 100 height 17
paste input "976839639"
type input "380976839639"
click at [419, 46] on button "submit" at bounding box center [413, 44] width 13 height 17
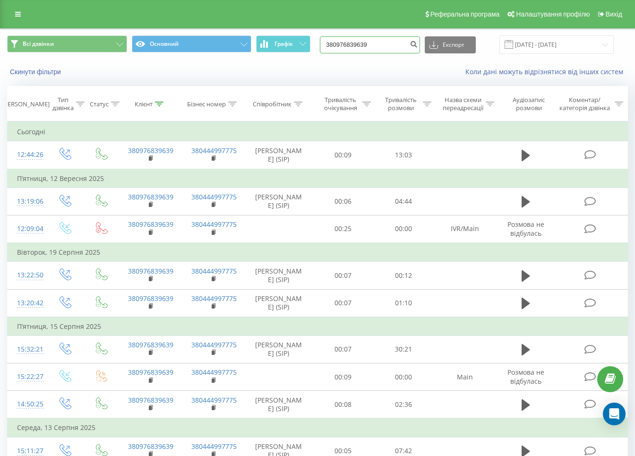
click at [367, 41] on input "380976839639" at bounding box center [370, 44] width 100 height 17
paste input "671694432"
type input "380671694432"
click at [420, 39] on button "submit" at bounding box center [413, 44] width 13 height 17
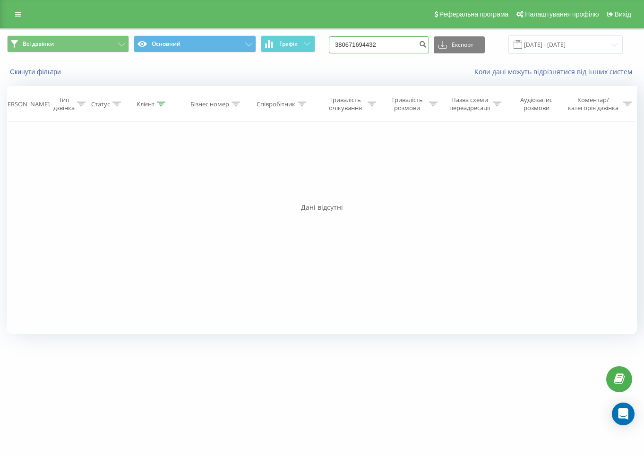
click at [390, 44] on input "380671694432" at bounding box center [379, 44] width 100 height 17
paste input "972646175"
type input "380972646175"
click at [426, 42] on icon "submit" at bounding box center [422, 43] width 8 height 6
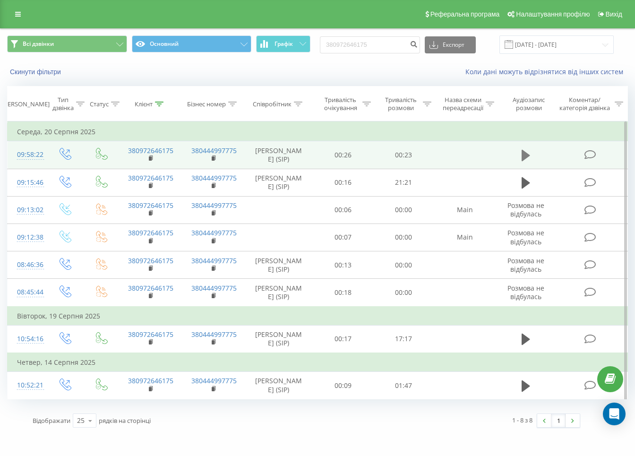
click at [519, 161] on button at bounding box center [525, 155] width 14 height 14
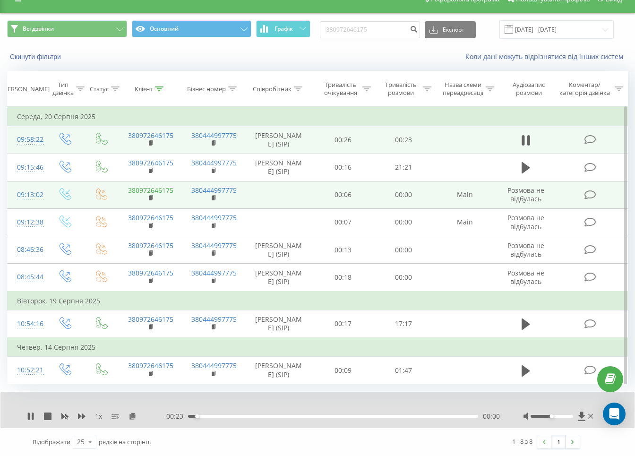
scroll to position [51, 0]
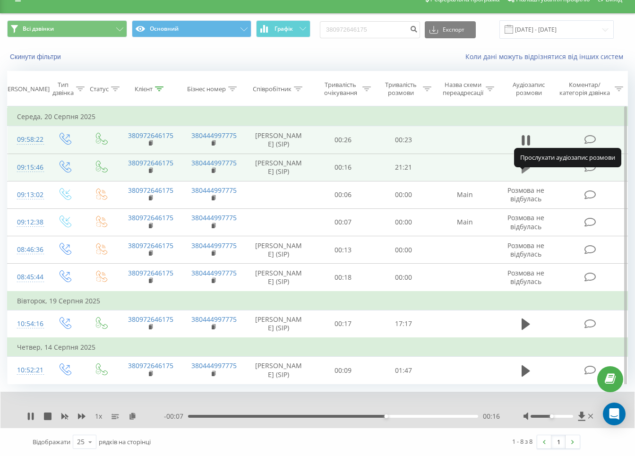
click at [528, 162] on icon at bounding box center [525, 167] width 8 height 11
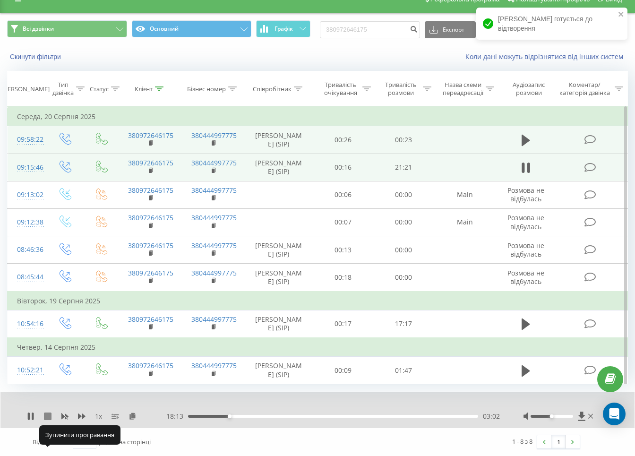
click at [46, 417] on icon at bounding box center [48, 416] width 8 height 8
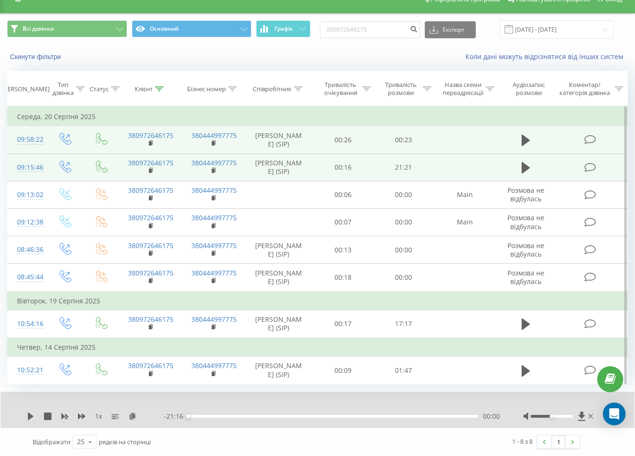
scroll to position [0, 0]
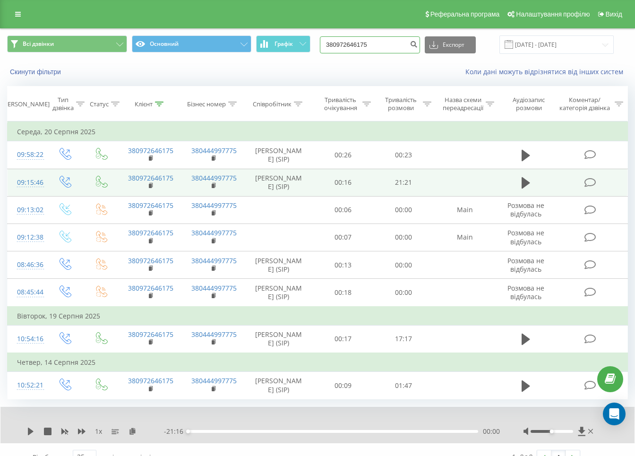
click at [395, 41] on input "380972646175" at bounding box center [370, 44] width 100 height 17
paste input "8310303"
type input "380978310303"
click at [417, 46] on icon "submit" at bounding box center [413, 43] width 8 height 6
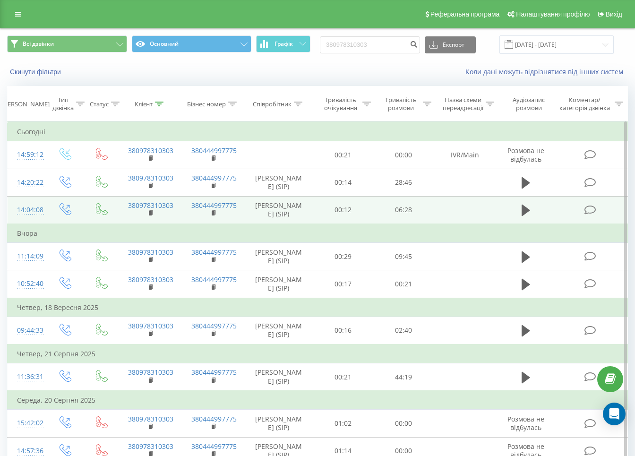
scroll to position [59, 0]
